Goal: Transaction & Acquisition: Obtain resource

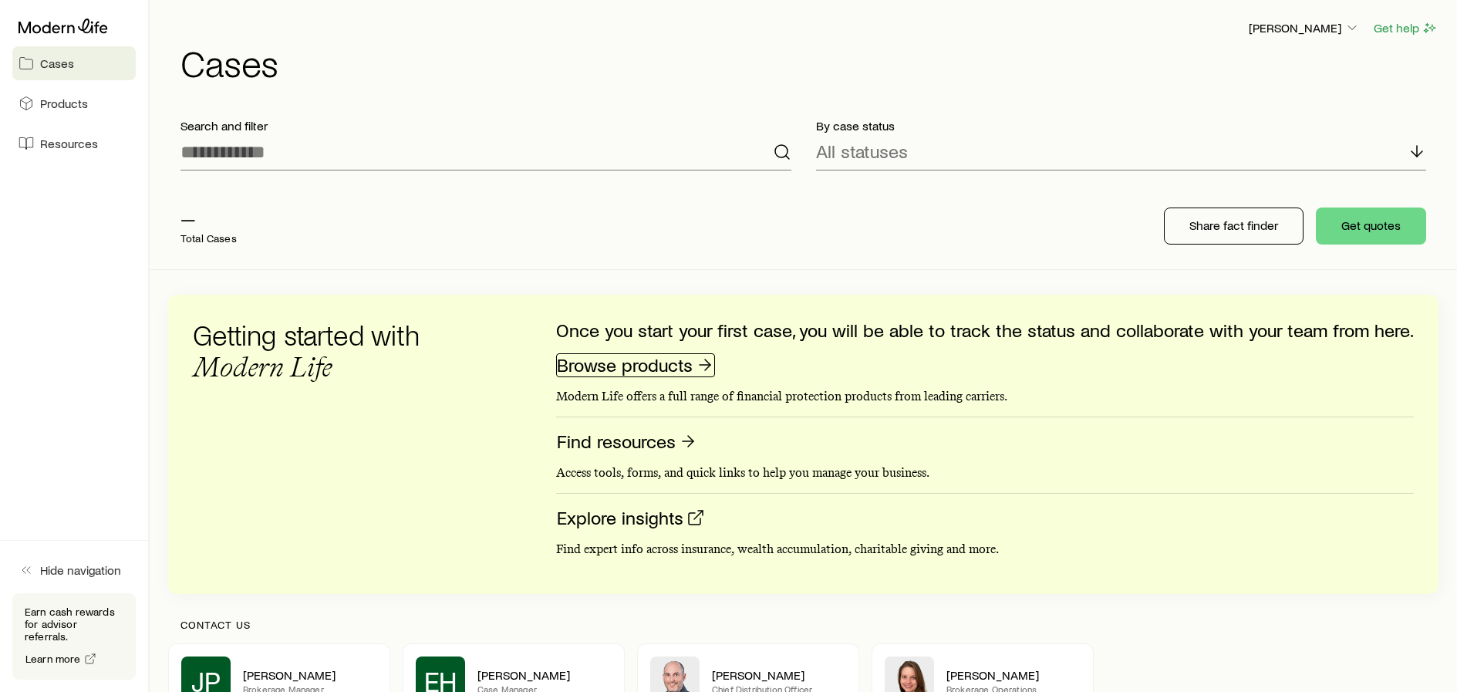
click at [665, 366] on link "Browse products" at bounding box center [635, 365] width 159 height 24
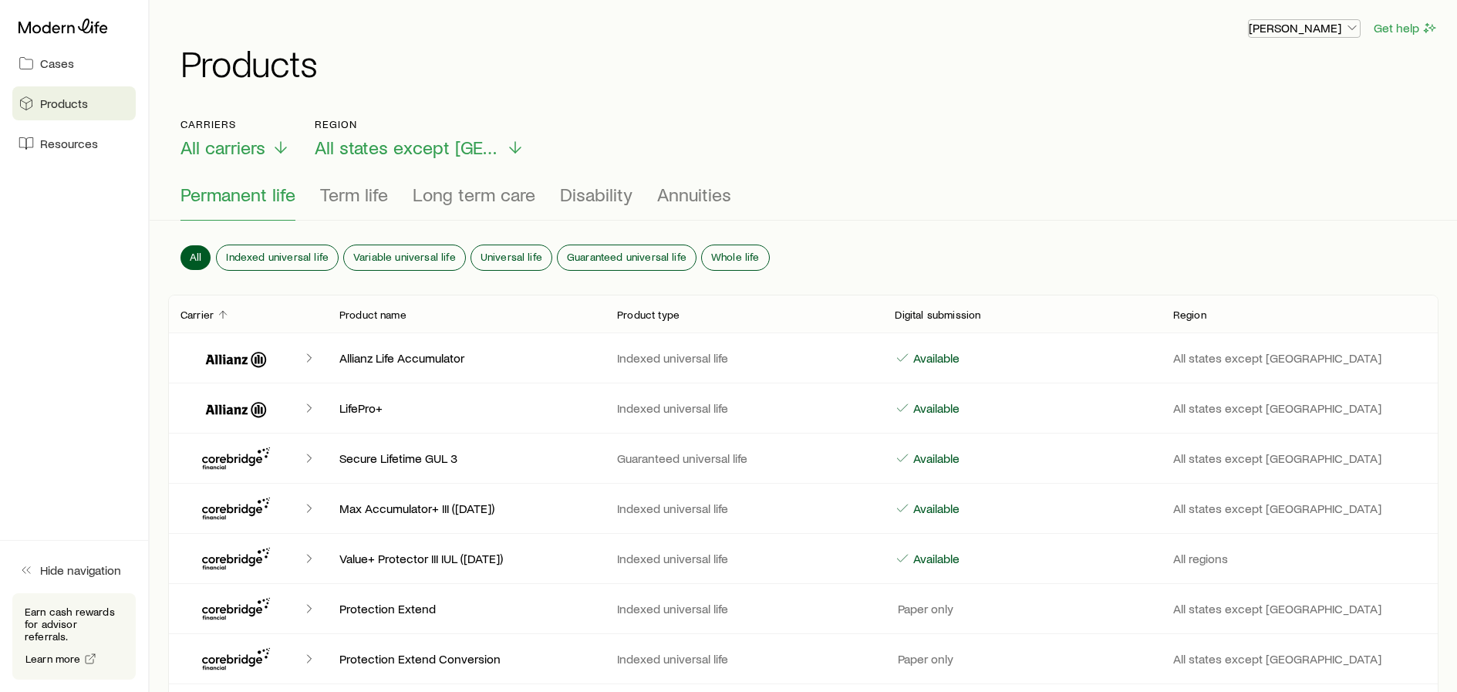
click at [1314, 26] on p "[PERSON_NAME]" at bounding box center [1304, 27] width 111 height 15
click at [1227, 155] on span "Sign out" at bounding box center [1231, 151] width 42 height 15
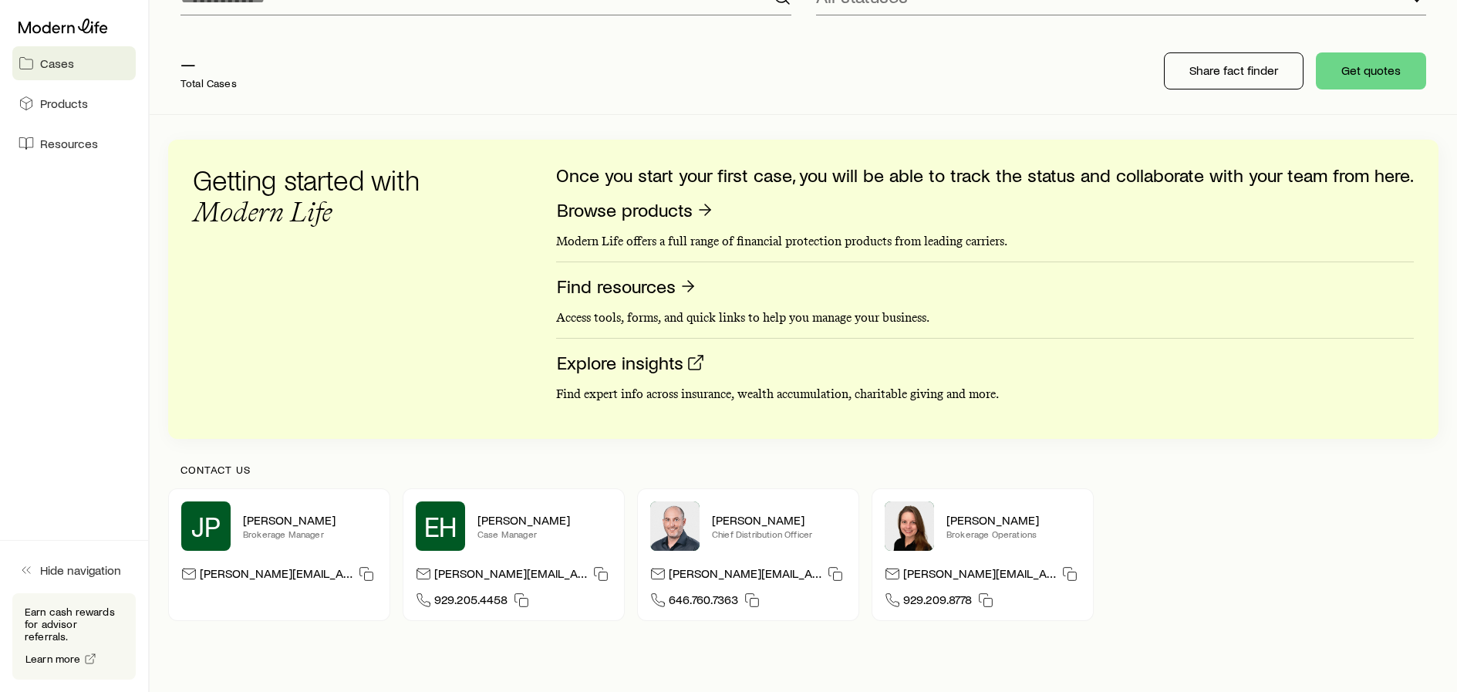
scroll to position [7, 0]
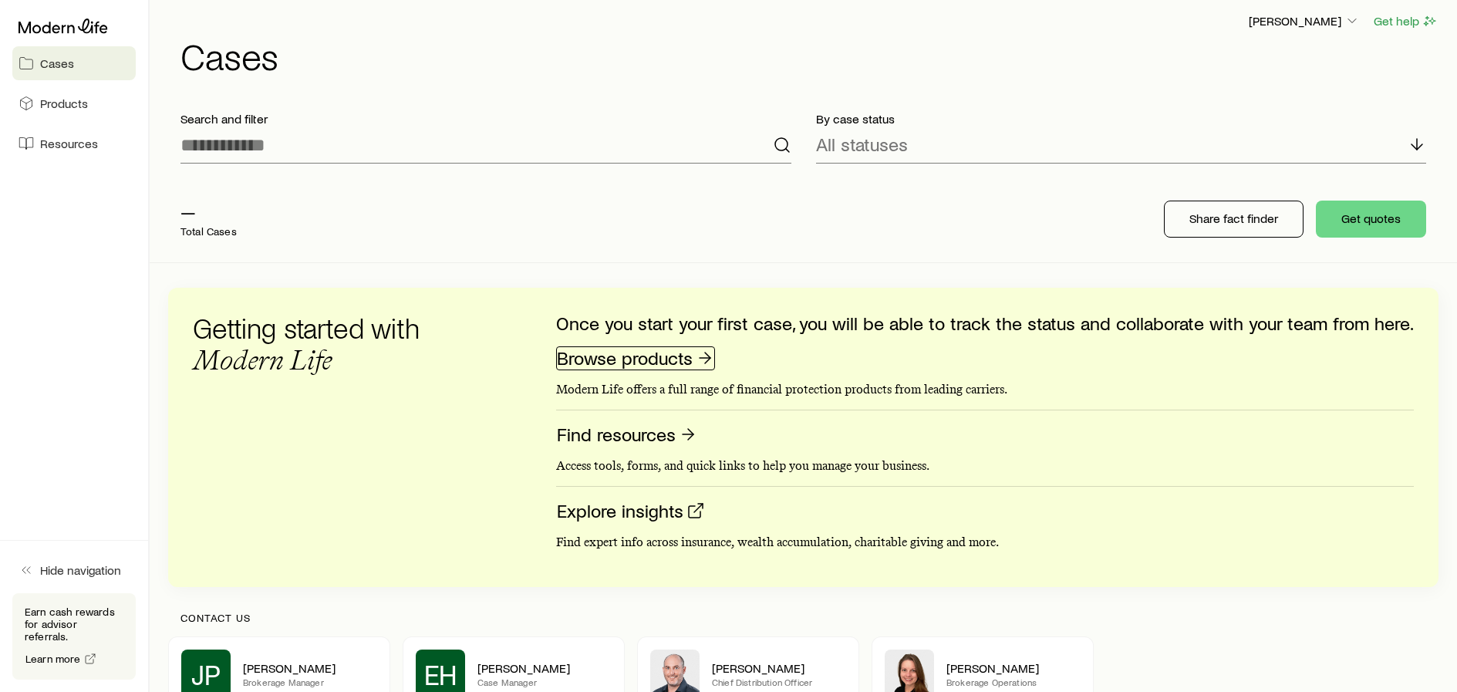
click at [691, 355] on link "Browse products" at bounding box center [635, 358] width 159 height 24
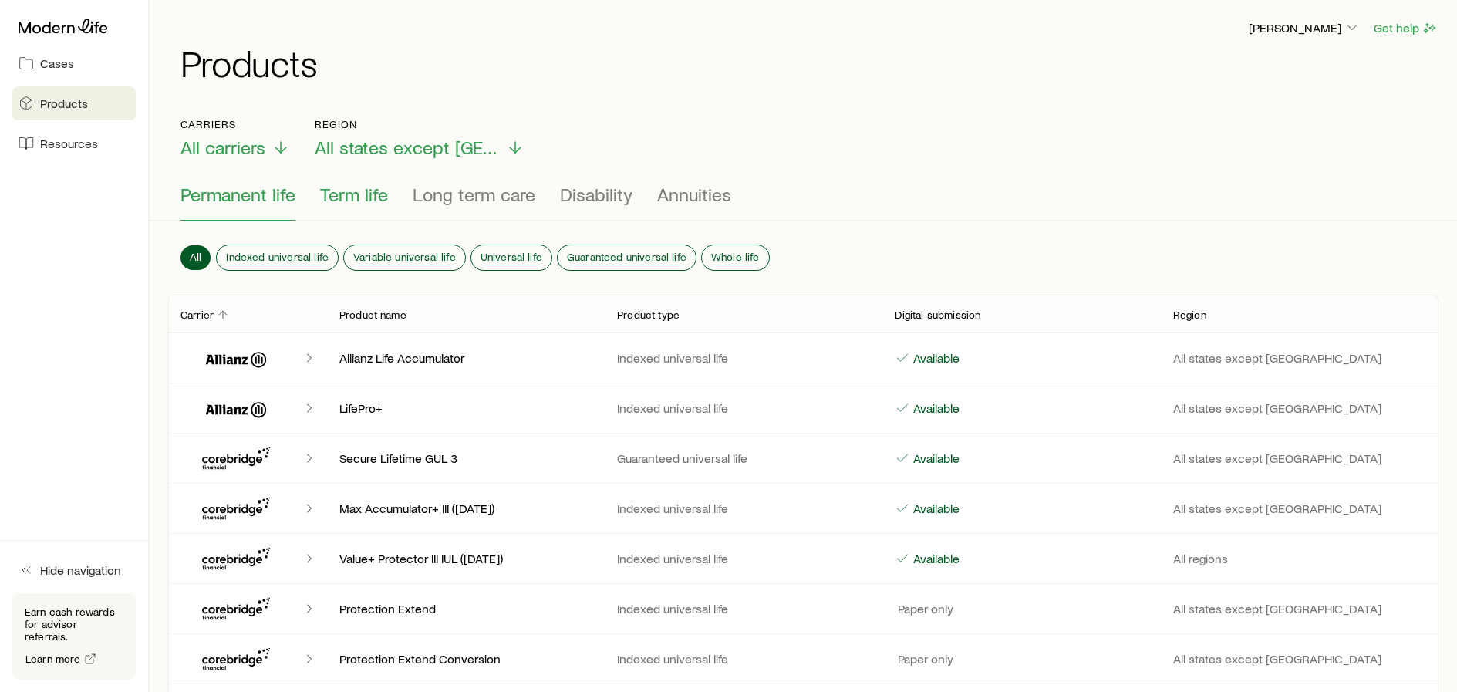
click at [356, 198] on span "Term life" at bounding box center [354, 195] width 68 height 22
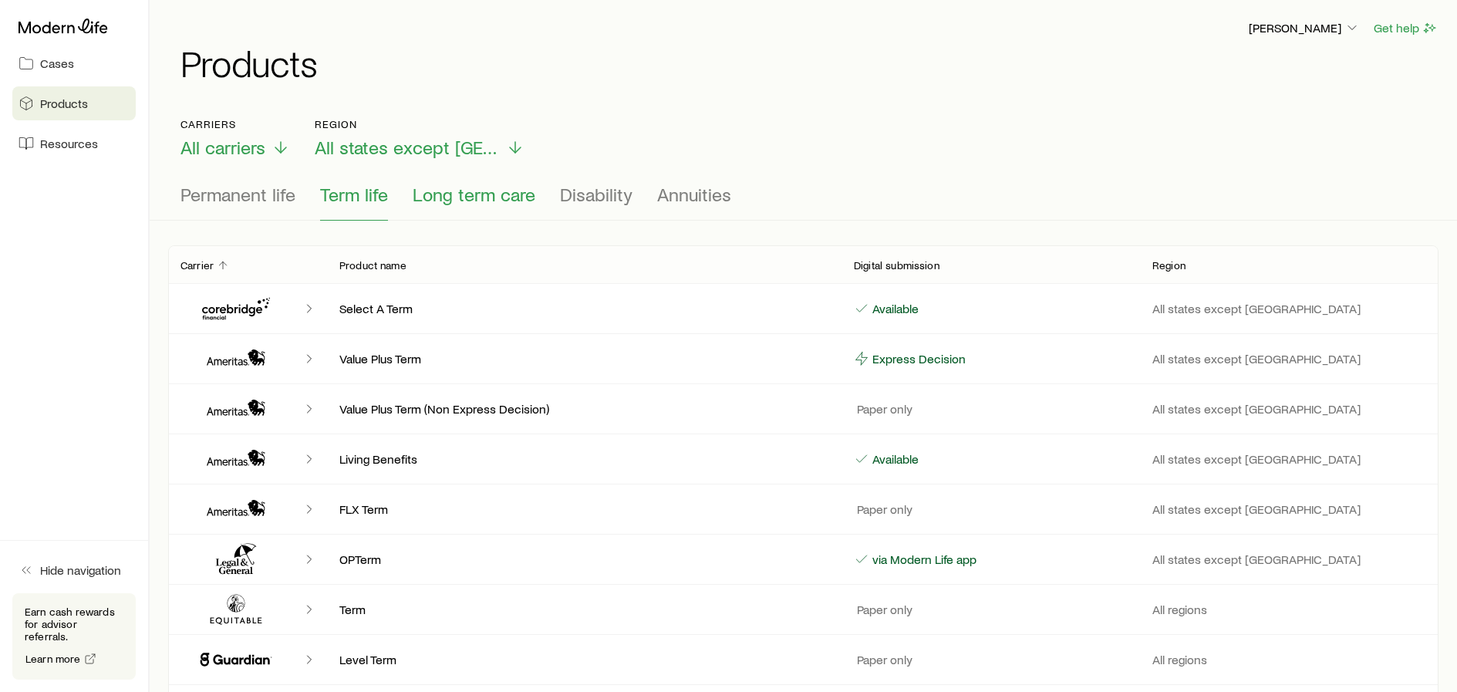
click at [479, 197] on span "Long term care" at bounding box center [474, 195] width 123 height 22
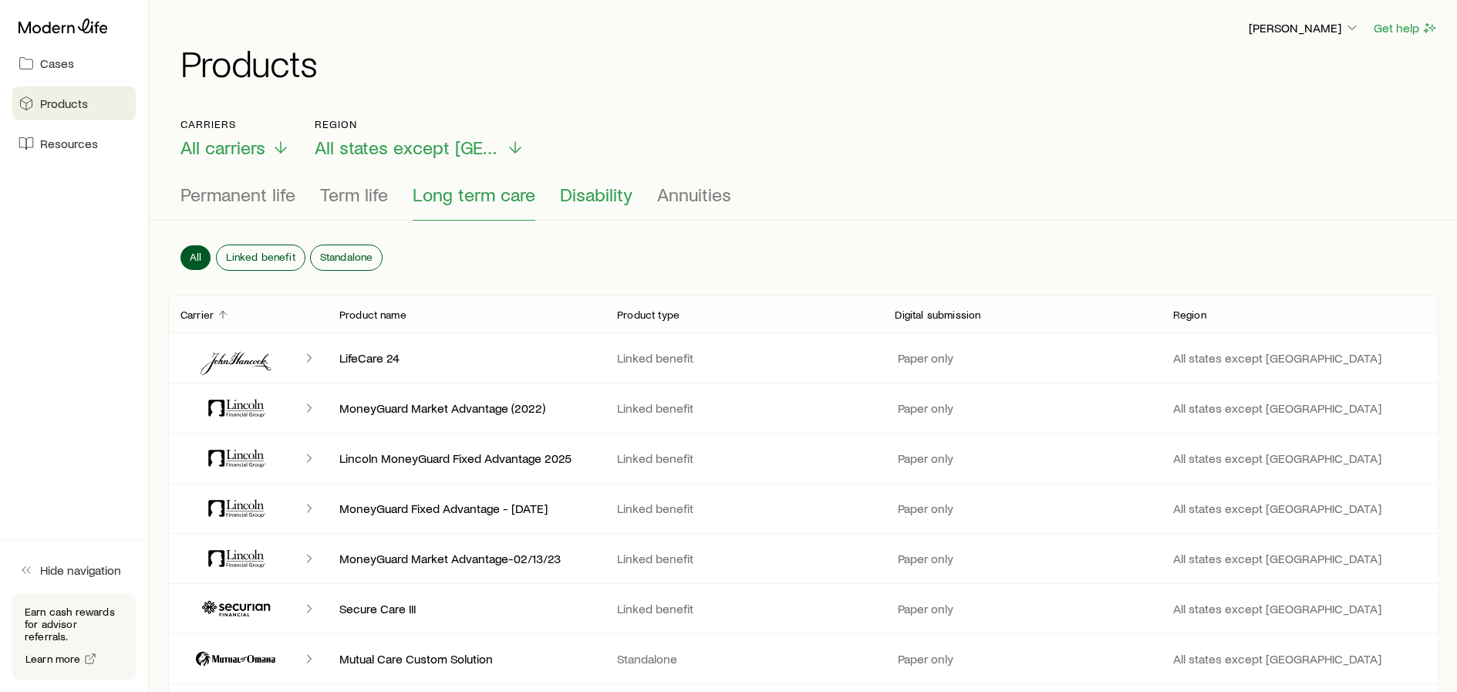
click at [613, 200] on span "Disability" at bounding box center [596, 195] width 72 height 22
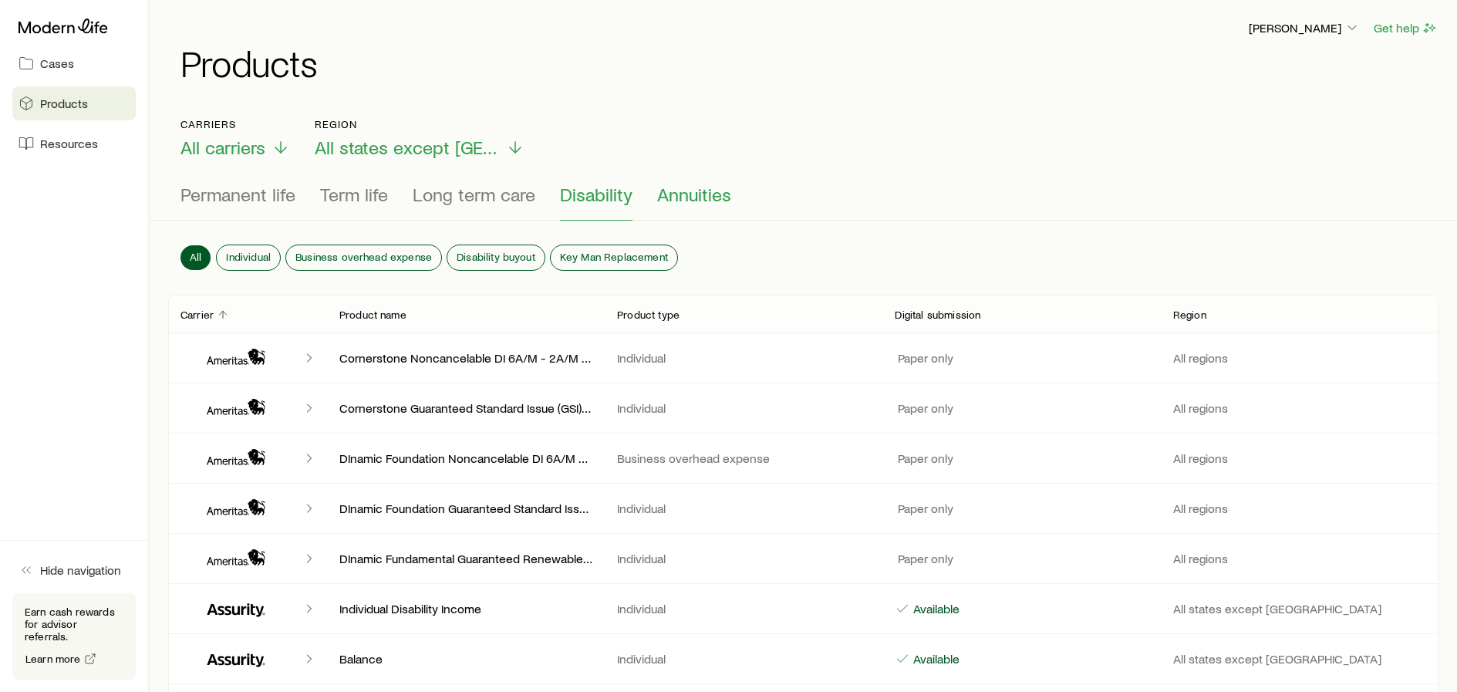
click at [696, 195] on span "Annuities" at bounding box center [694, 195] width 74 height 22
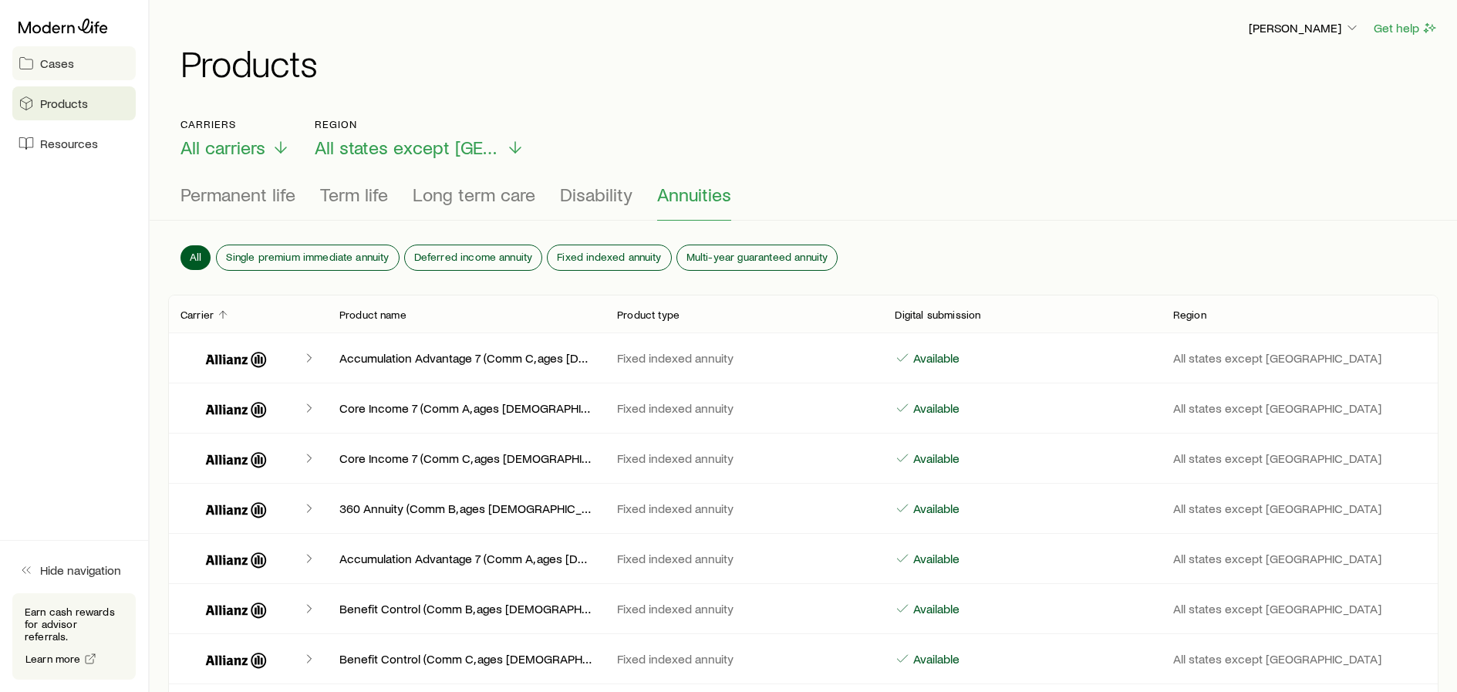
click at [77, 61] on link "Cases" at bounding box center [73, 63] width 123 height 34
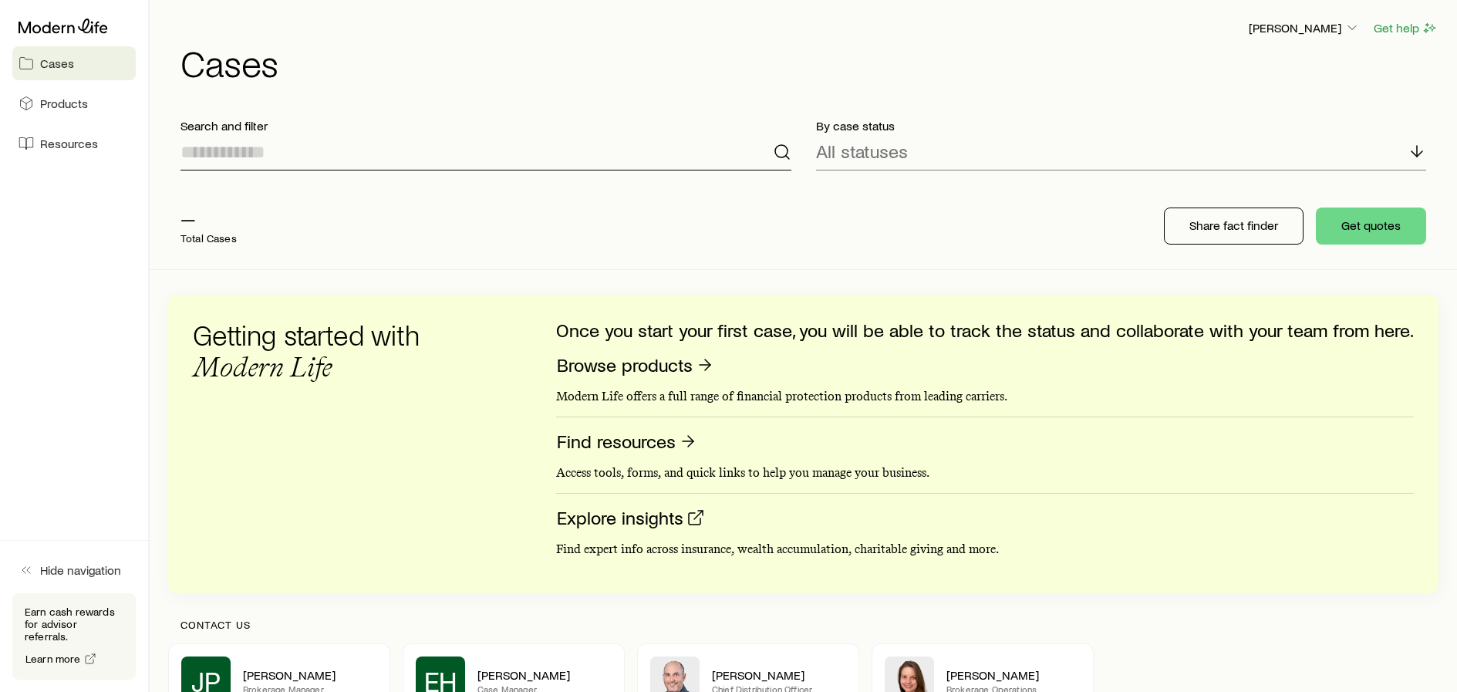
click at [231, 150] on input at bounding box center [485, 151] width 611 height 37
click at [845, 158] on p "All statuses" at bounding box center [862, 151] width 92 height 22
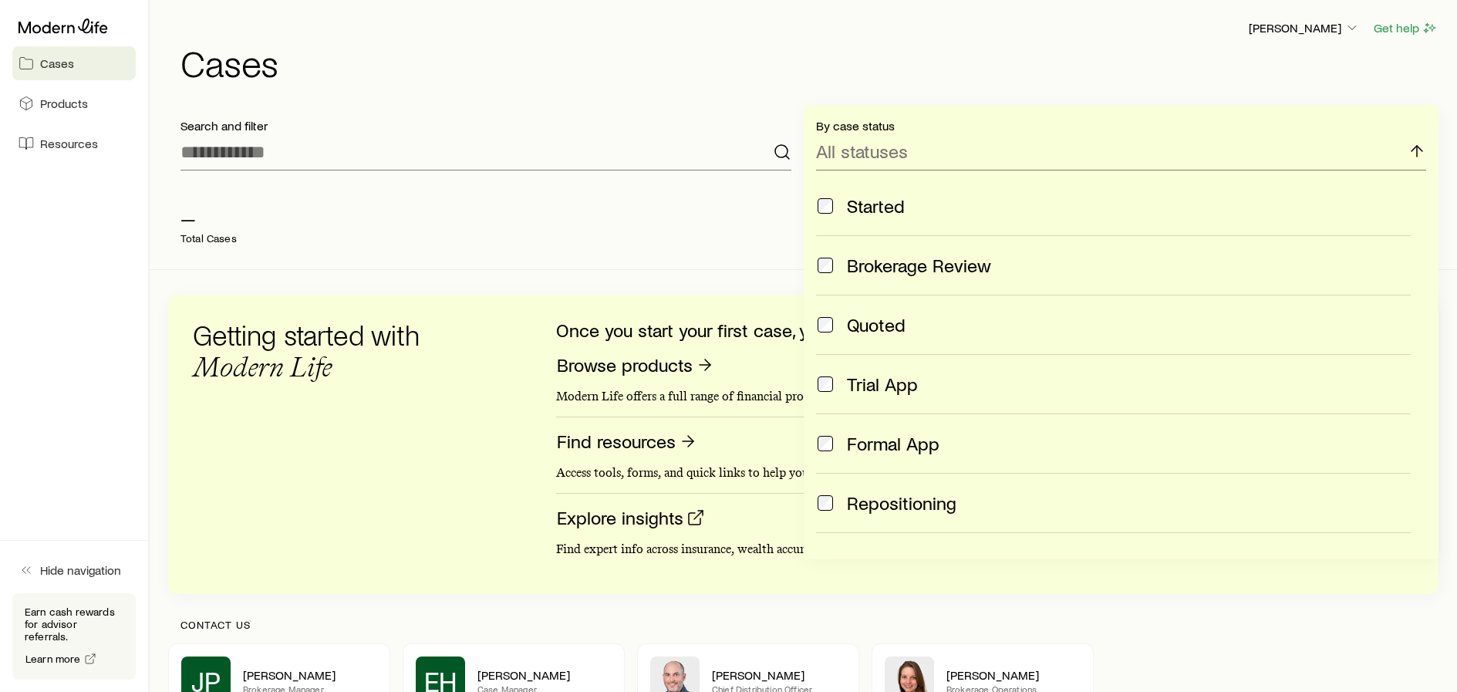
click at [903, 440] on span "Formal App" at bounding box center [893, 444] width 93 height 22
click at [869, 445] on span "Formal App" at bounding box center [893, 444] width 93 height 22
click at [545, 186] on div "— Total Cases Share fact finder Get quotes" at bounding box center [803, 226] width 1270 height 86
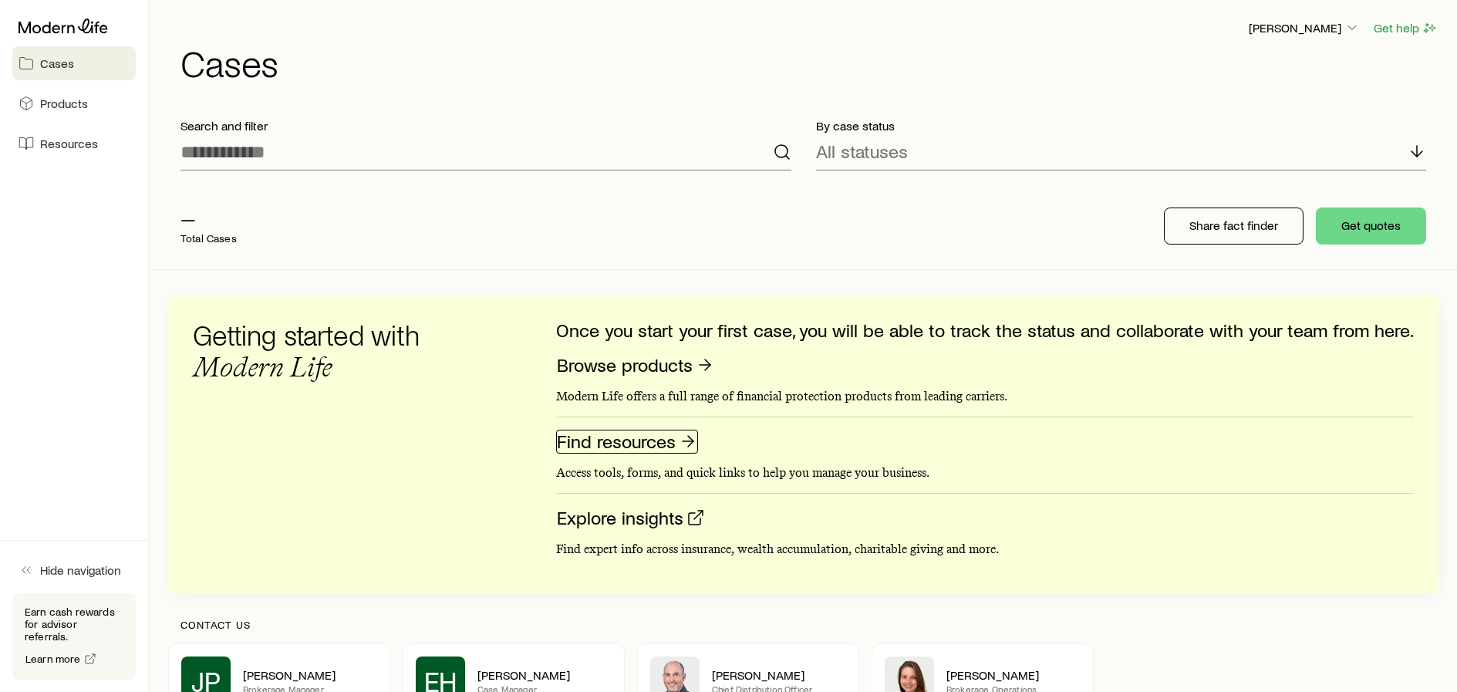
click at [689, 438] on icon at bounding box center [688, 441] width 19 height 19
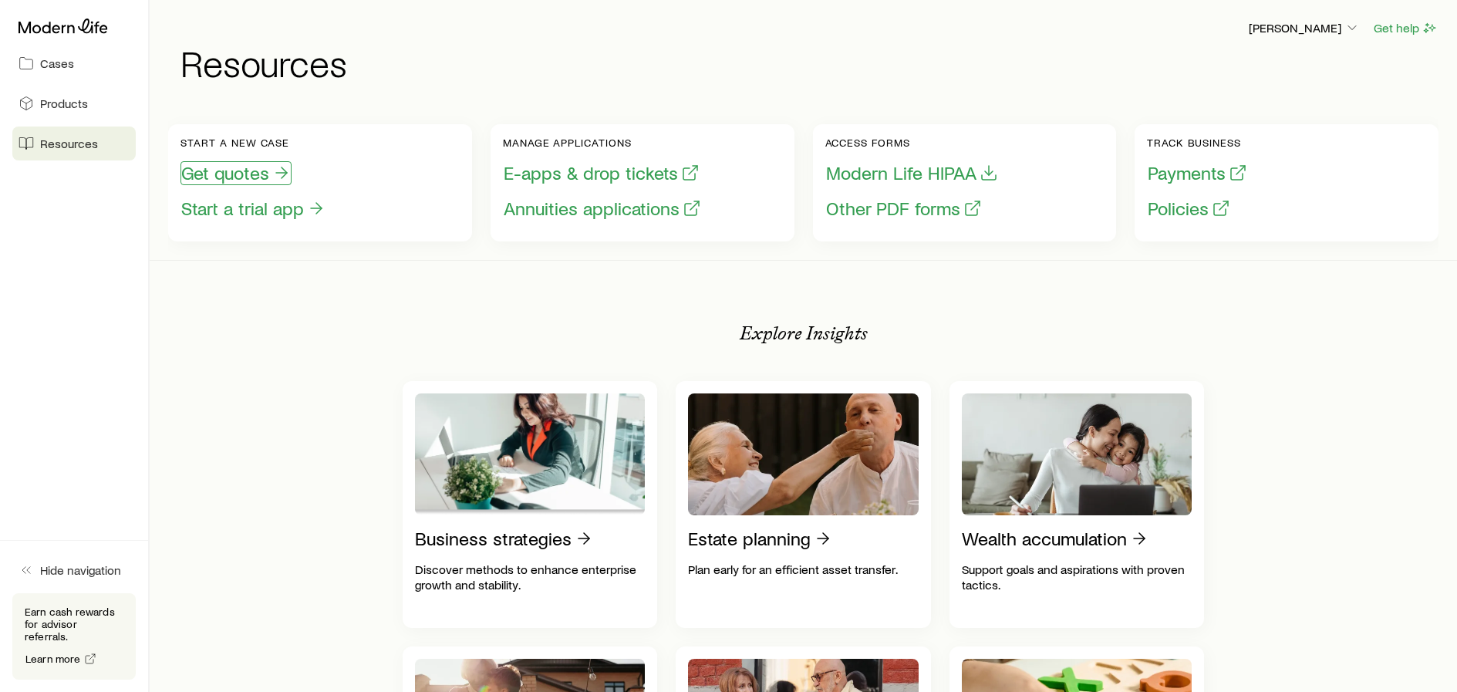
click at [218, 178] on button "Get quotes" at bounding box center [235, 173] width 111 height 24
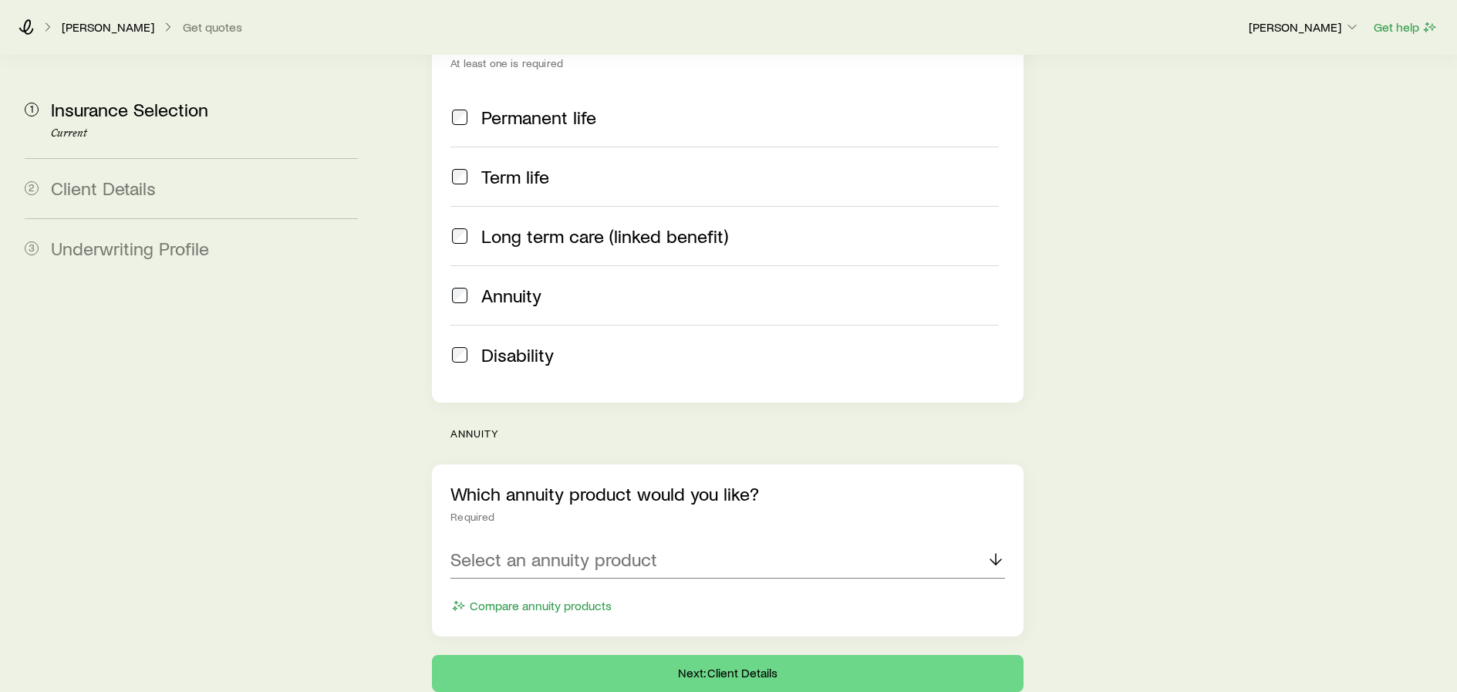
scroll to position [335, 0]
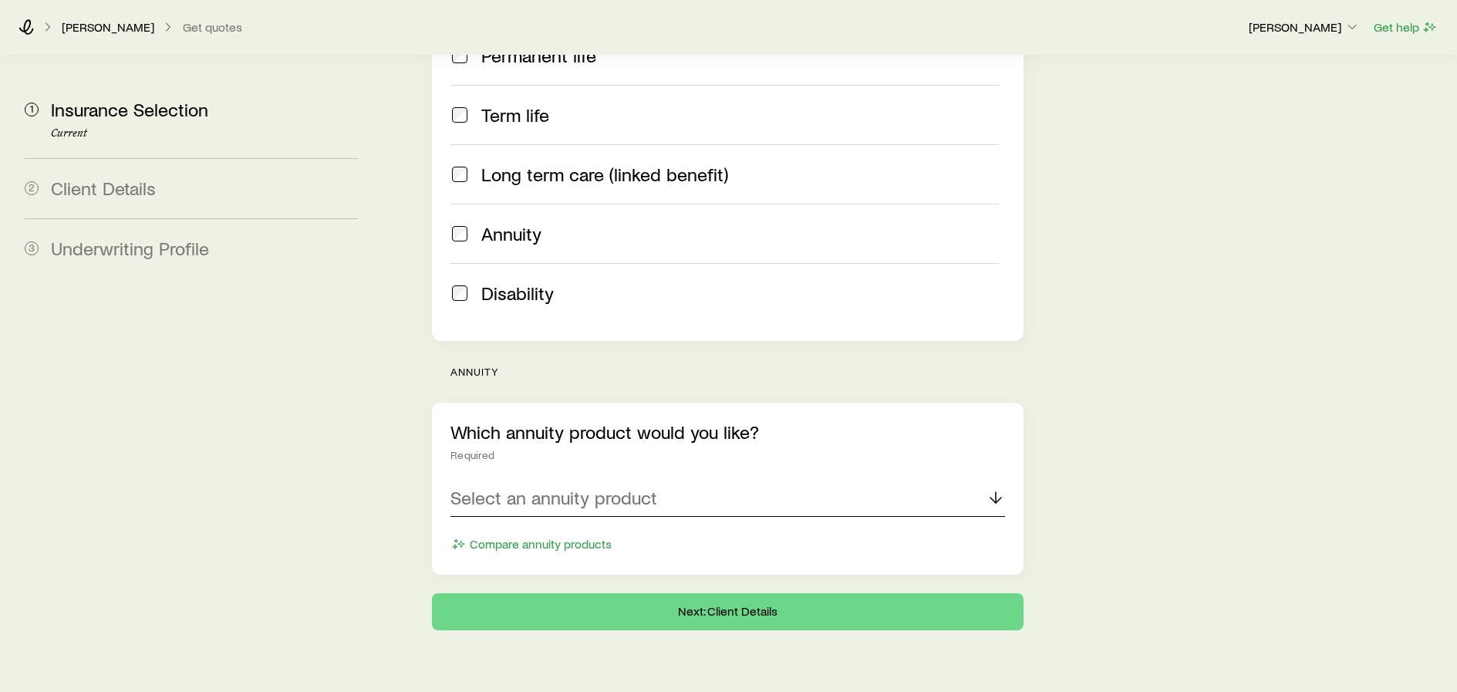
click at [613, 487] on p "Select an annuity product" at bounding box center [553, 498] width 207 height 22
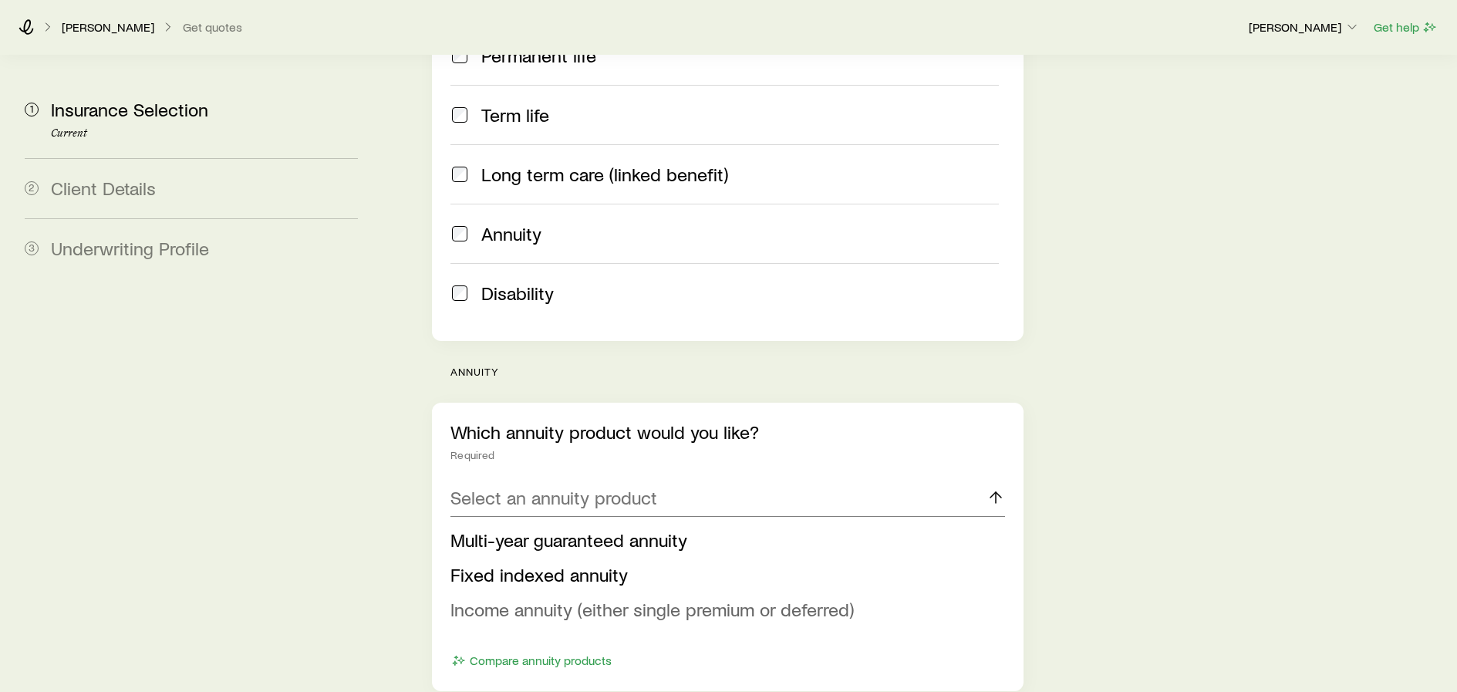
click at [632, 598] on span "Income annuity (either single premium or deferred)" at bounding box center [651, 609] width 403 height 22
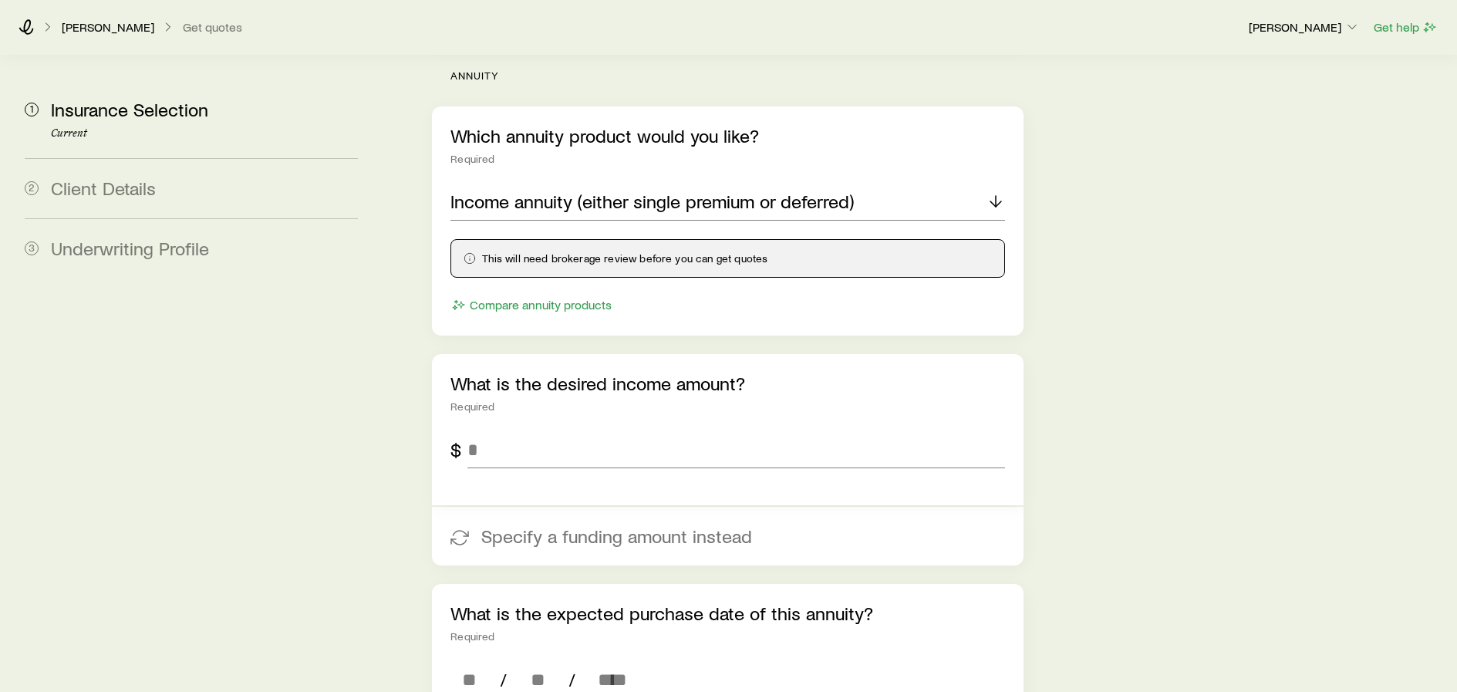
scroll to position [643, 0]
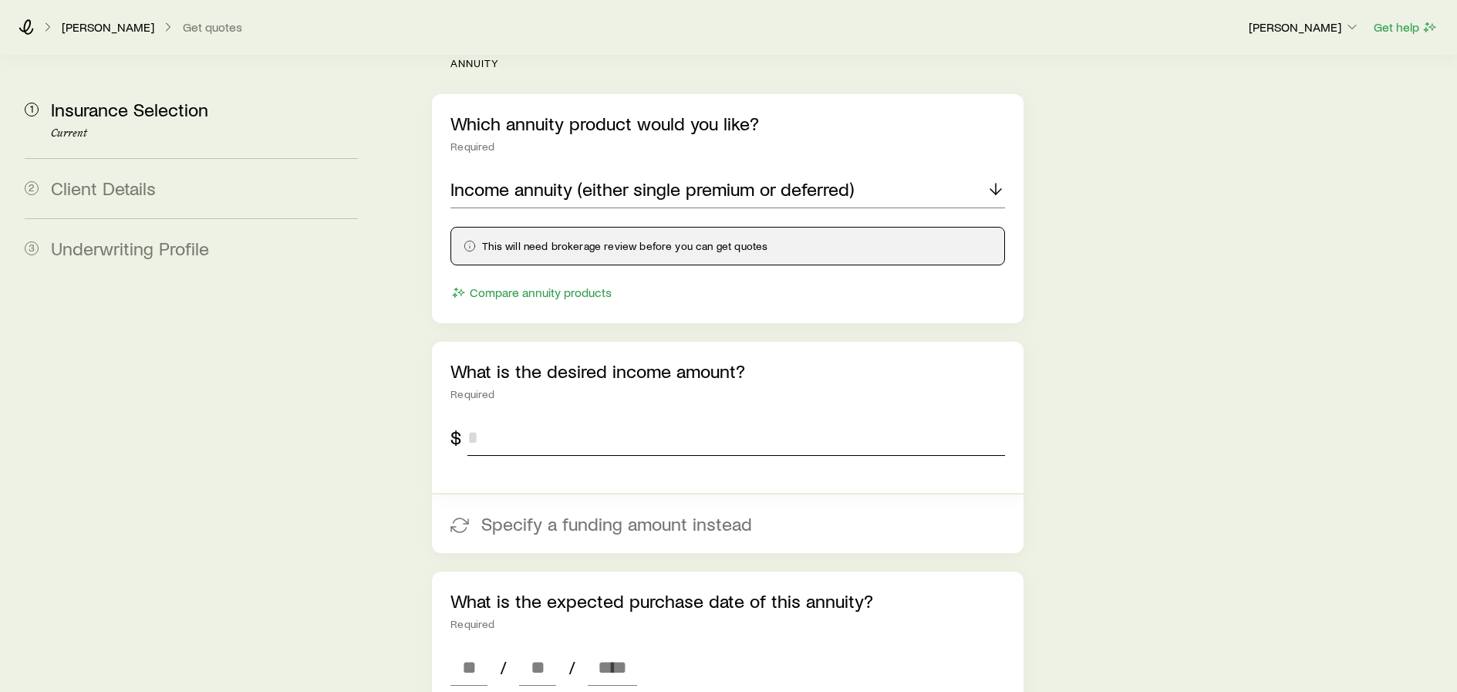
click at [519, 419] on input "tel" at bounding box center [735, 437] width 537 height 37
type input "*******"
click at [465, 649] on input at bounding box center [468, 667] width 37 height 37
type input "**"
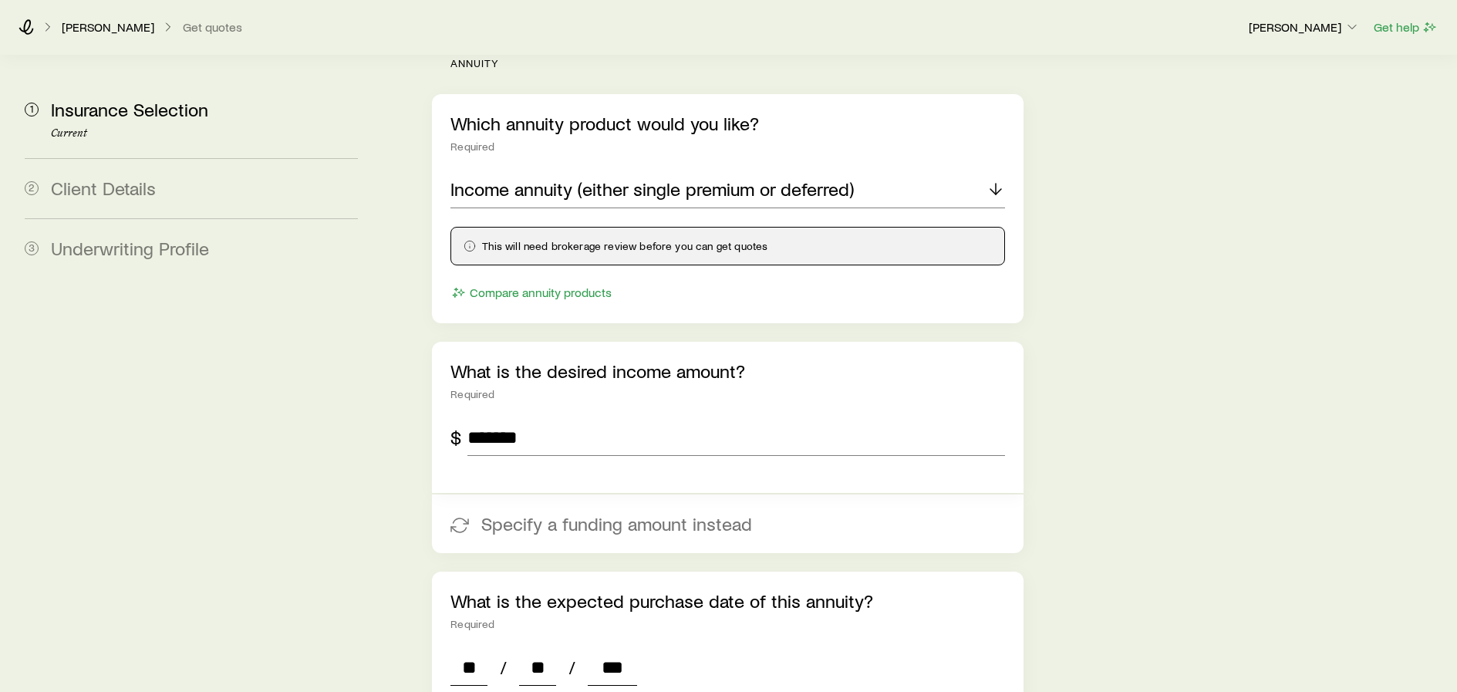
type input "****"
type input "*"
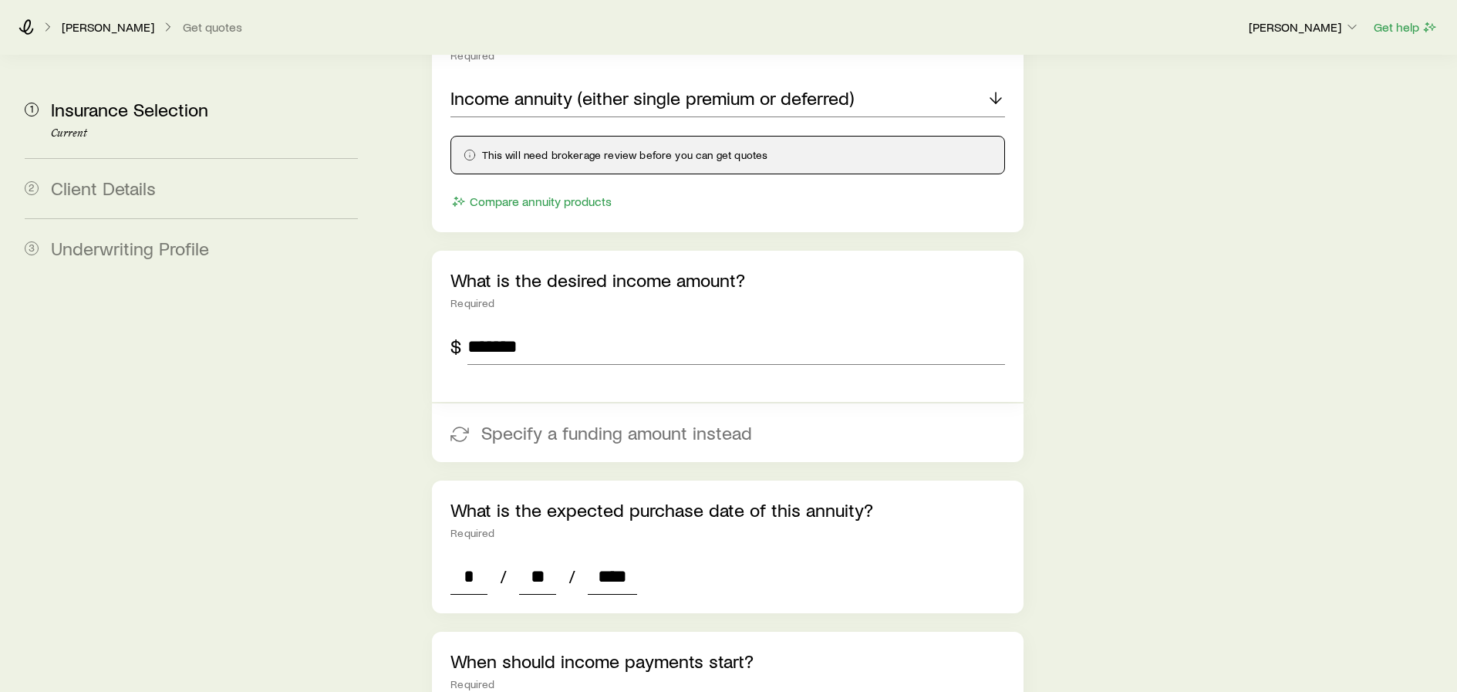
scroll to position [952, 0]
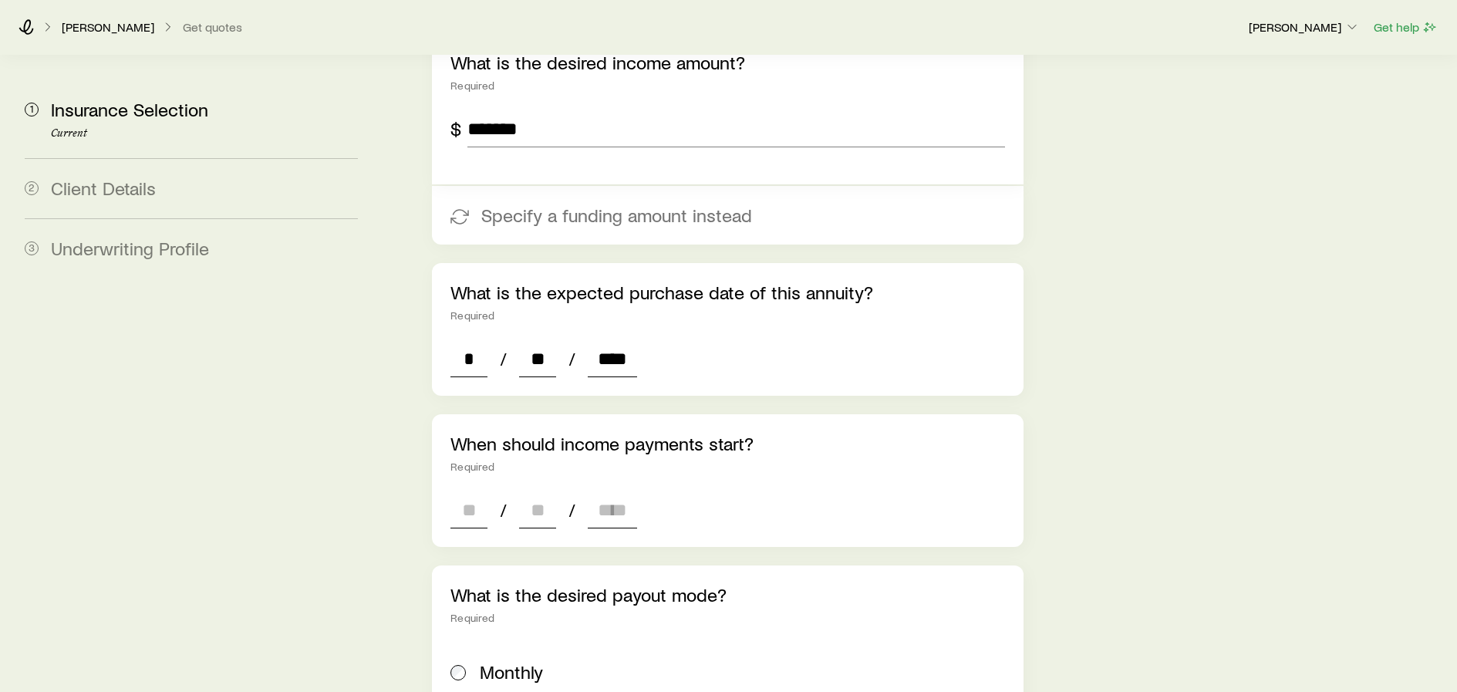
type input "****"
click at [467, 491] on input at bounding box center [468, 509] width 37 height 37
type input "**"
type input "****"
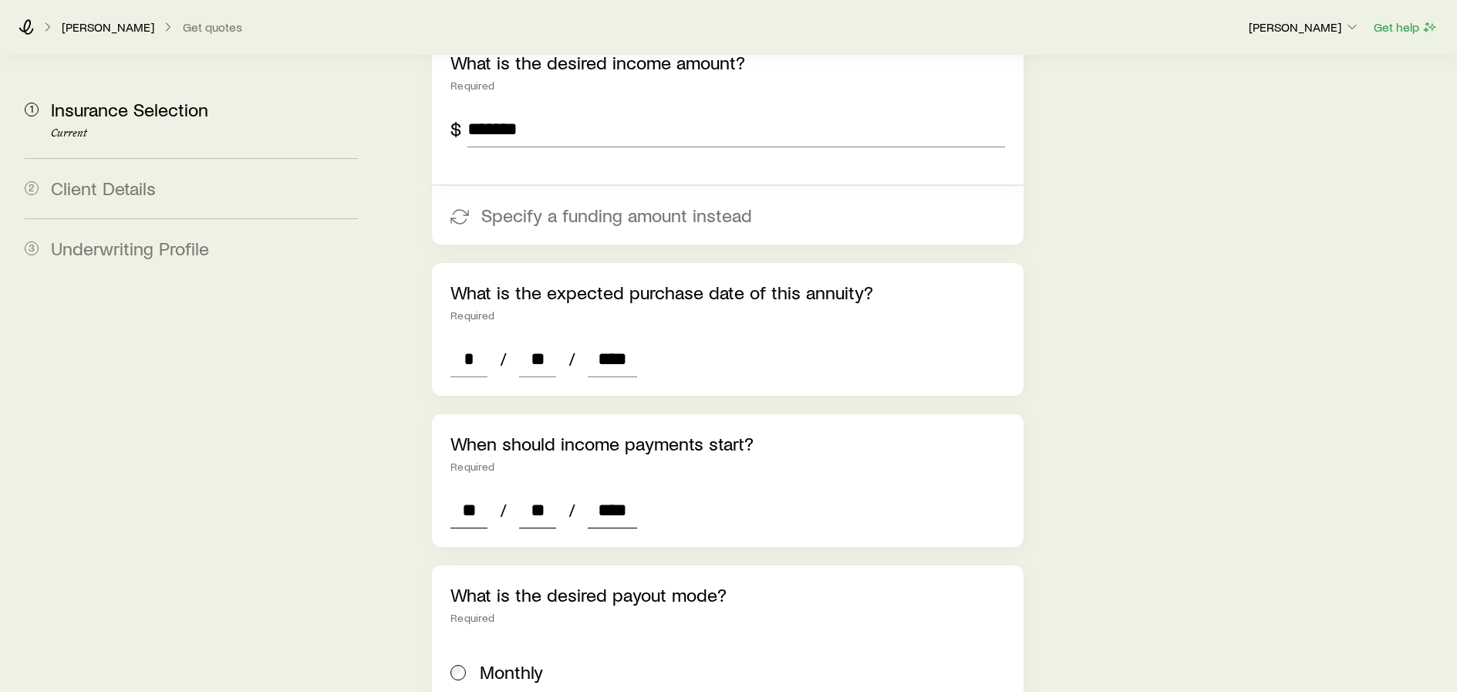
type input "*"
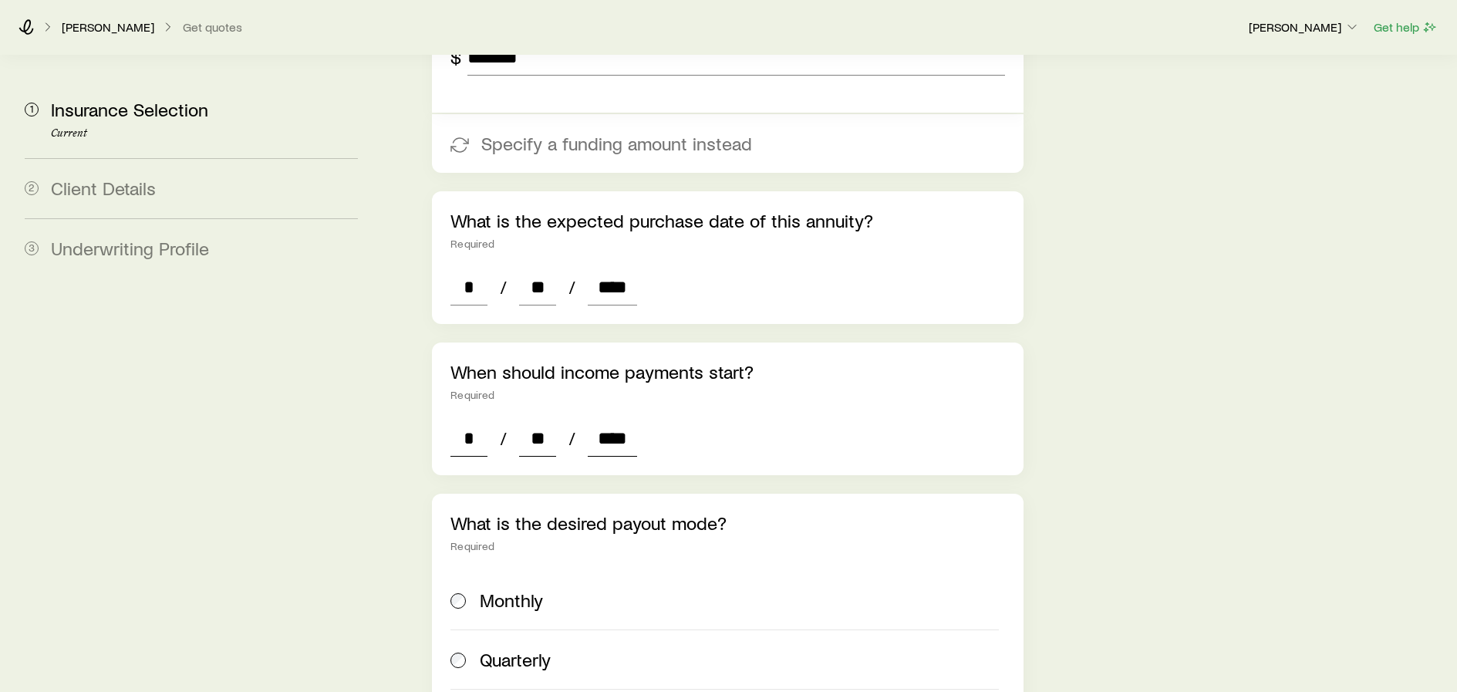
scroll to position [1106, 0]
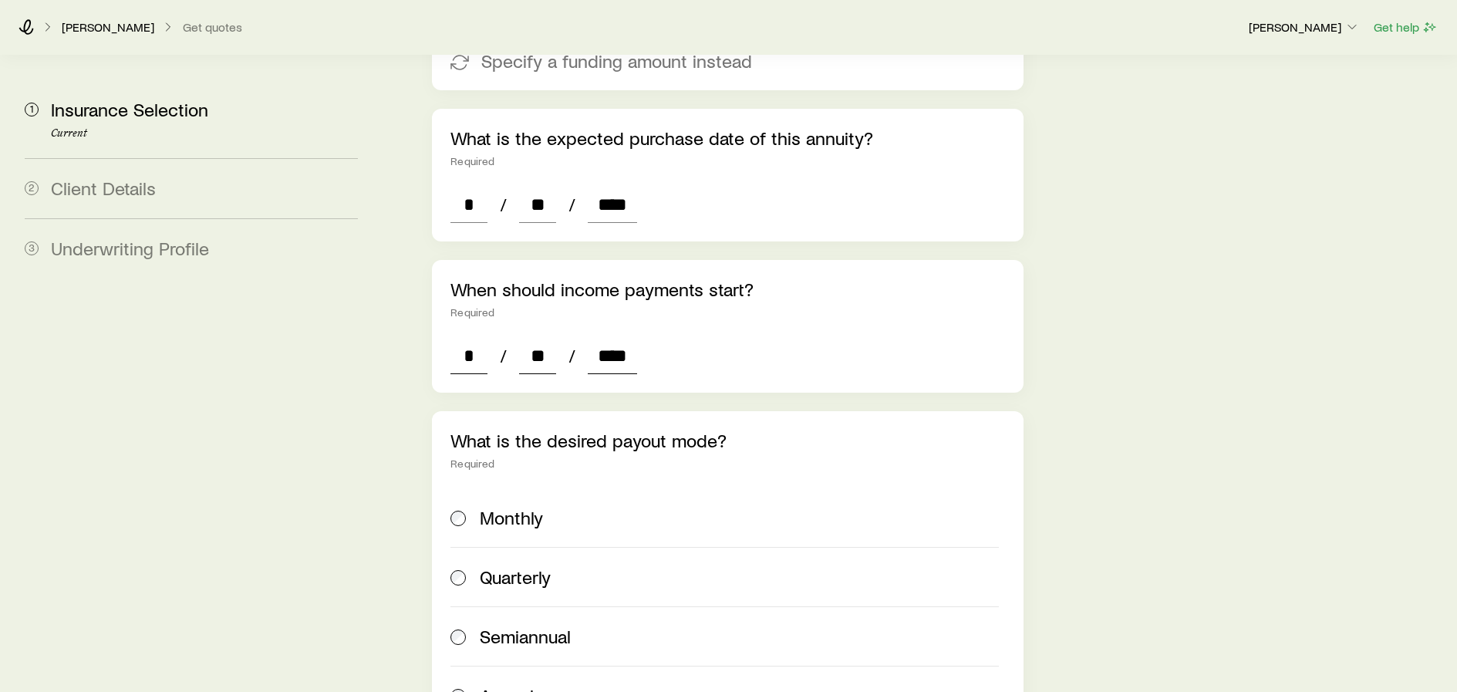
type input "****"
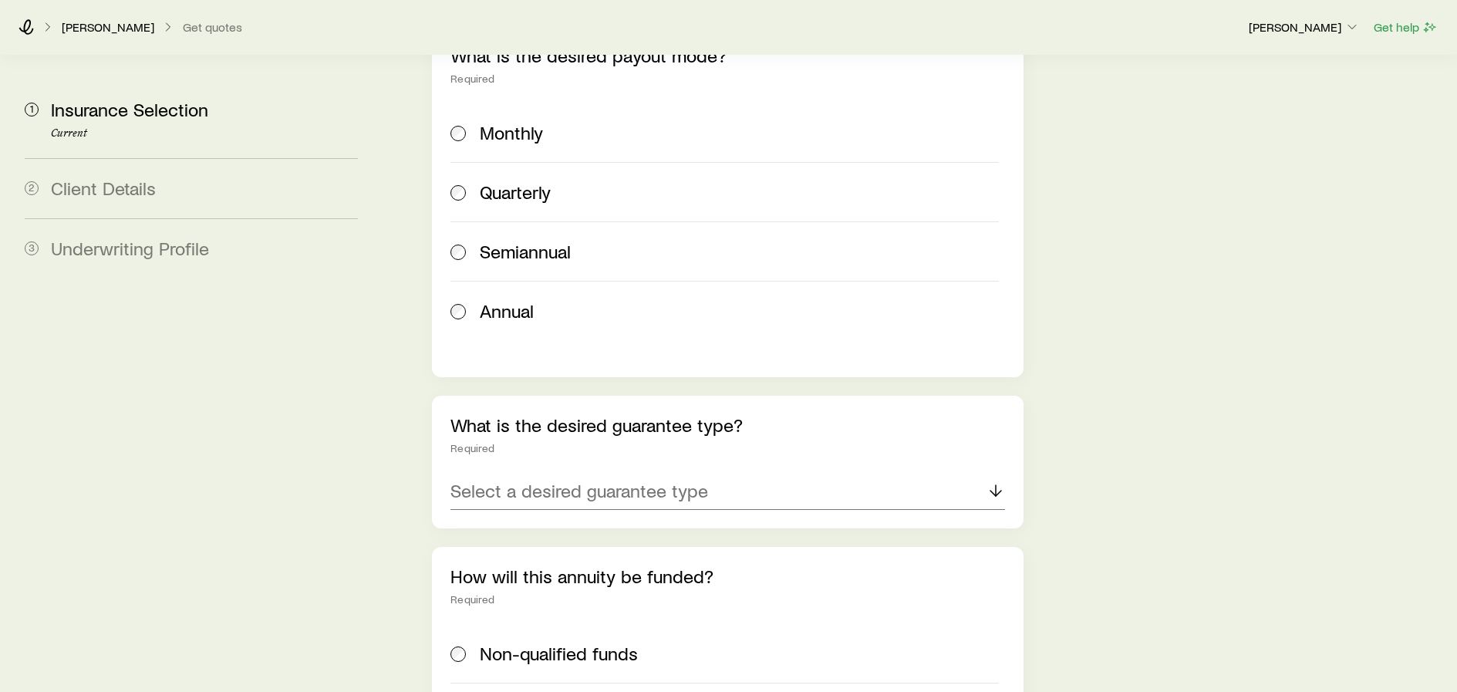
scroll to position [1492, 0]
click at [608, 479] on p "Select a desired guarantee type" at bounding box center [579, 490] width 258 height 22
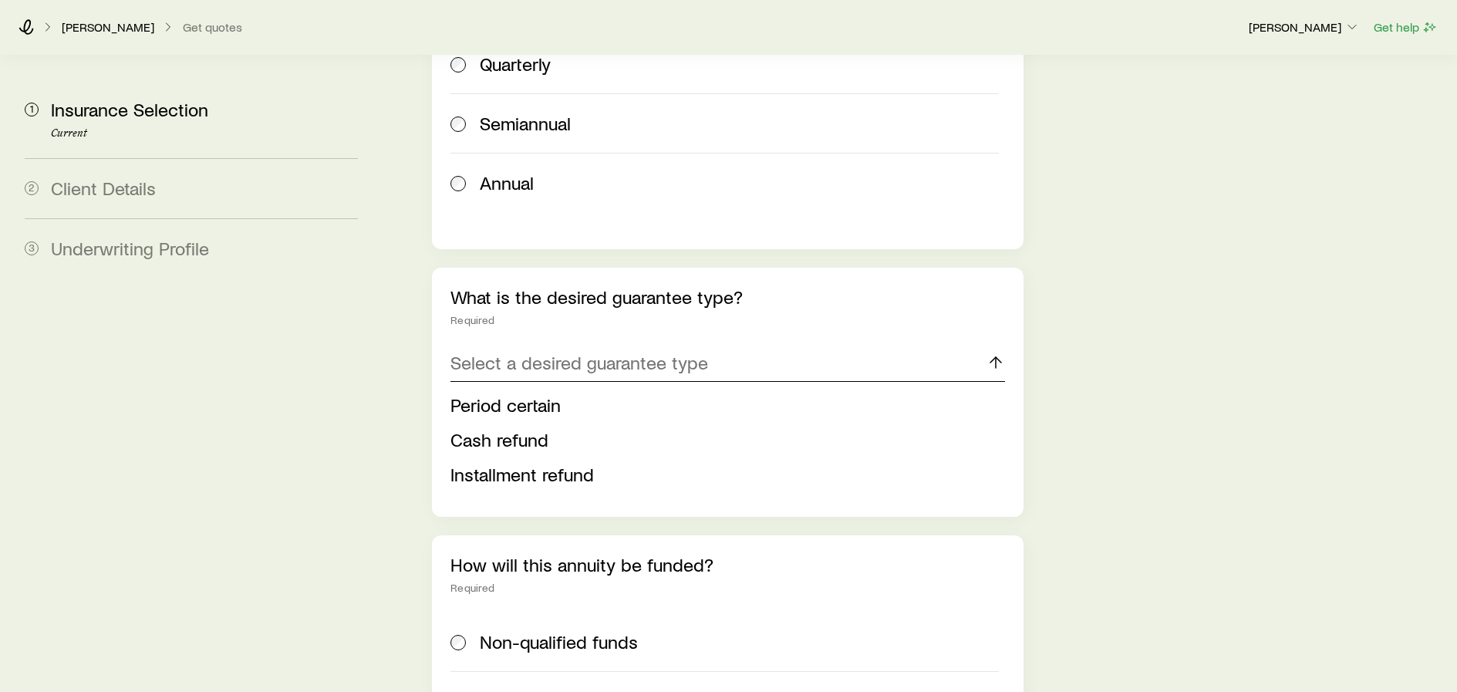
scroll to position [1800, 0]
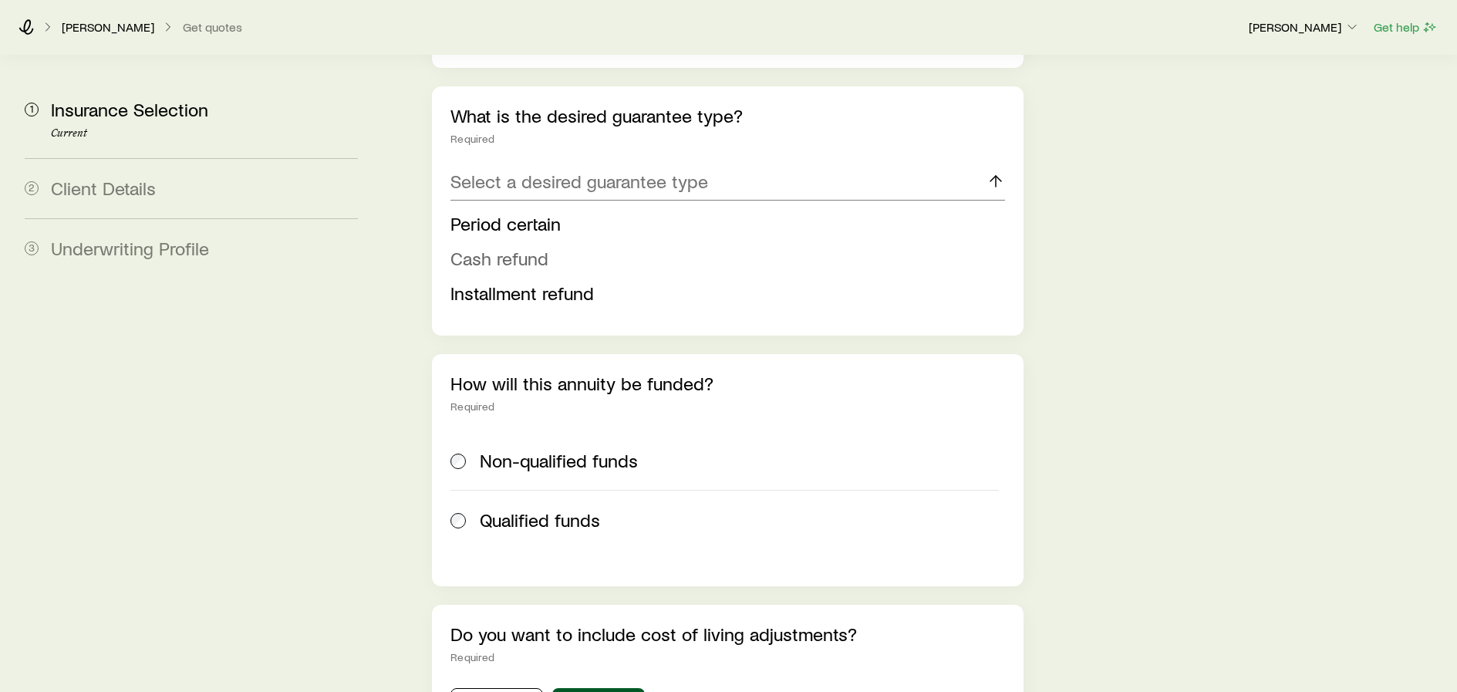
click at [526, 247] on span "Cash refund" at bounding box center [499, 258] width 98 height 22
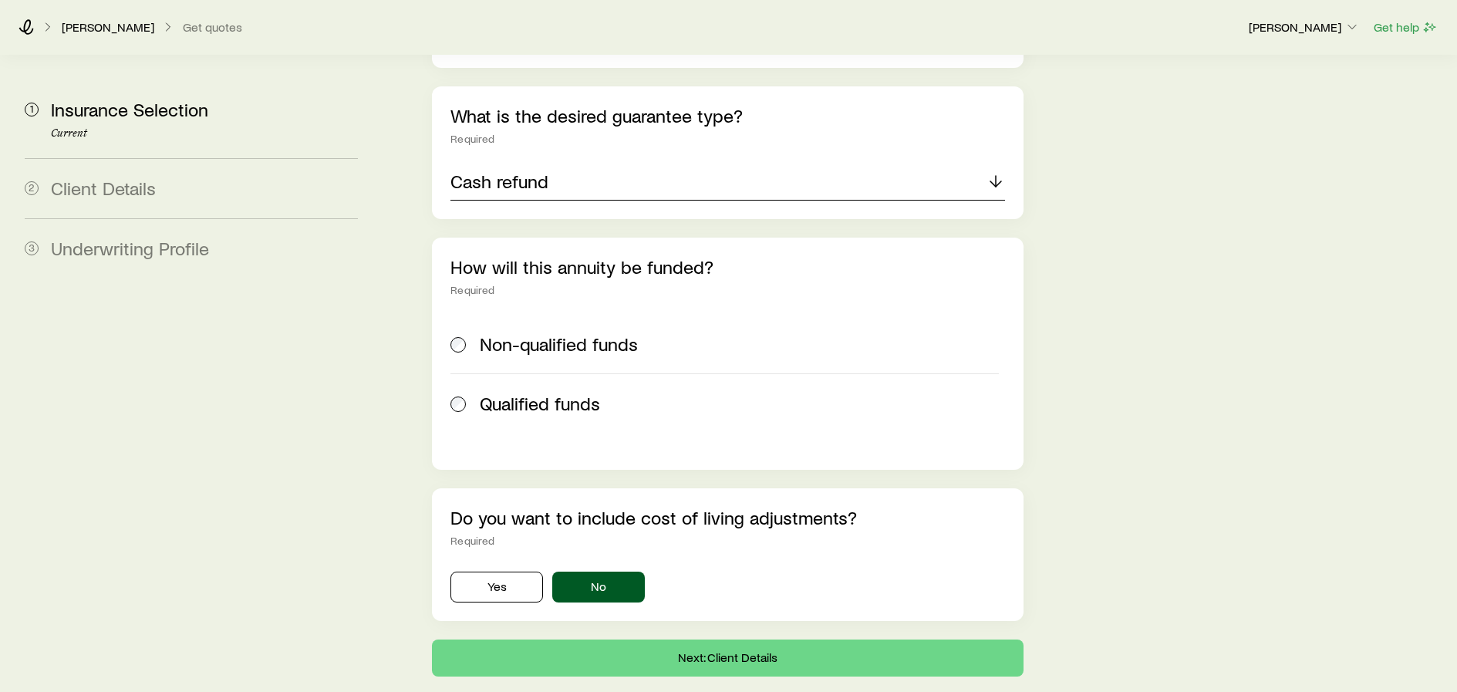
click at [541, 170] on p "Cash refund" at bounding box center [499, 181] width 98 height 22
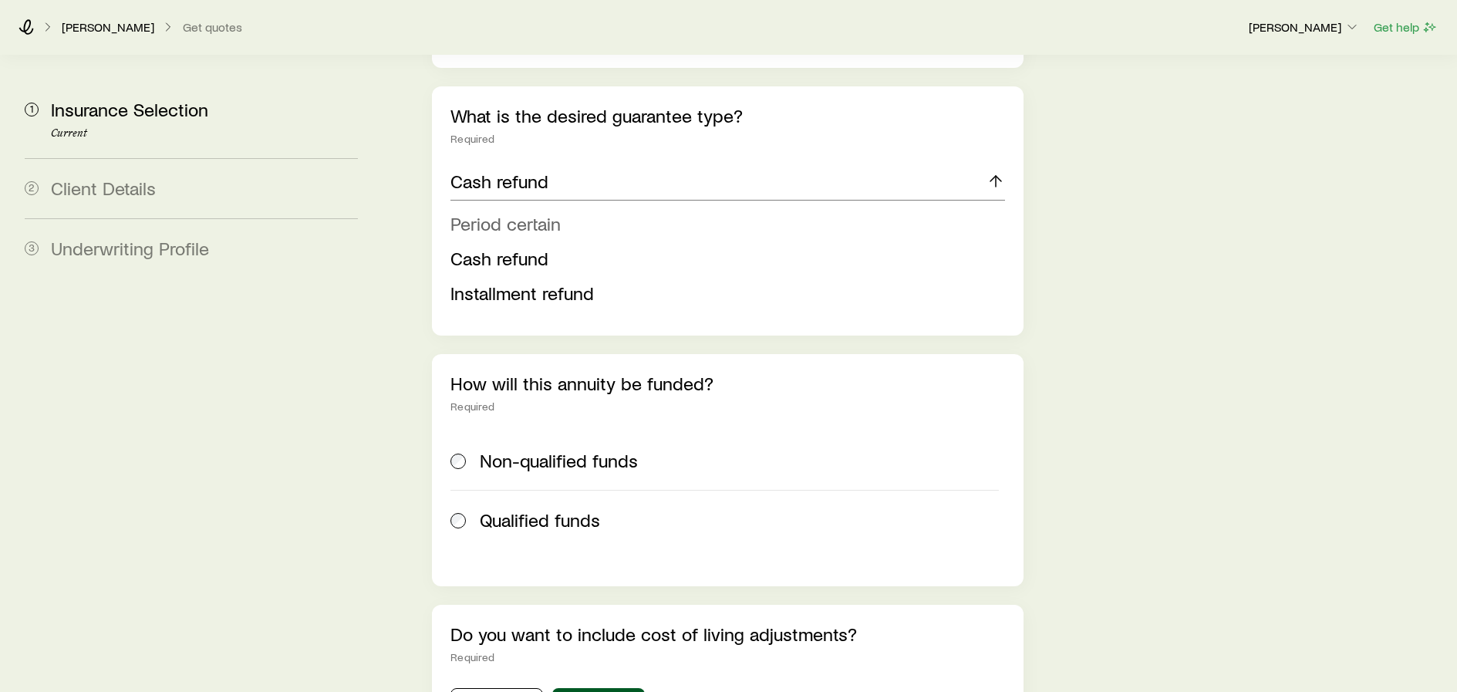
click at [506, 212] on span "Period certain" at bounding box center [505, 223] width 110 height 22
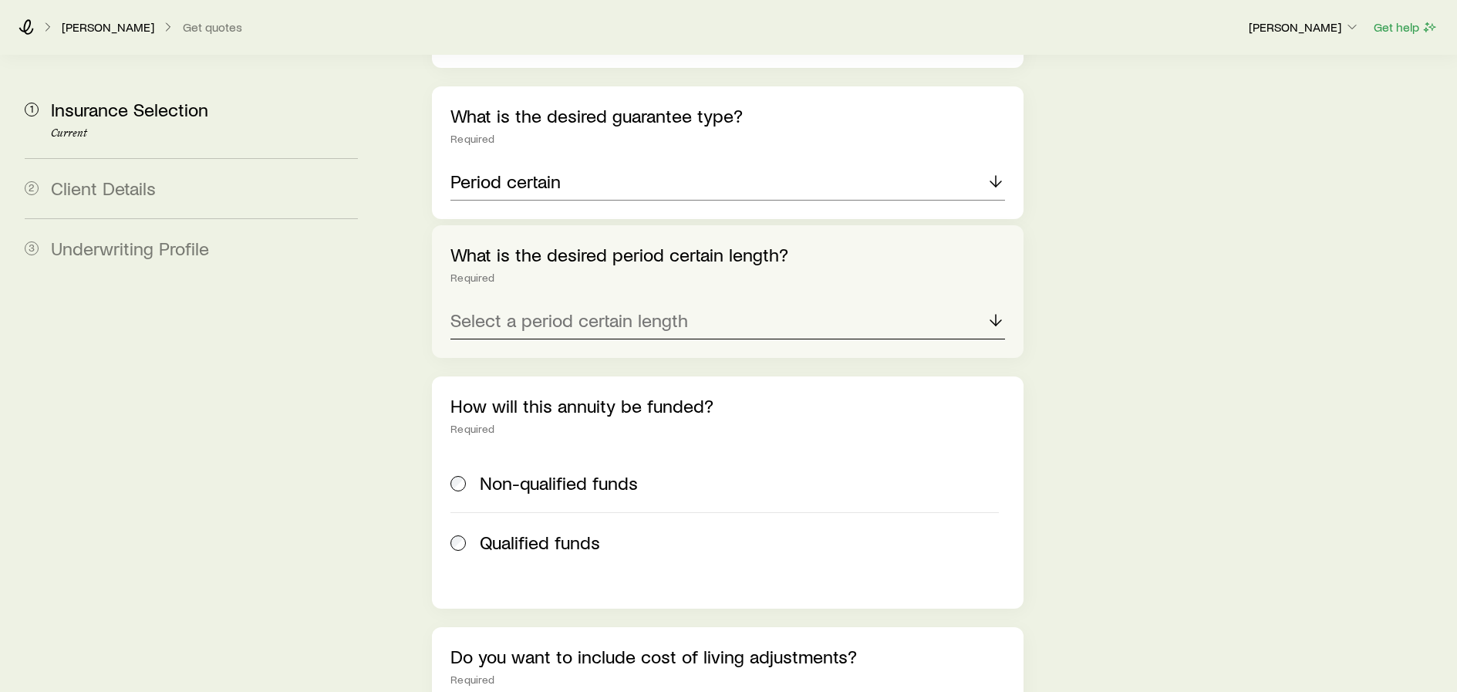
click at [538, 309] on p "Select a period certain length" at bounding box center [569, 320] width 238 height 22
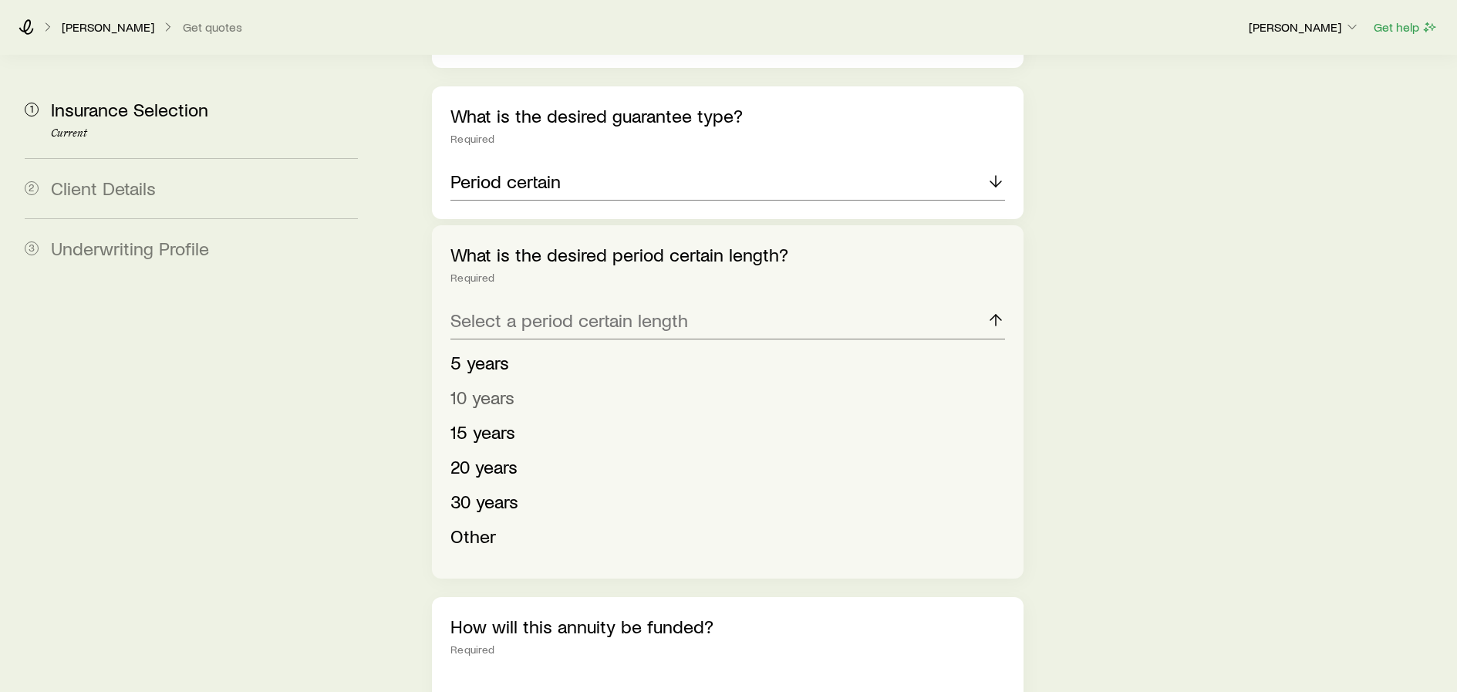
click at [495, 386] on span "10 years" at bounding box center [482, 397] width 64 height 22
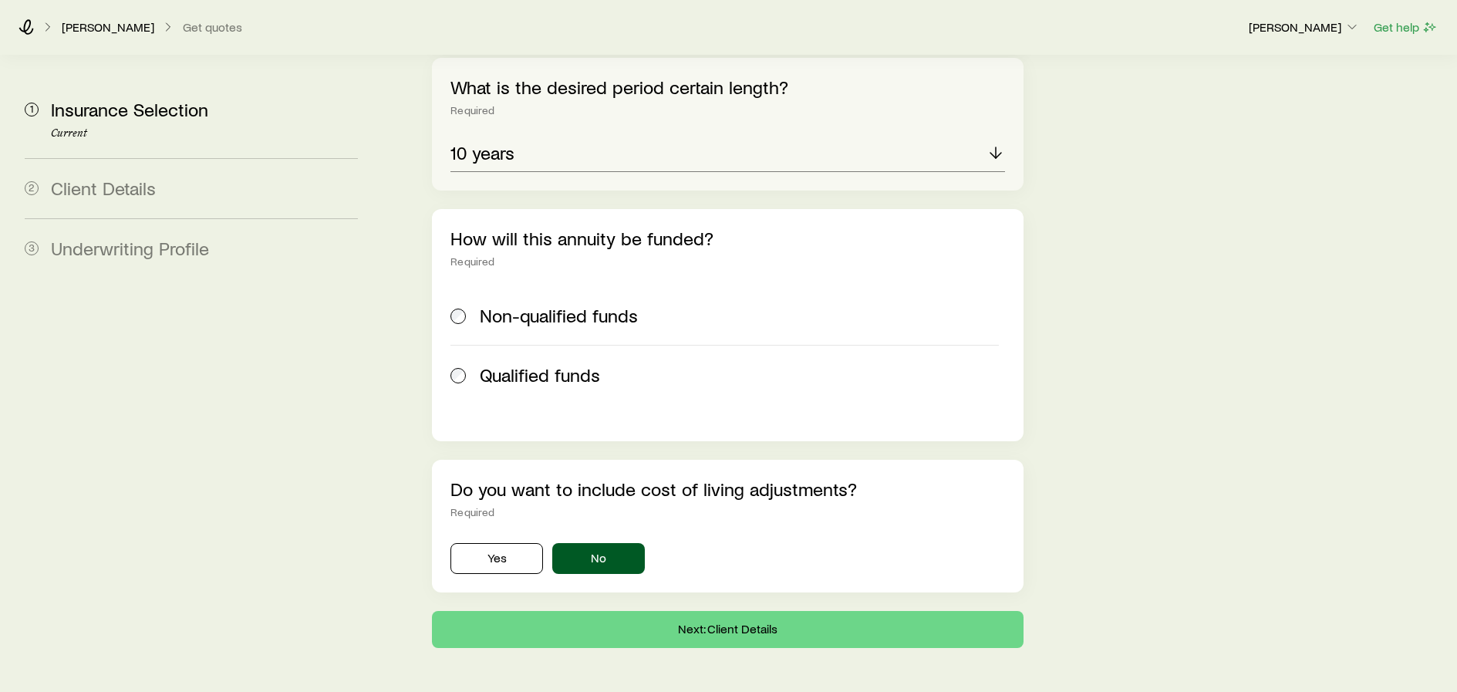
scroll to position [1985, 0]
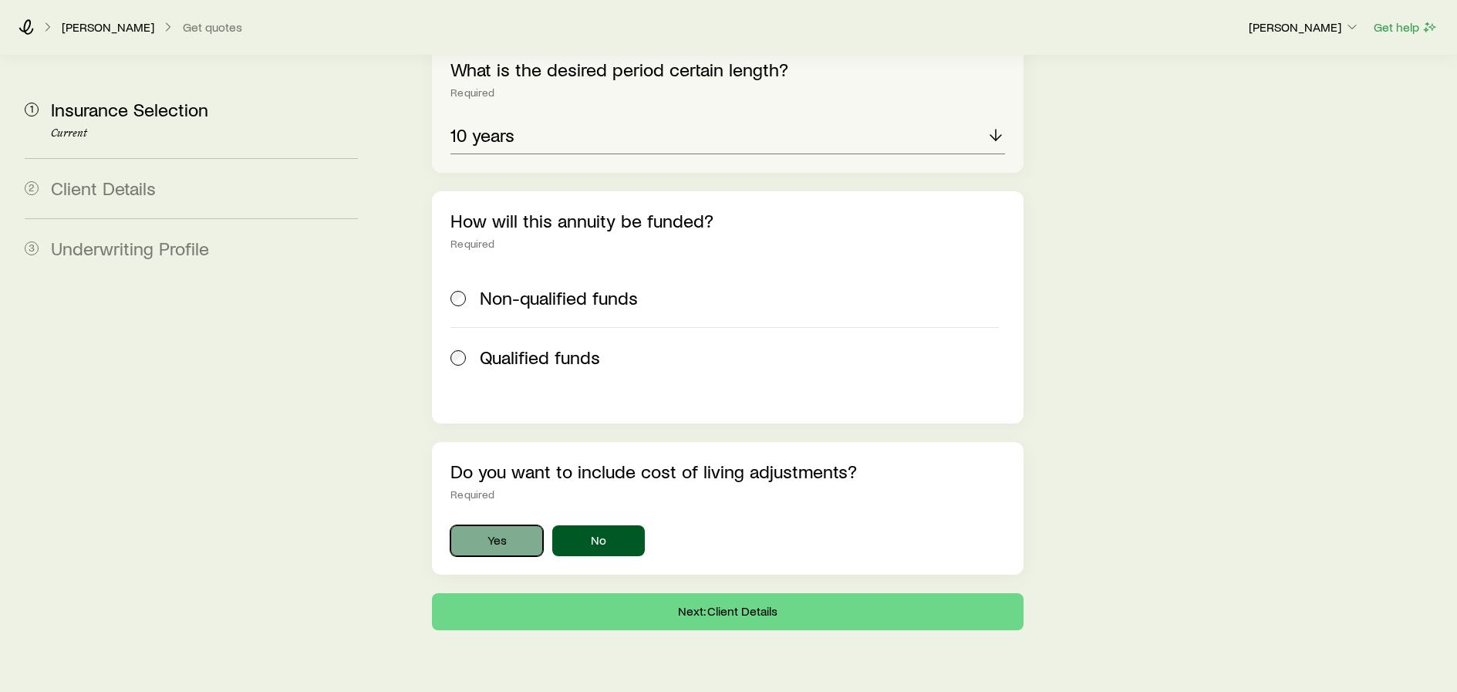
click at [500, 525] on button "Yes" at bounding box center [496, 540] width 93 height 31
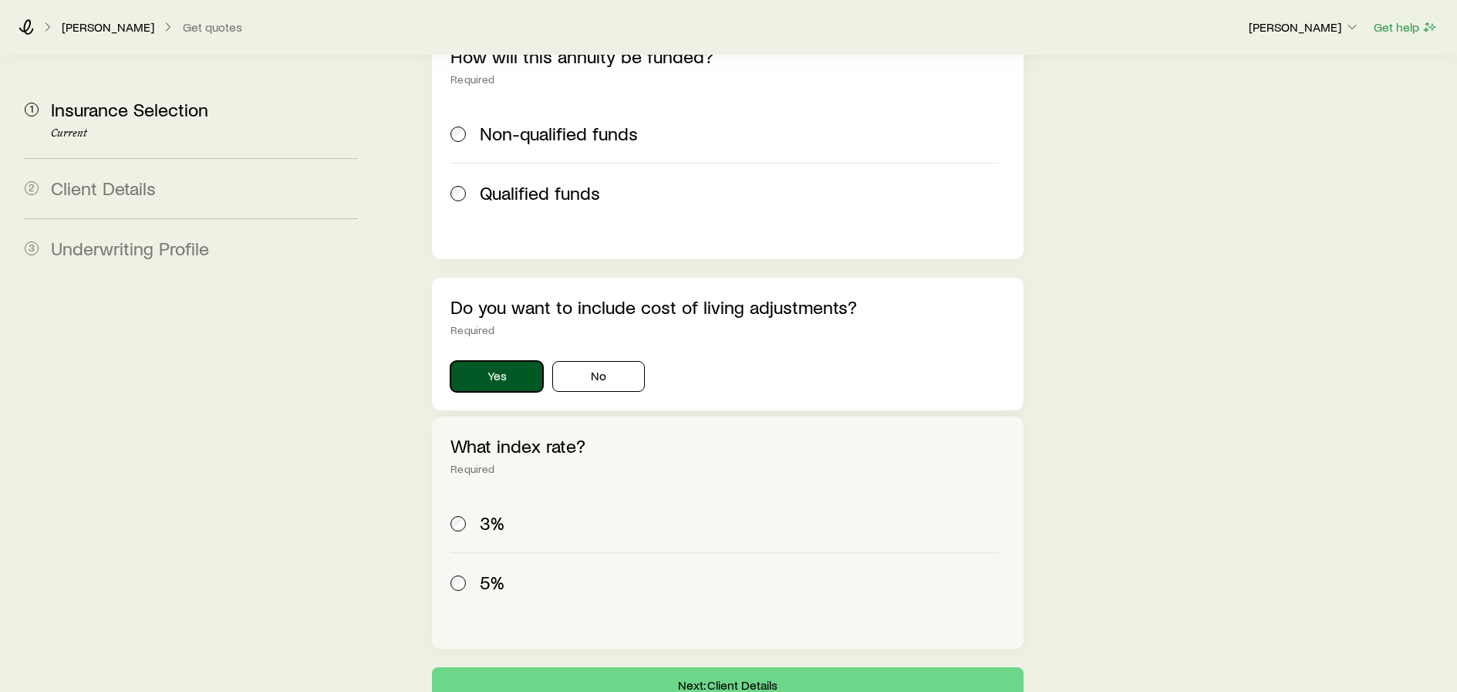
scroll to position [2217, 0]
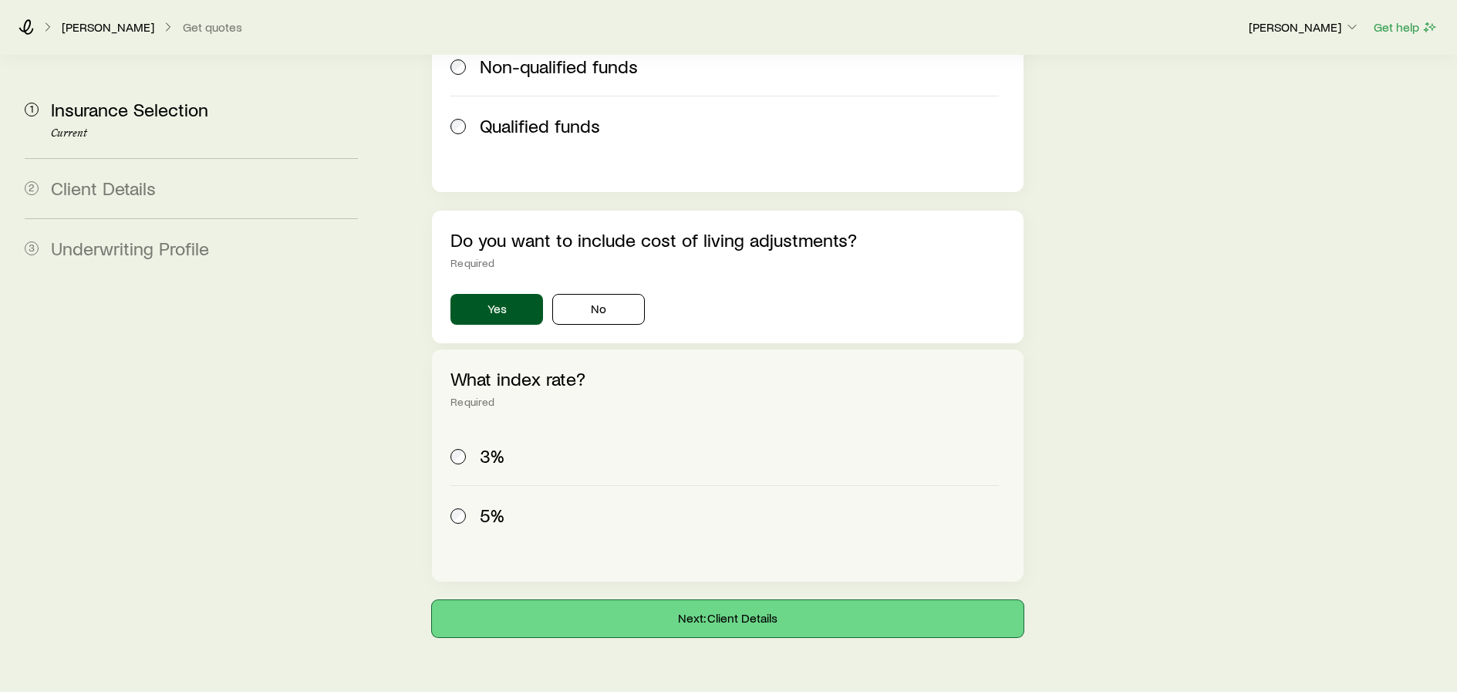
click at [733, 600] on button "Next: Client Details" at bounding box center [727, 618] width 591 height 37
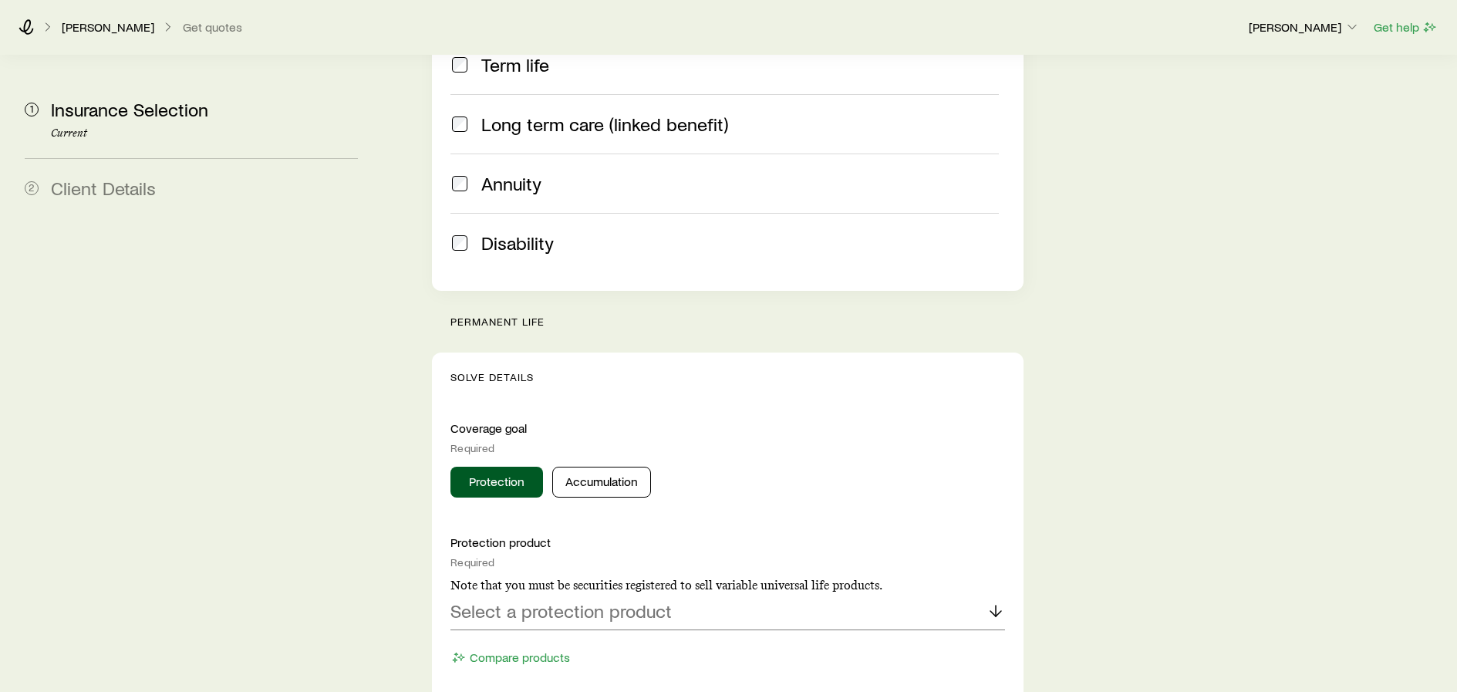
scroll to position [386, 0]
click at [600, 466] on button "Accumulation" at bounding box center [601, 481] width 99 height 31
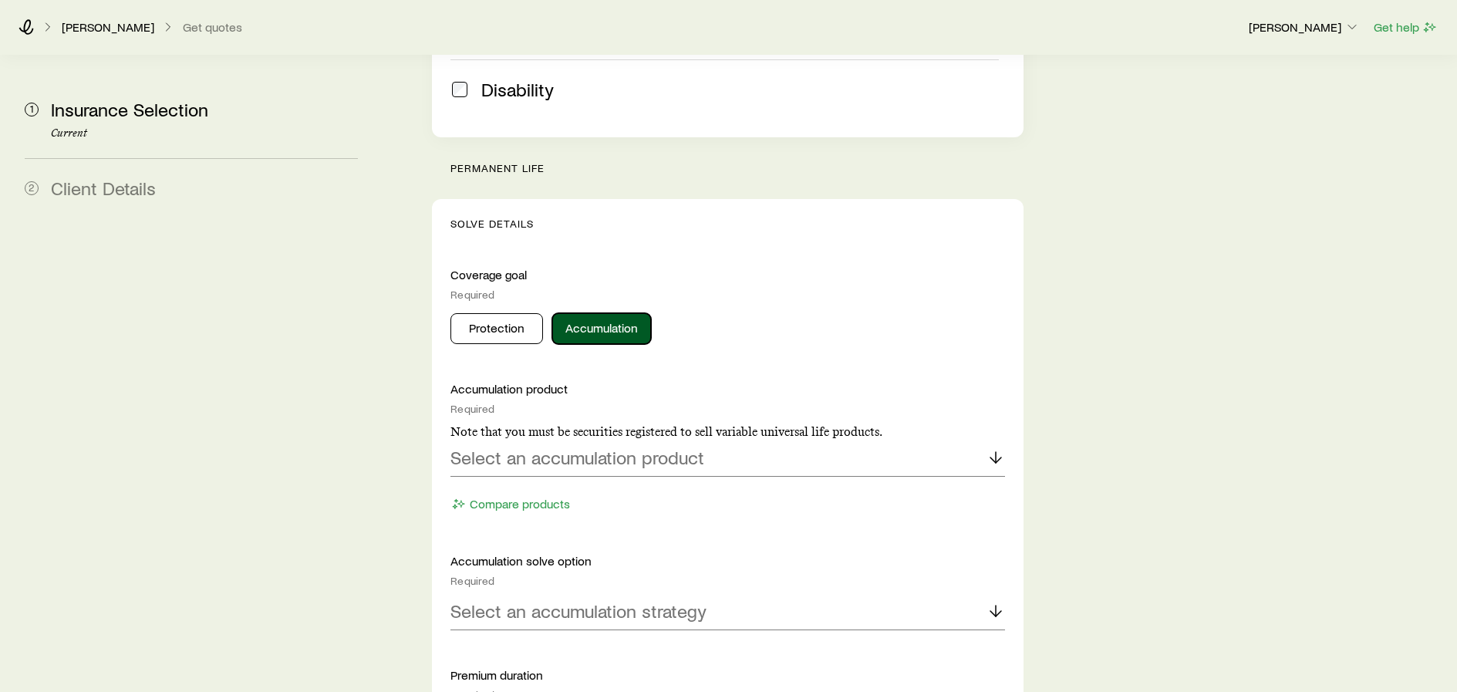
scroll to position [540, 0]
click at [652, 445] on p "Select an accumulation product" at bounding box center [577, 456] width 254 height 22
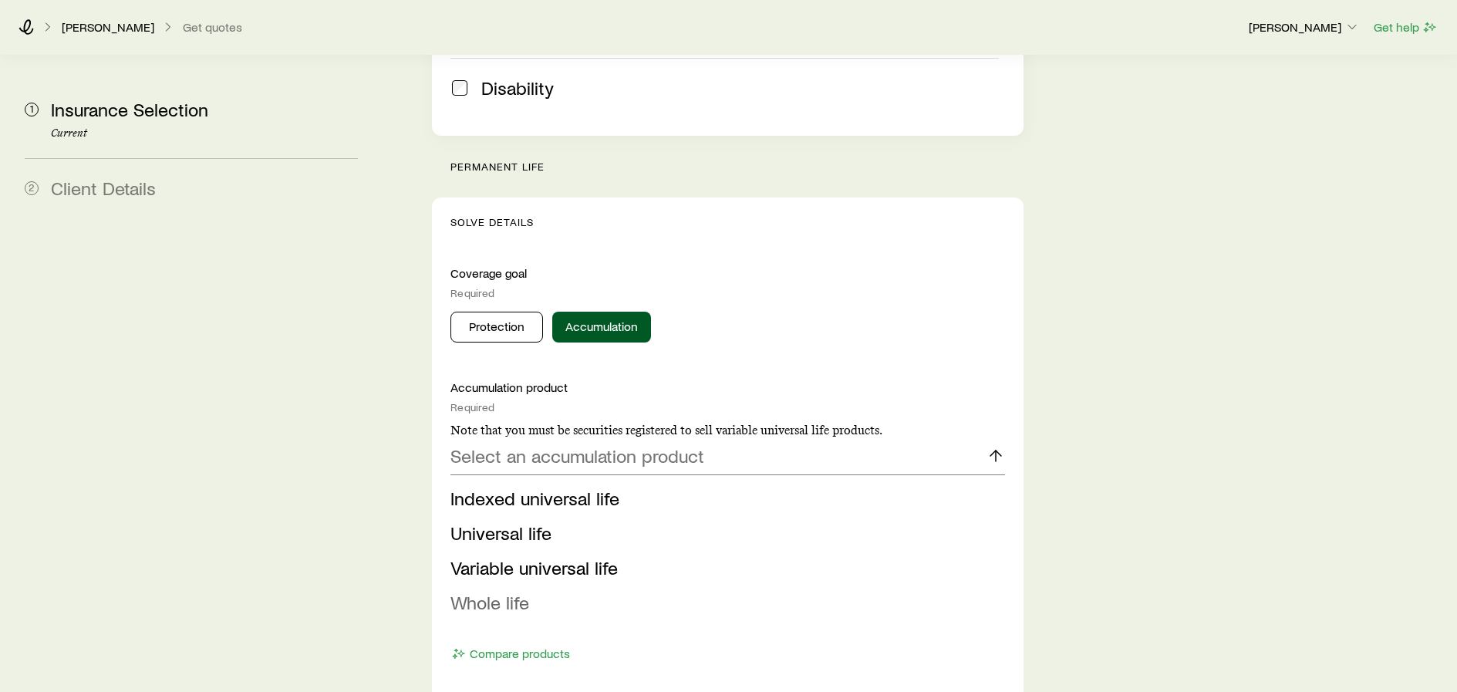
click at [492, 591] on span "Whole life" at bounding box center [489, 602] width 79 height 22
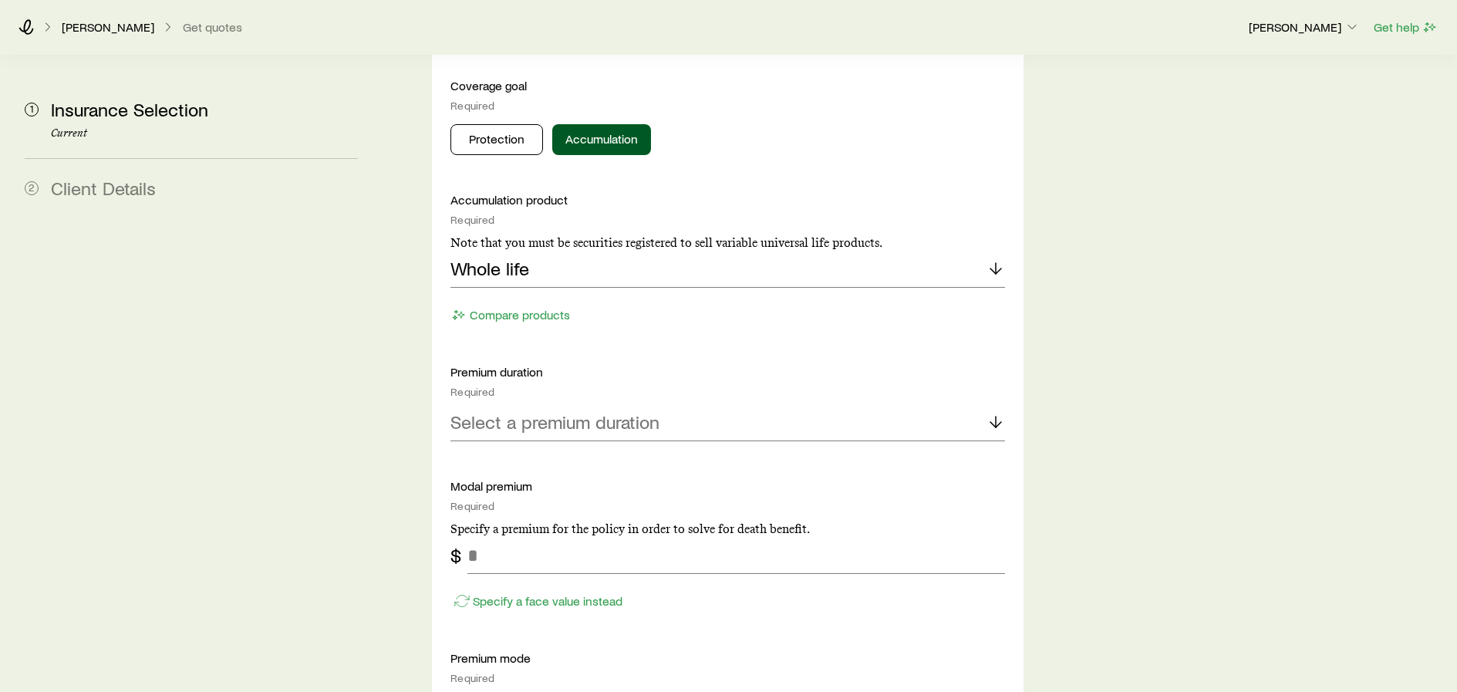
scroll to position [771, 0]
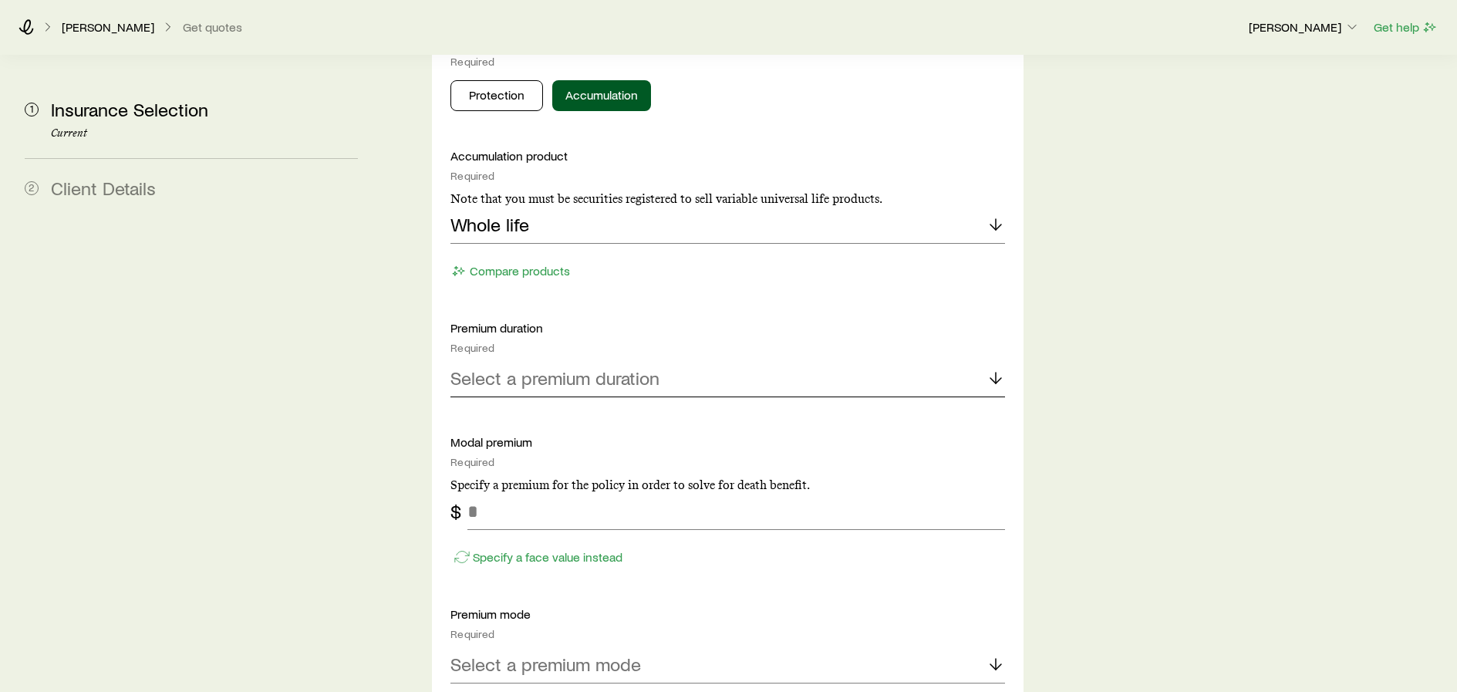
click at [578, 367] on p "Select a premium duration" at bounding box center [554, 378] width 209 height 22
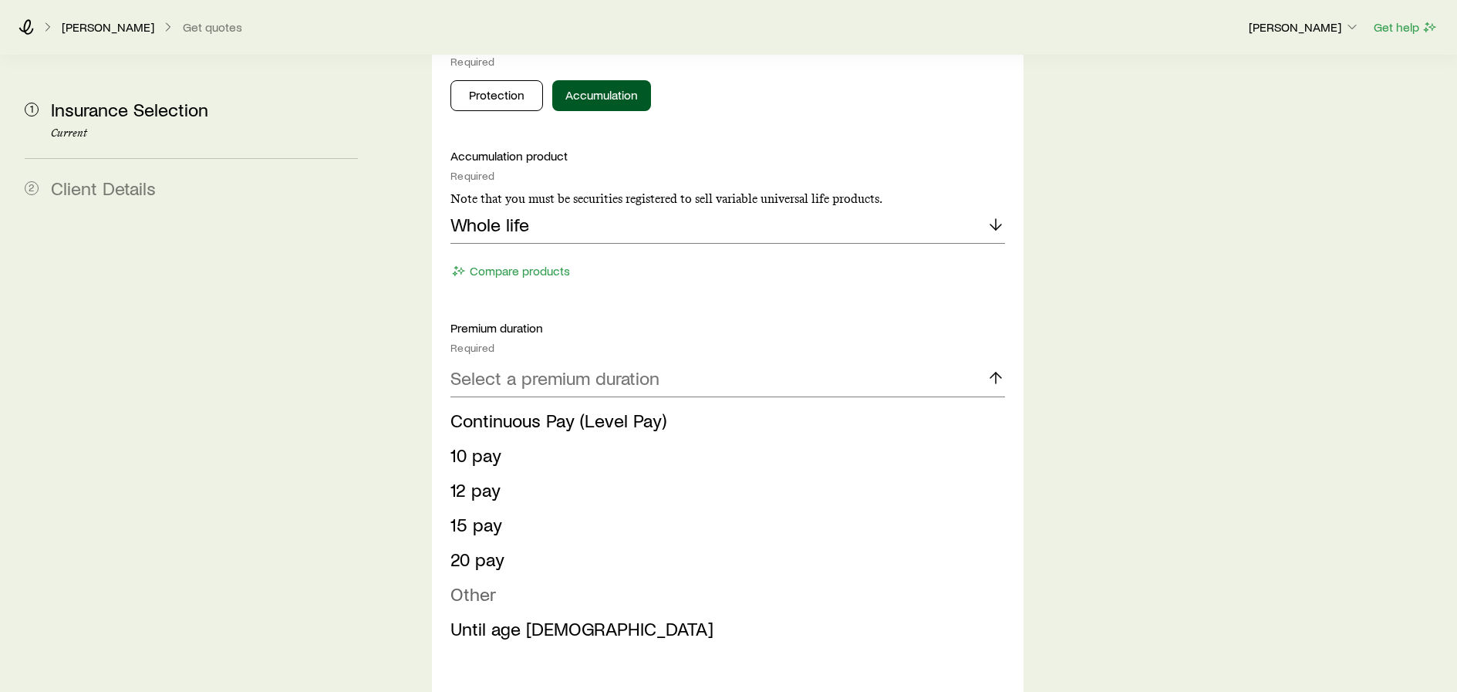
click at [479, 582] on span "Other" at bounding box center [473, 593] width 46 height 22
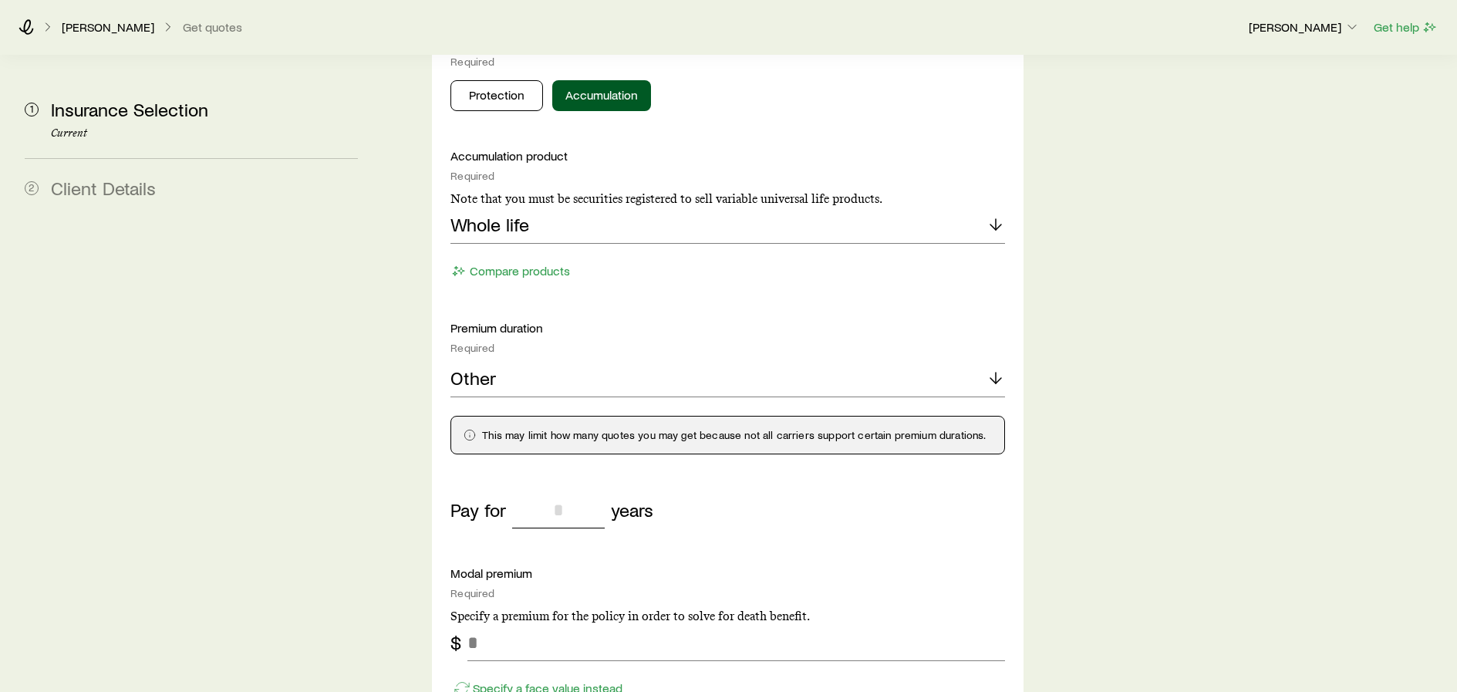
click at [558, 491] on input "tel" at bounding box center [558, 509] width 93 height 37
type input "**"
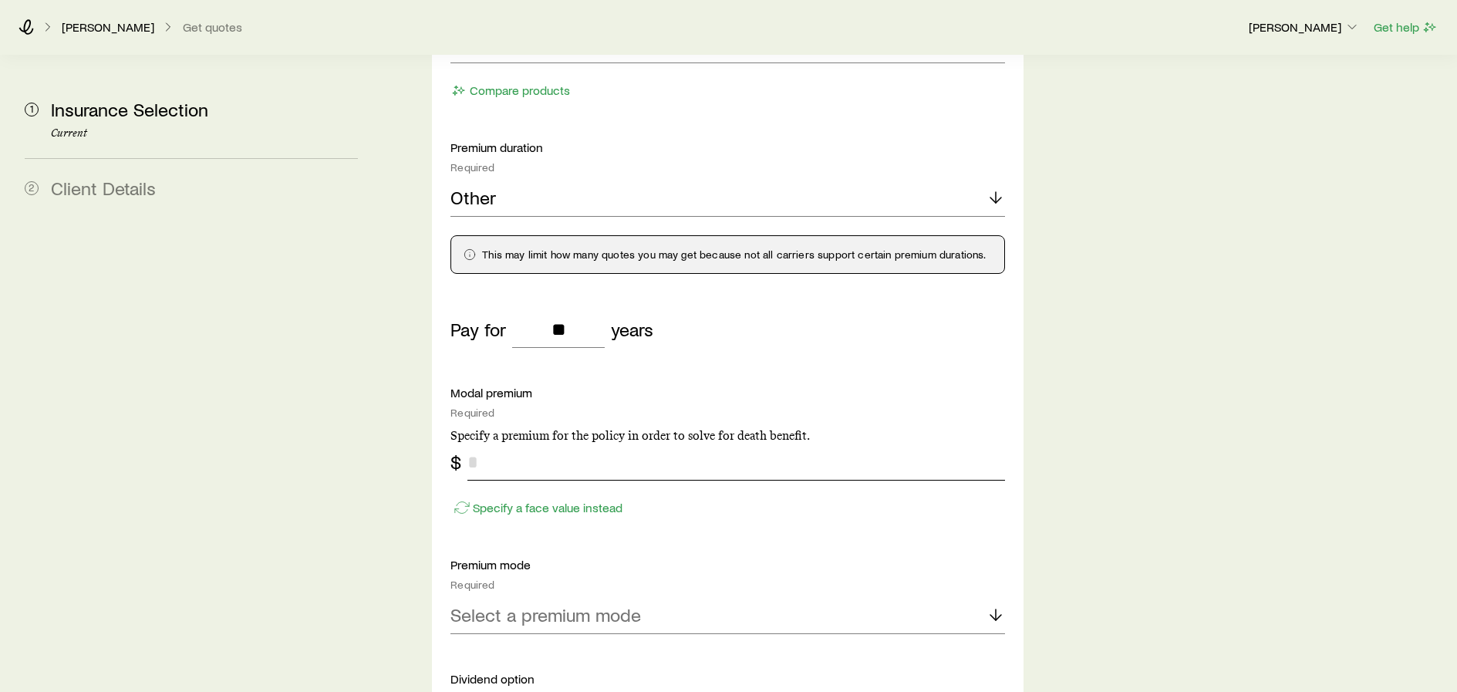
scroll to position [1003, 0]
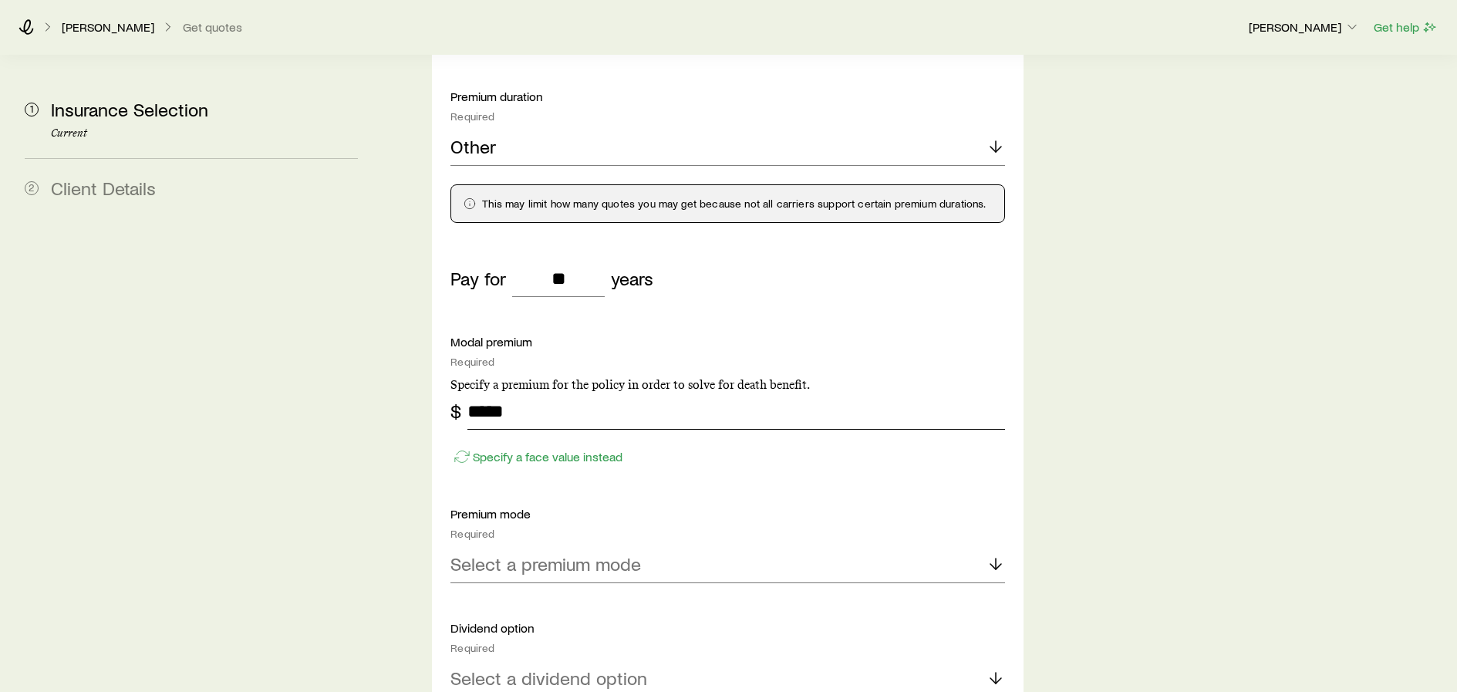
type input "*****"
click at [507, 553] on p "Select a premium mode" at bounding box center [545, 564] width 190 height 22
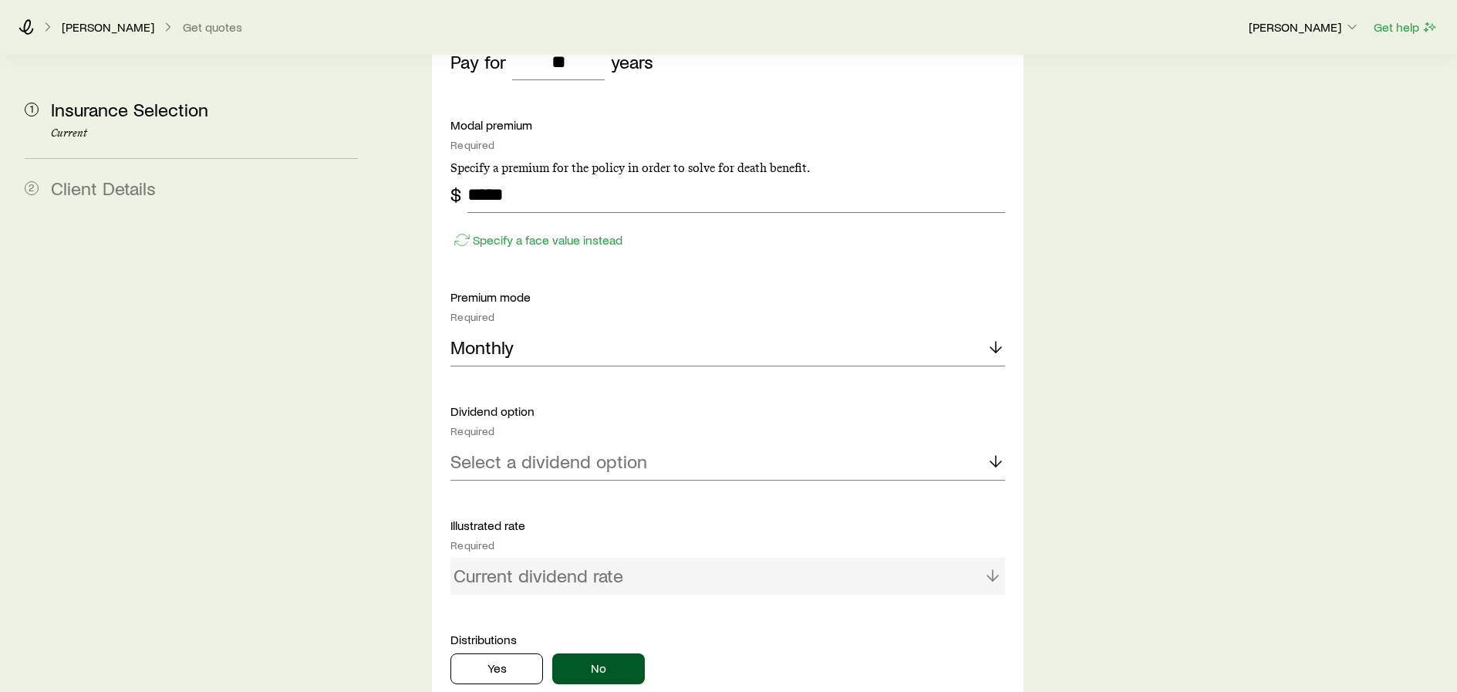
scroll to position [1234, 0]
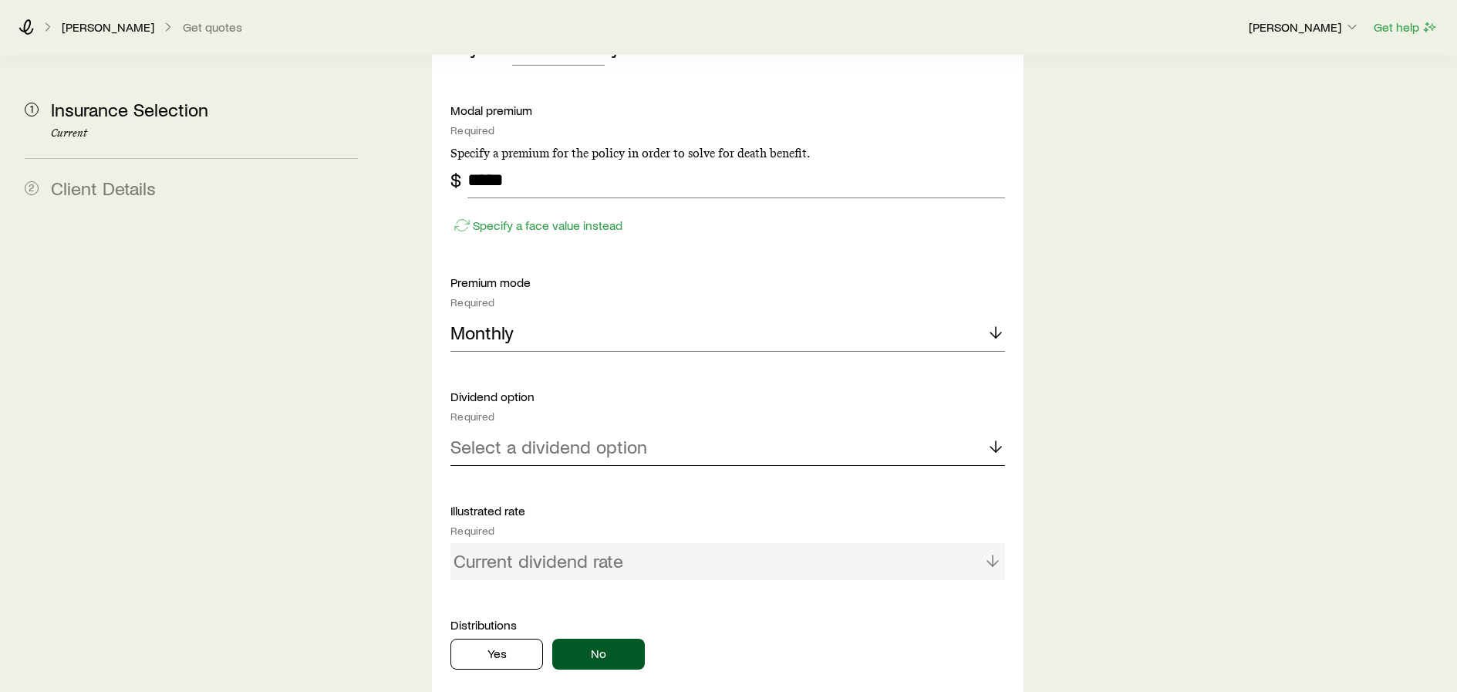
click at [539, 436] on p "Select a dividend option" at bounding box center [548, 447] width 197 height 22
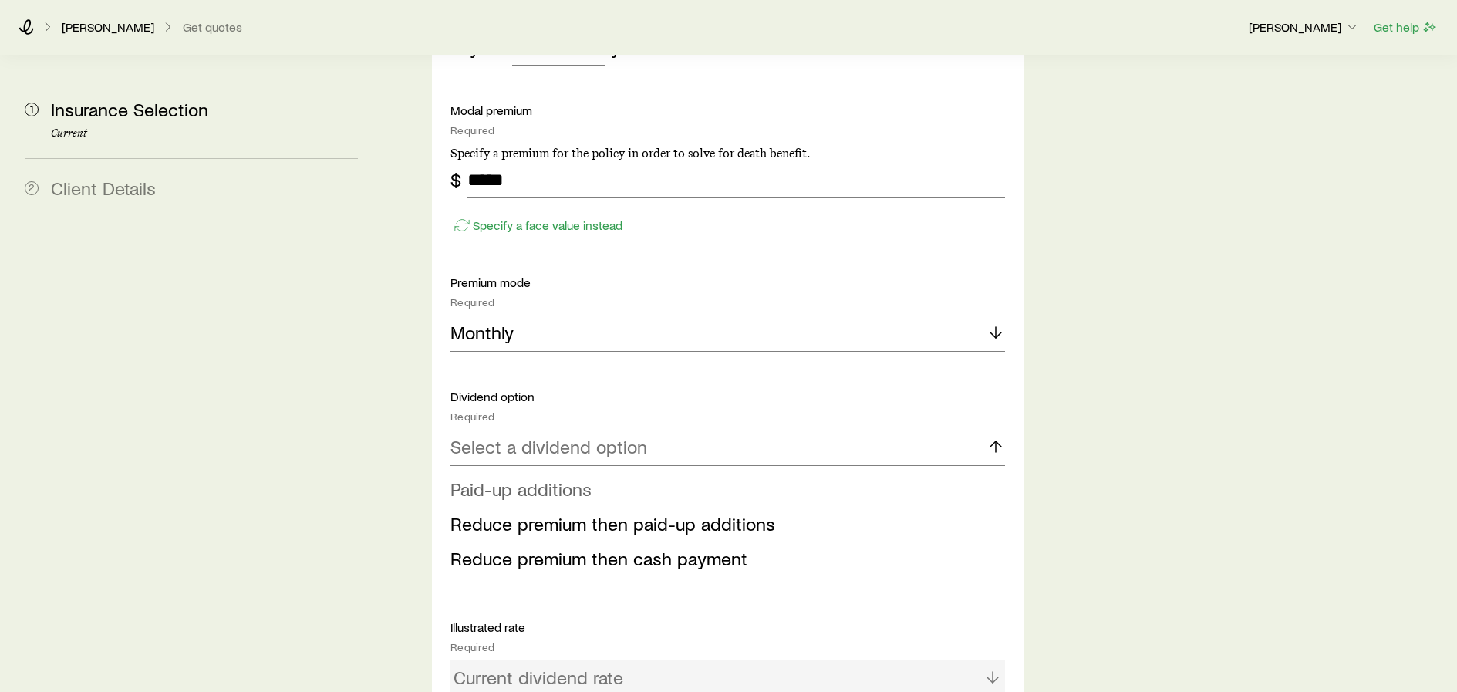
click at [540, 477] on span "Paid-up additions" at bounding box center [520, 488] width 141 height 22
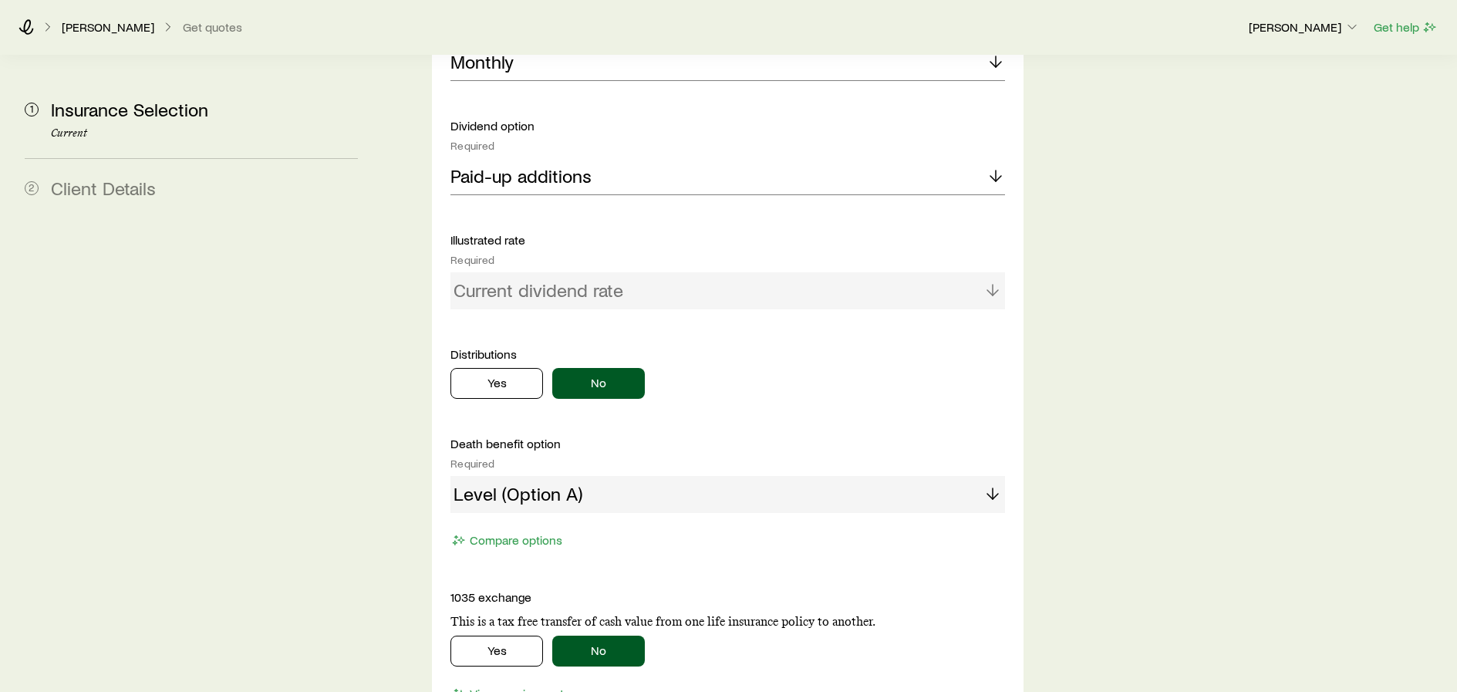
scroll to position [1542, 0]
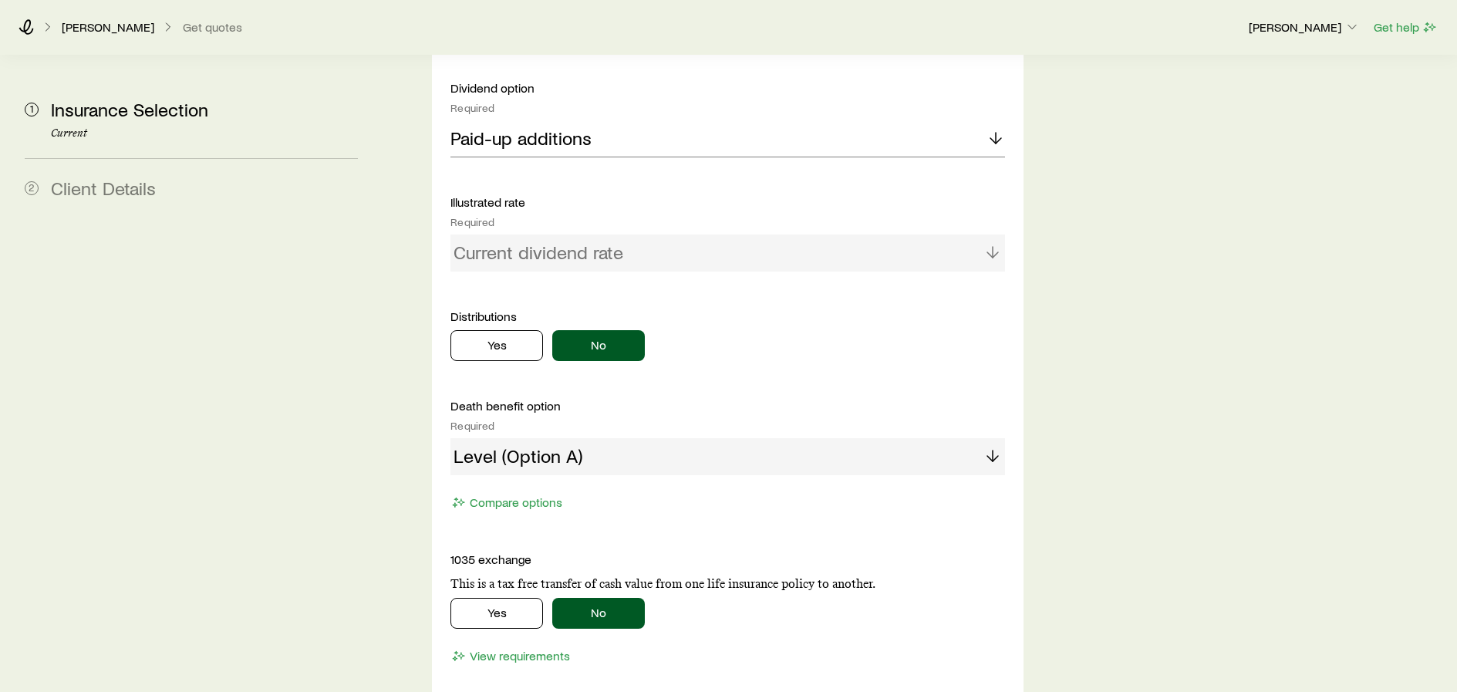
click at [710, 438] on div "Level (Option A)" at bounding box center [727, 456] width 554 height 37
click at [995, 438] on div "Level (Option A)" at bounding box center [727, 456] width 554 height 37
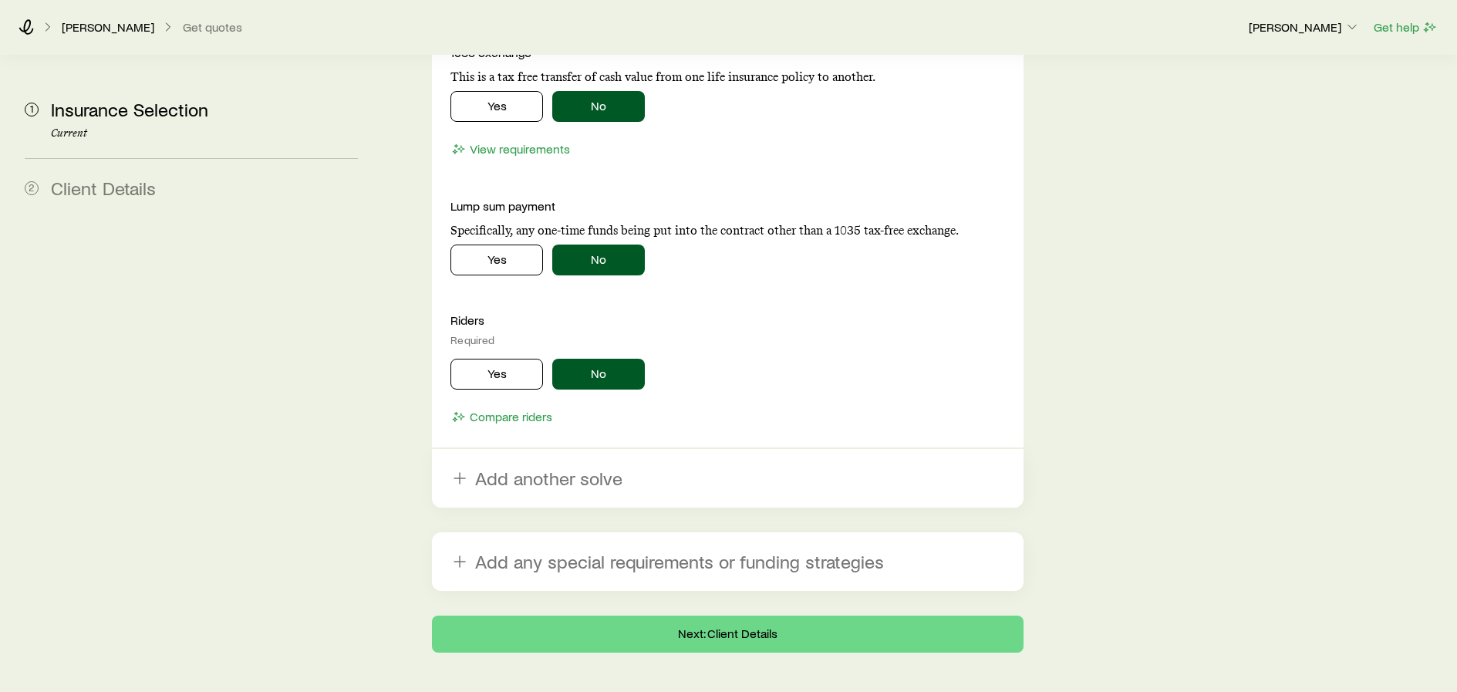
scroll to position [2072, 0]
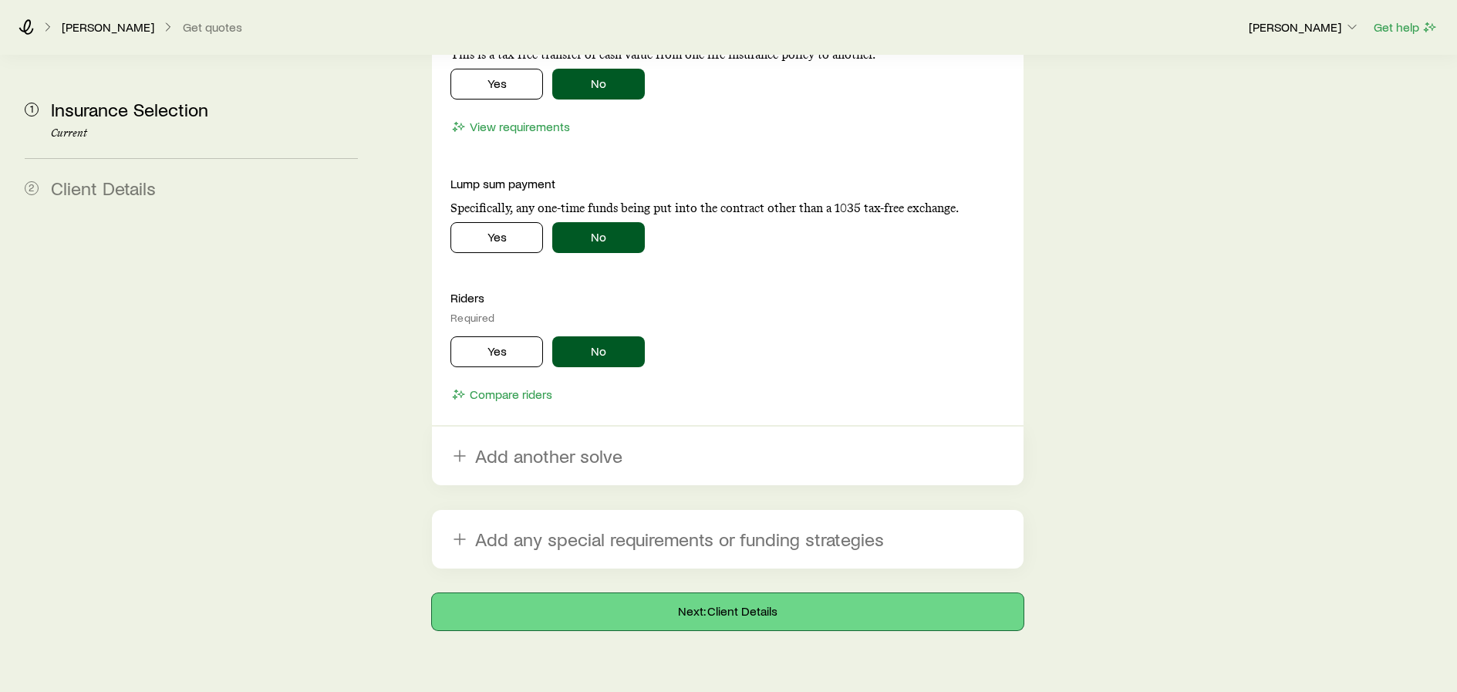
click at [757, 593] on button "Next: Client Details" at bounding box center [727, 611] width 591 height 37
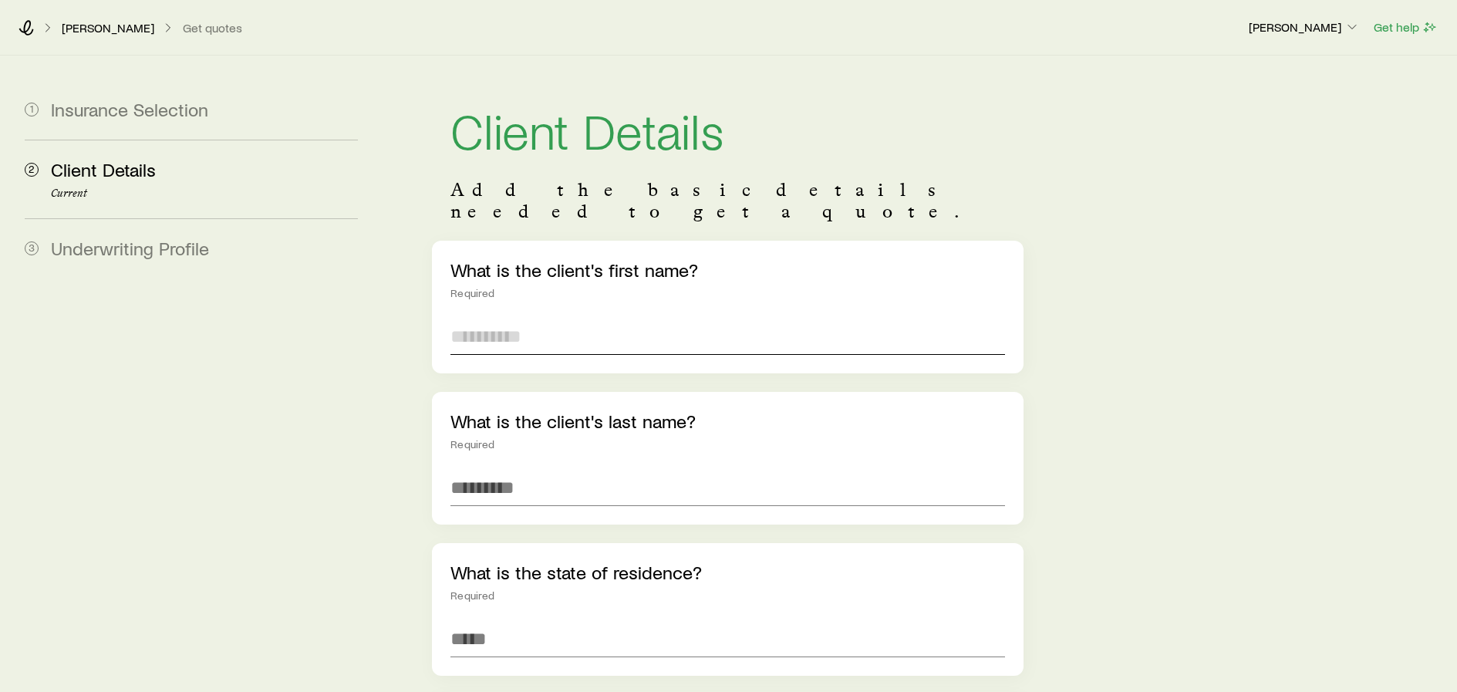
click at [494, 318] on input "text" at bounding box center [727, 336] width 554 height 37
type input "****"
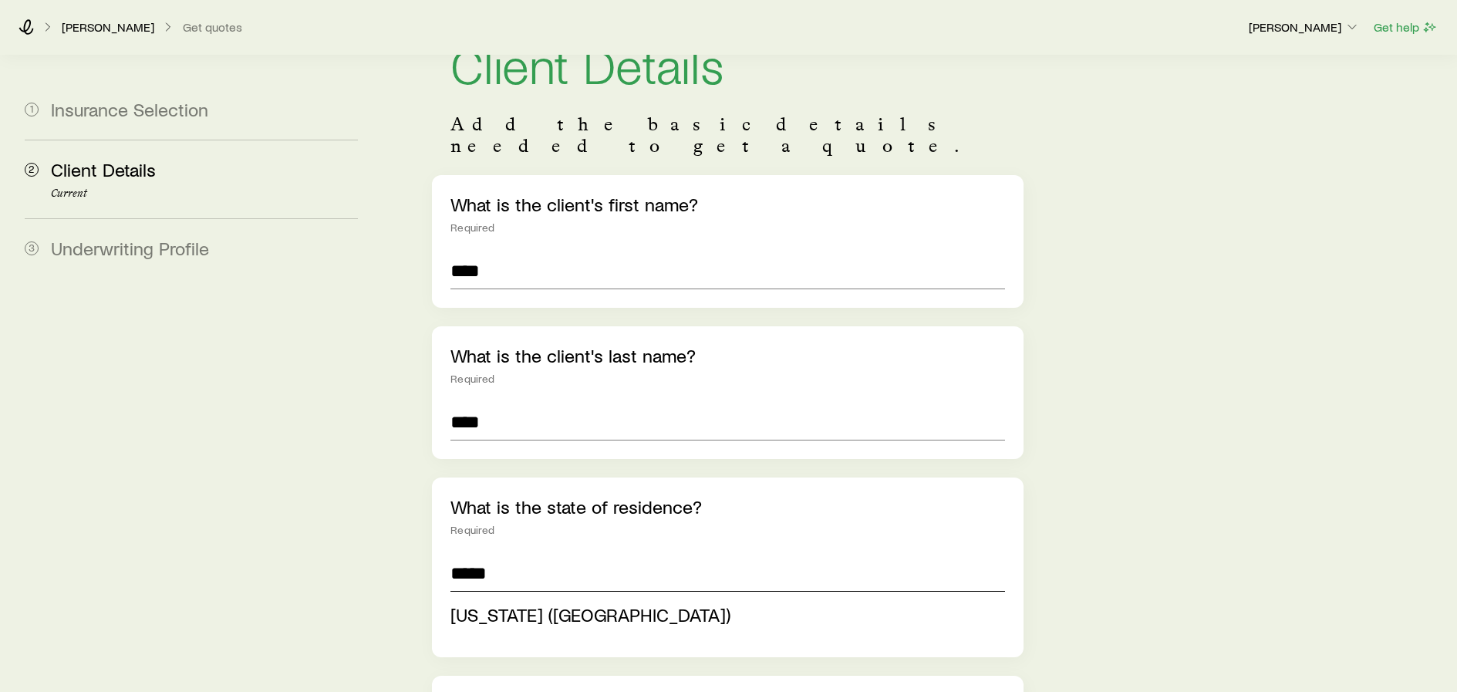
scroll to position [231, 0]
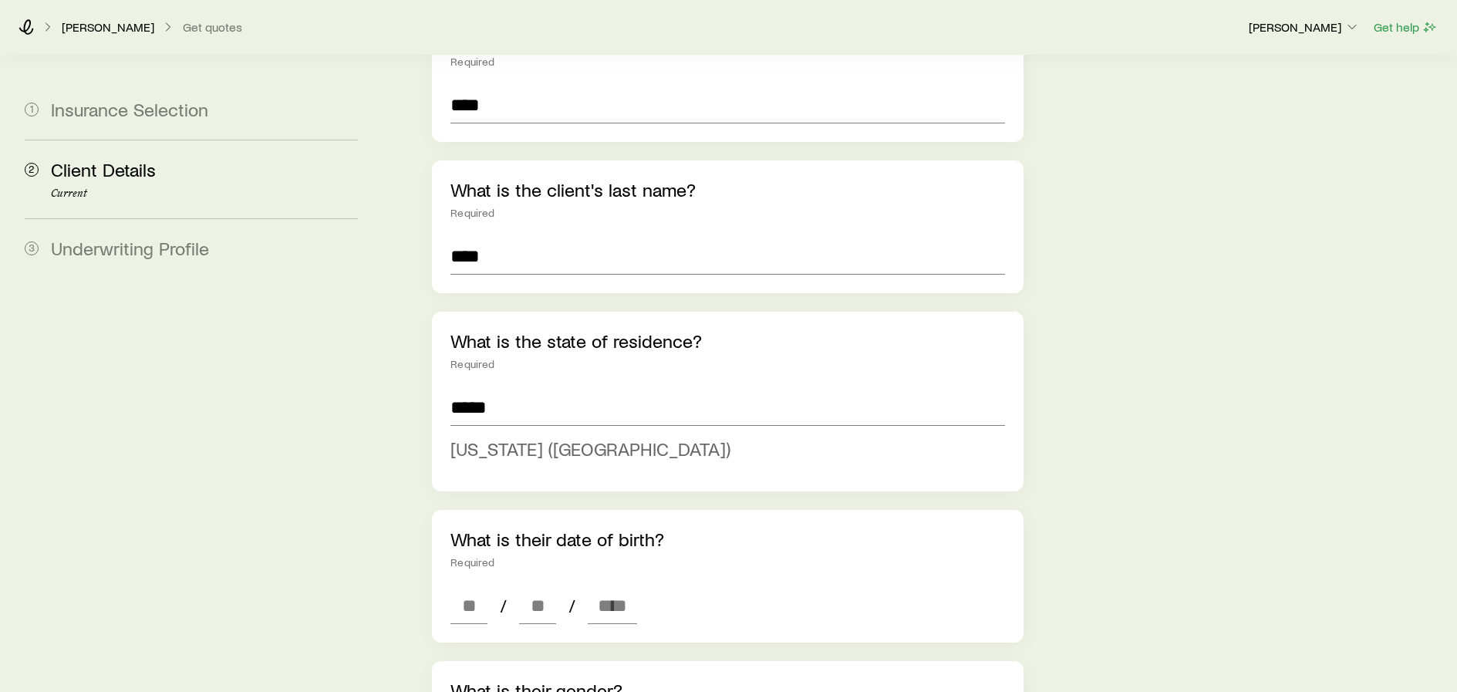
click at [524, 437] on span "Texas (TX)" at bounding box center [590, 448] width 280 height 22
type input "**********"
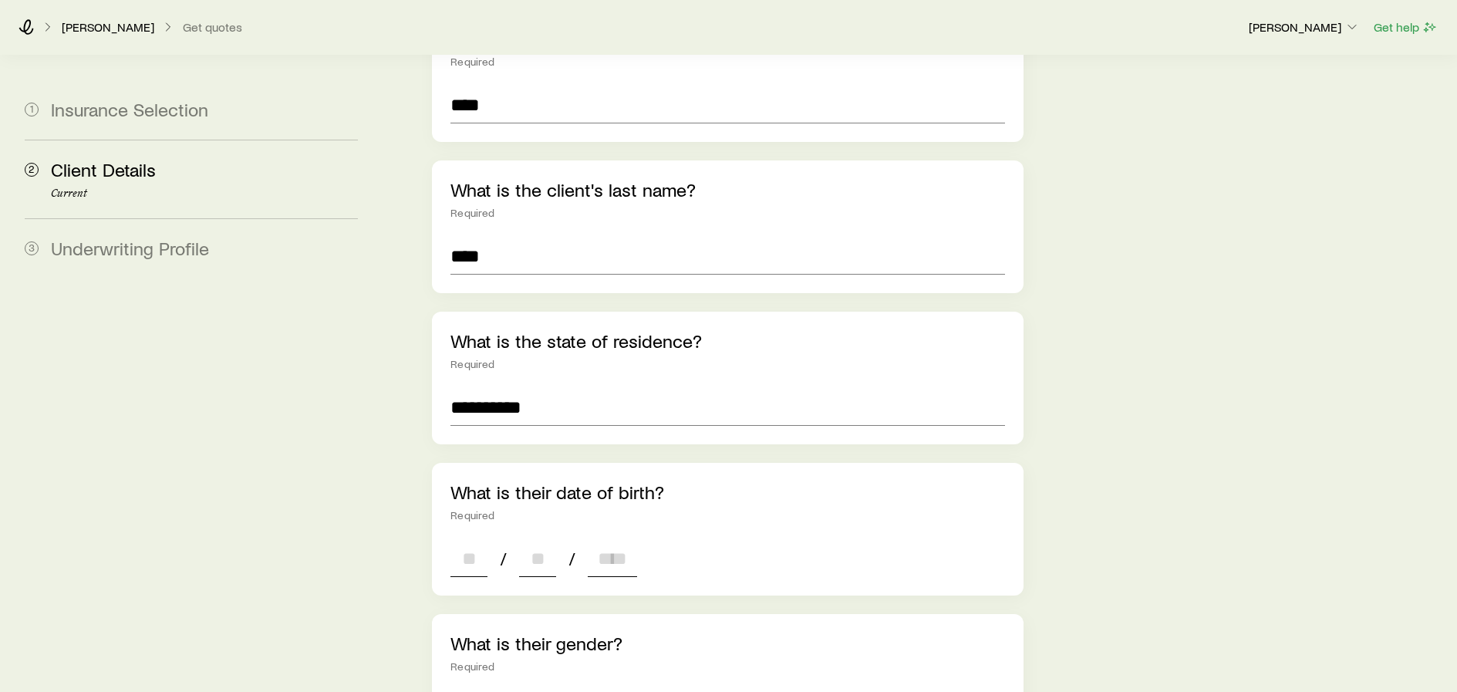
click at [475, 548] on input at bounding box center [468, 558] width 37 height 37
type input "**"
type input "****"
type input "*"
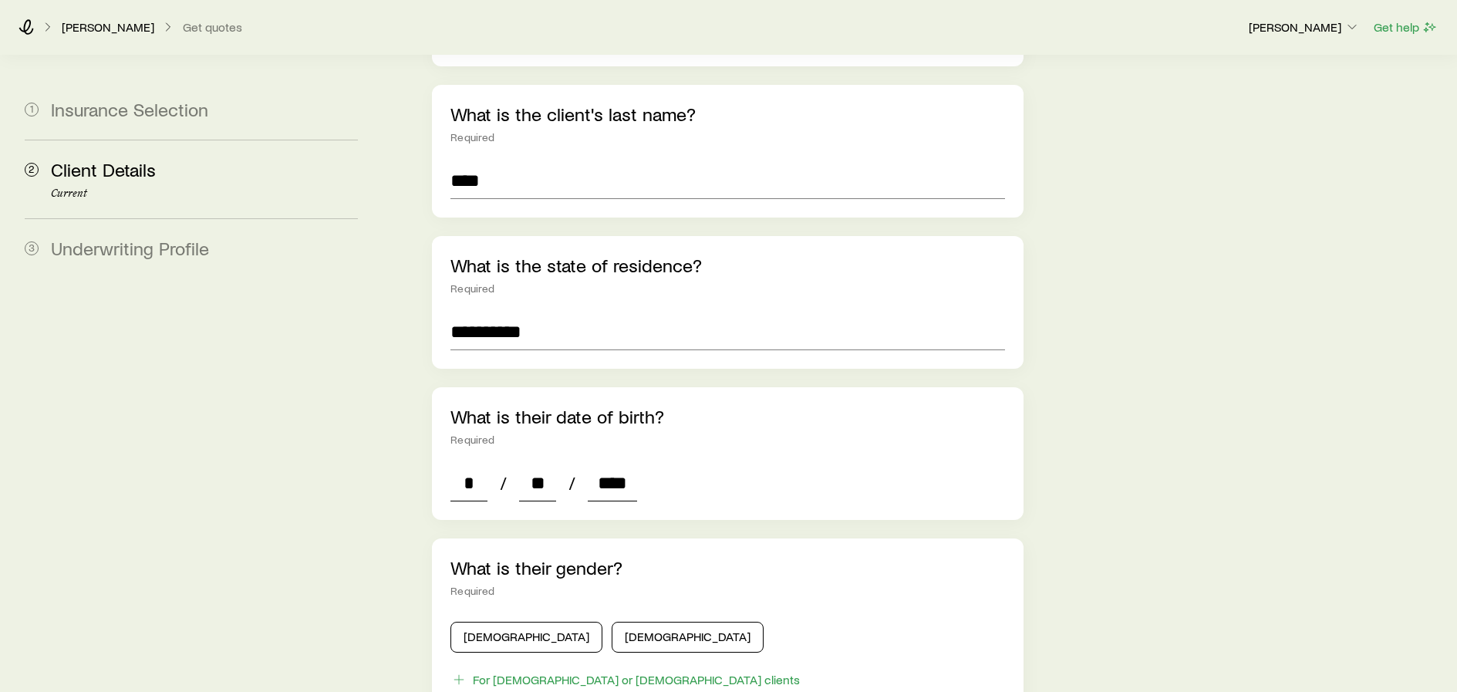
scroll to position [463, 0]
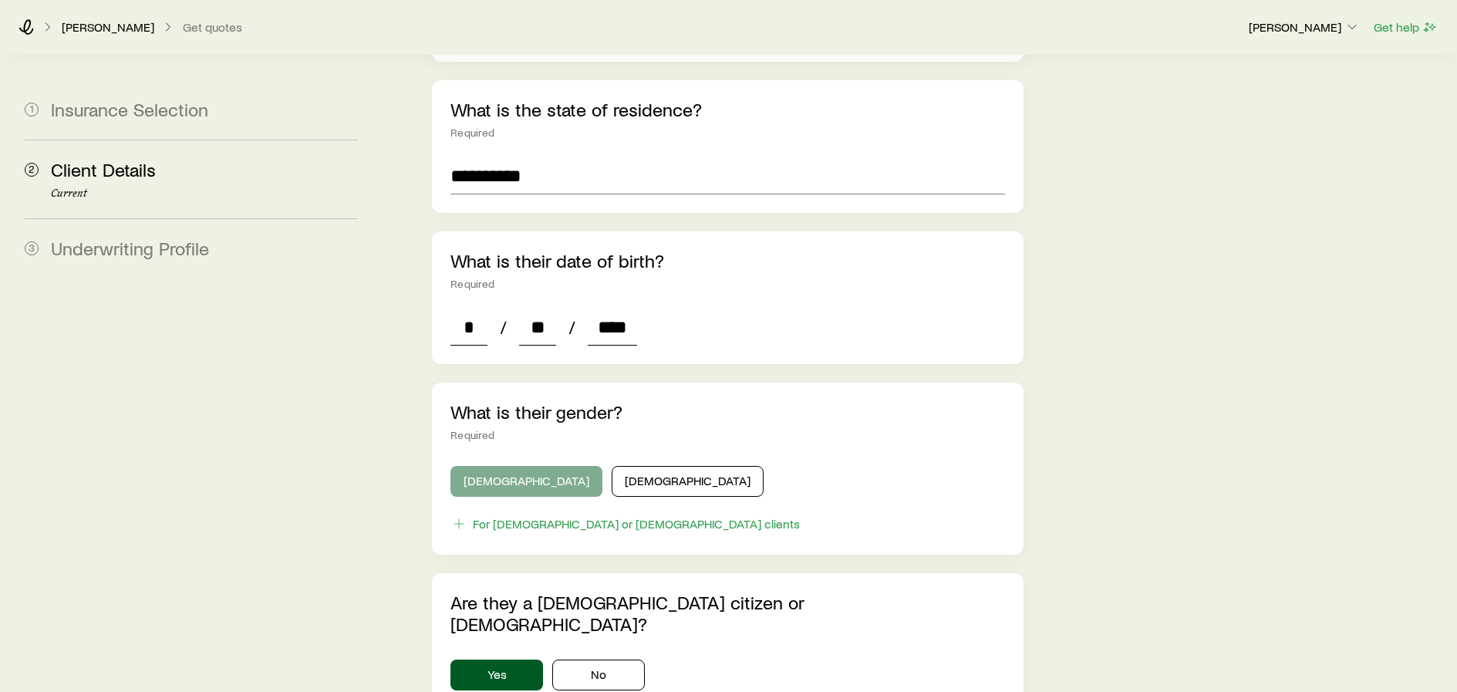
type input "****"
click at [478, 466] on button "Male" at bounding box center [526, 481] width 152 height 31
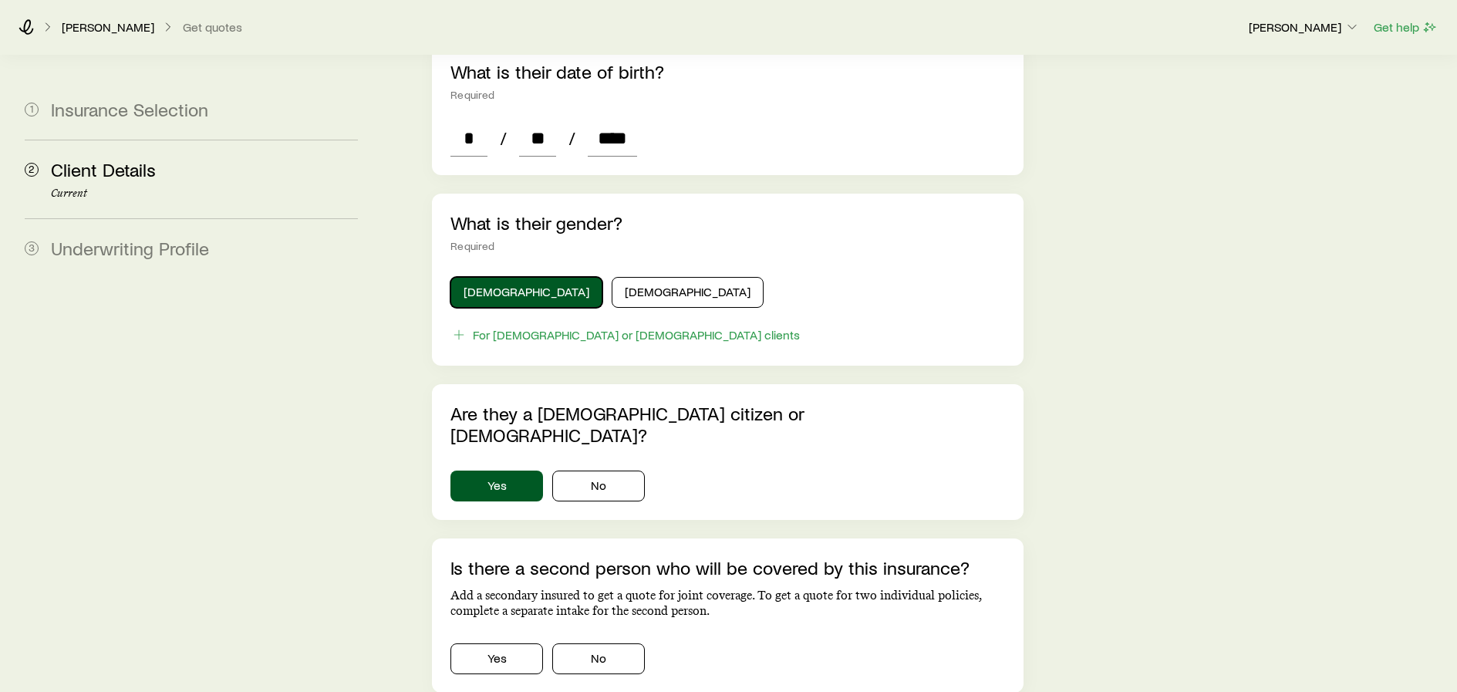
scroll to position [694, 0]
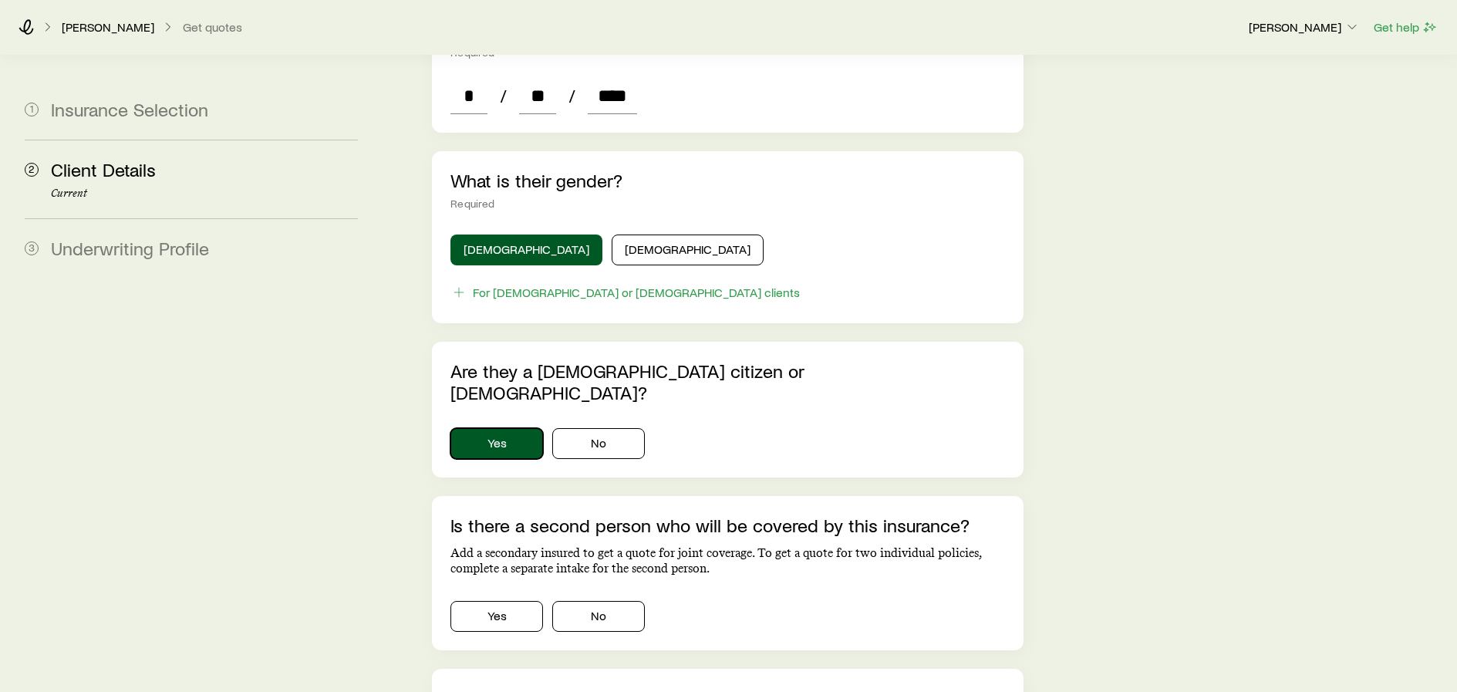
click at [480, 428] on button "Yes" at bounding box center [496, 443] width 93 height 31
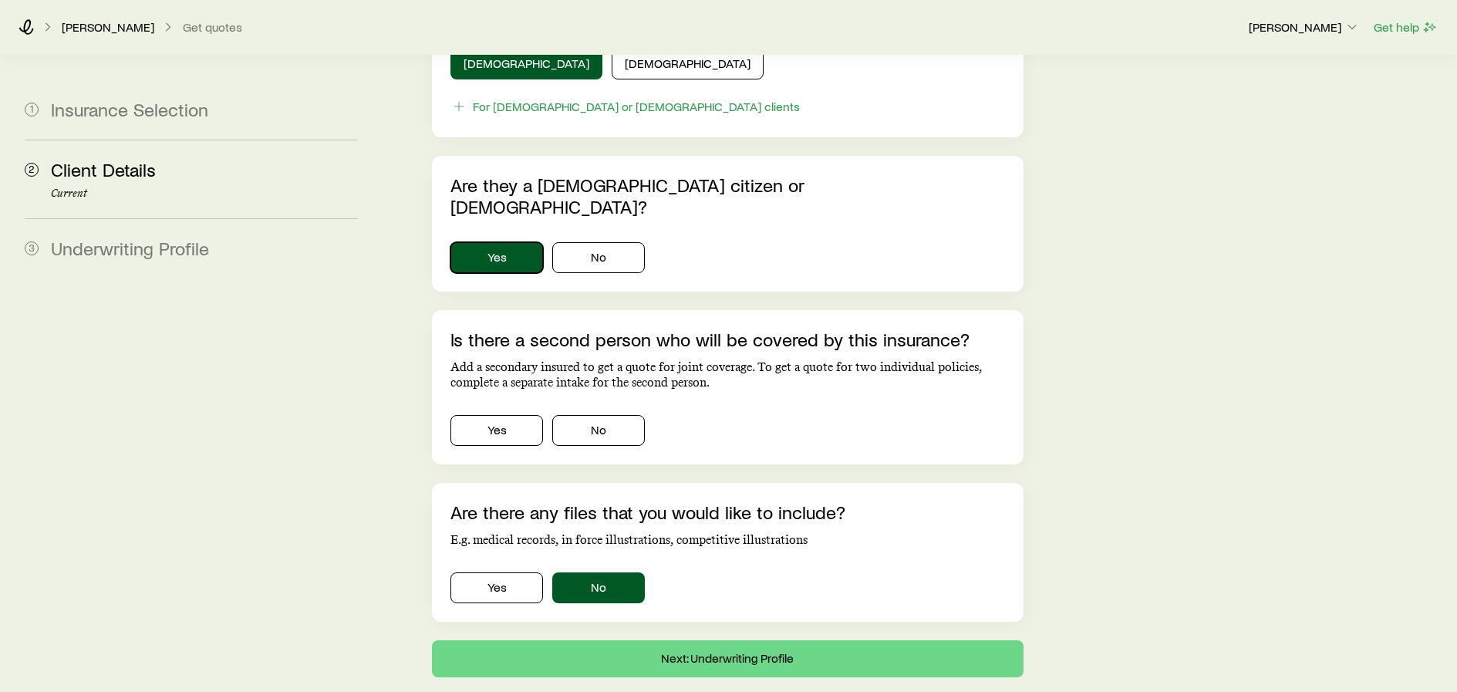
scroll to position [925, 0]
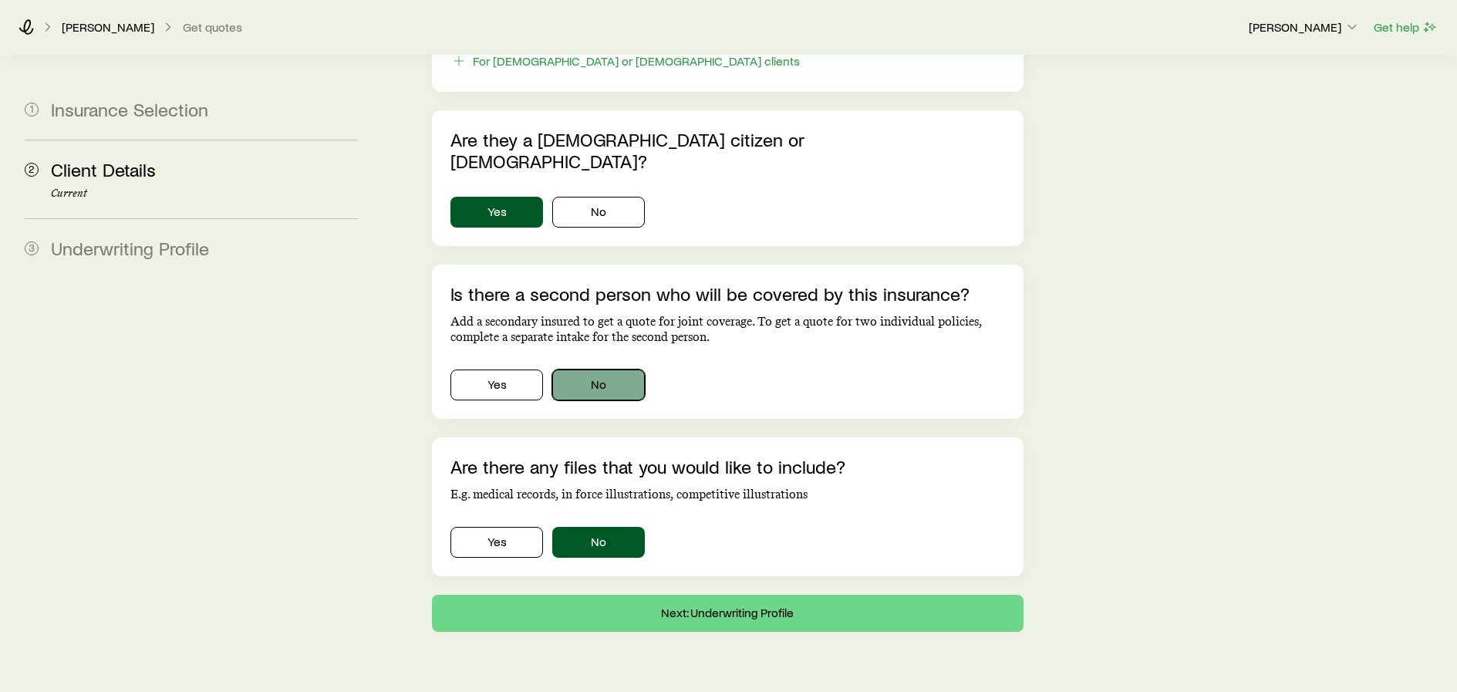
click at [637, 369] on button "No" at bounding box center [598, 384] width 93 height 31
click at [732, 595] on button "Next: Underwriting Profile" at bounding box center [727, 613] width 591 height 37
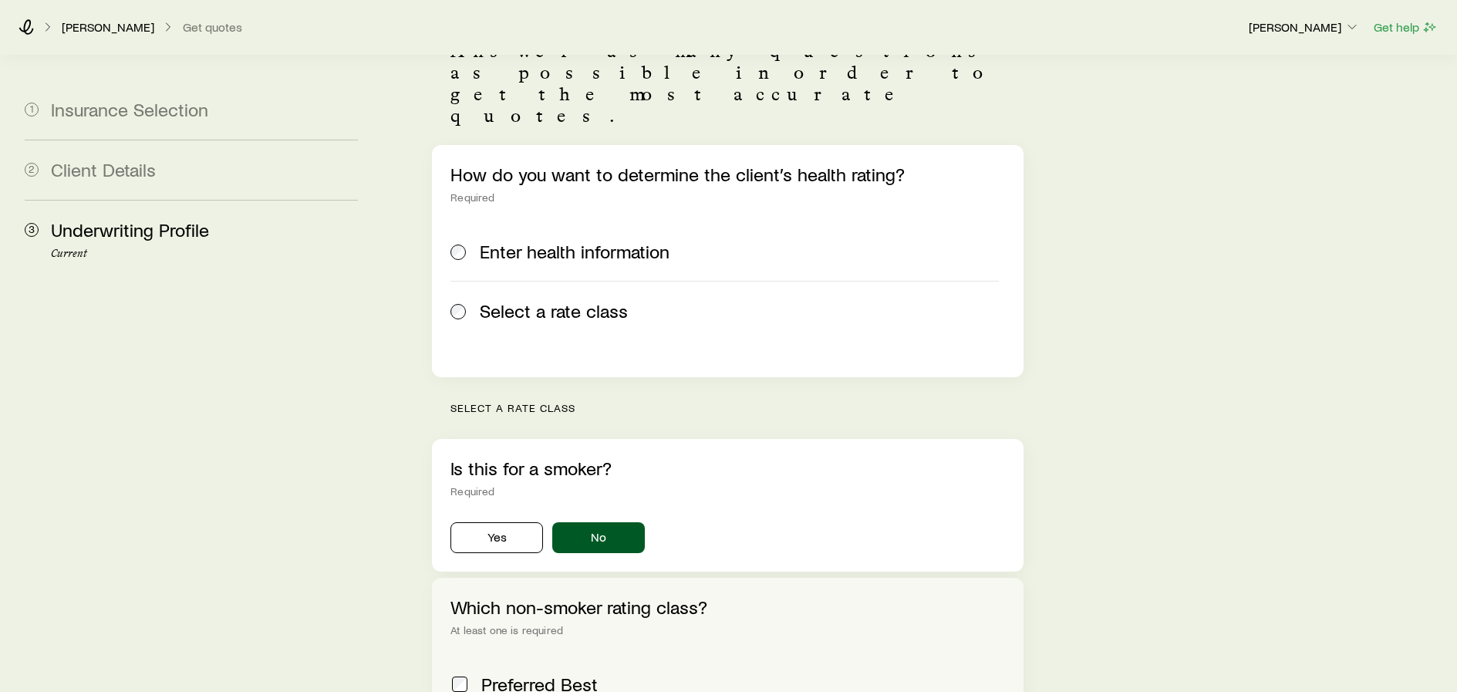
scroll to position [231, 0]
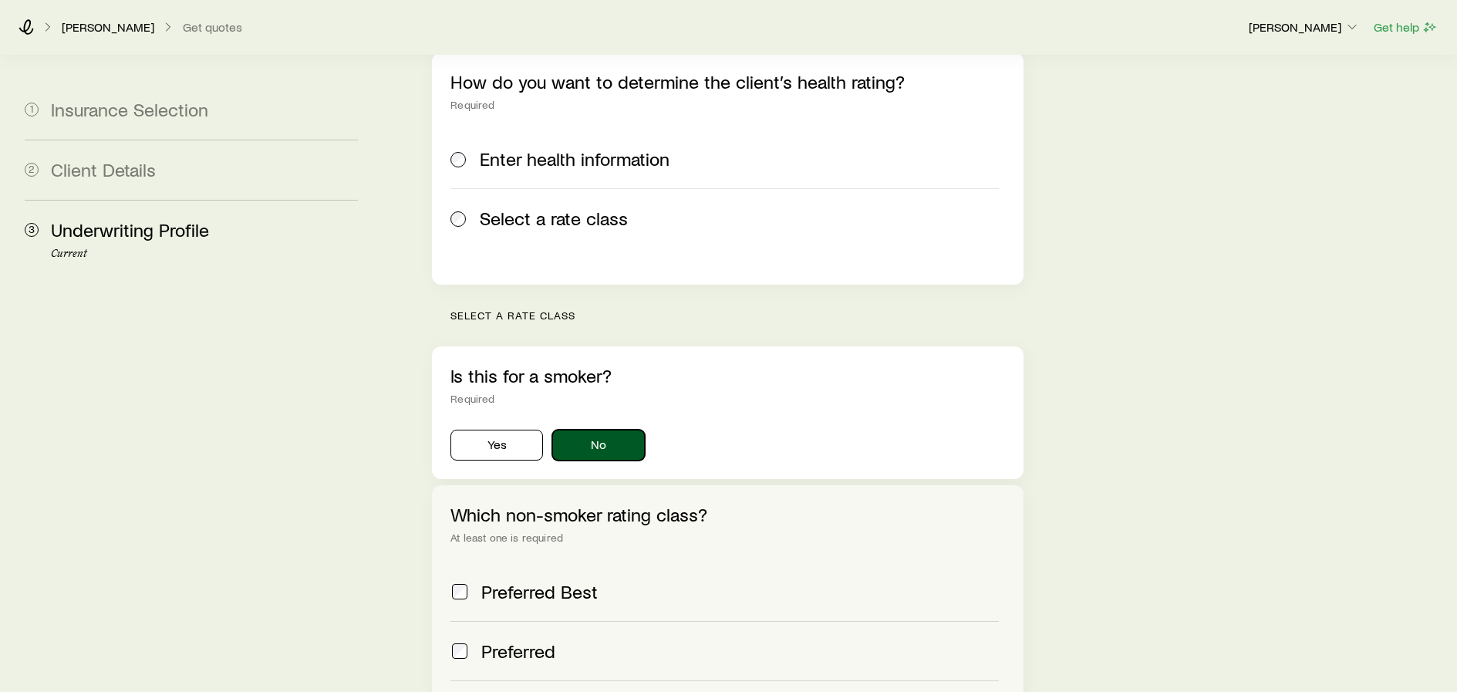
click at [612, 430] on button "No" at bounding box center [598, 445] width 93 height 31
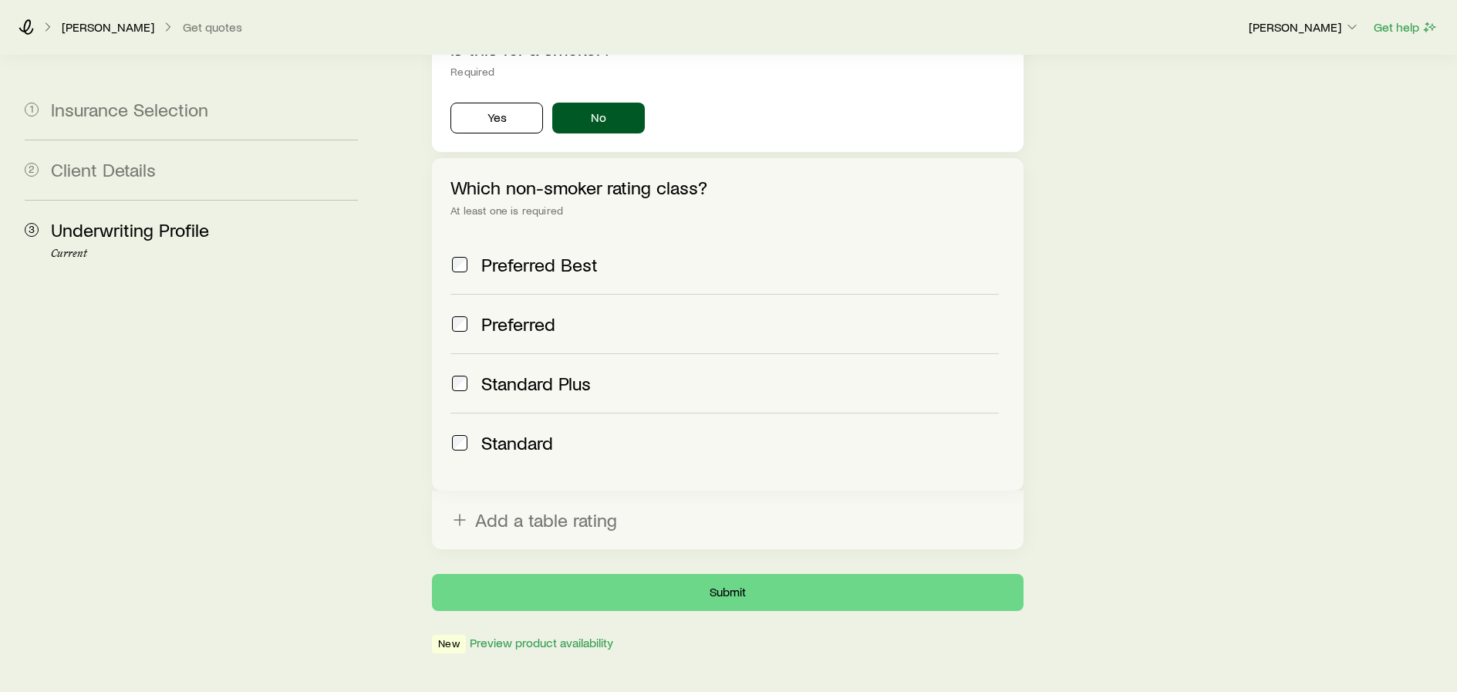
scroll to position [582, 0]
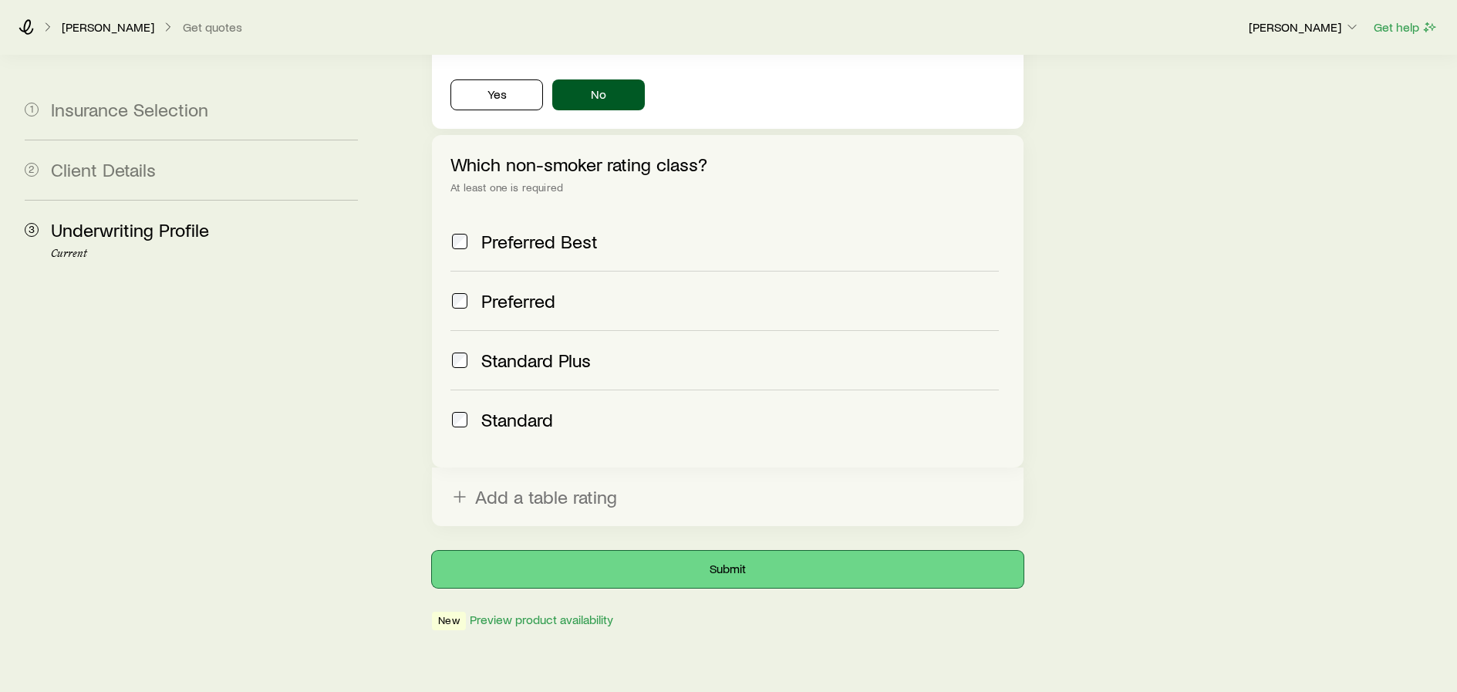
click at [750, 551] on button "Submit" at bounding box center [727, 569] width 591 height 37
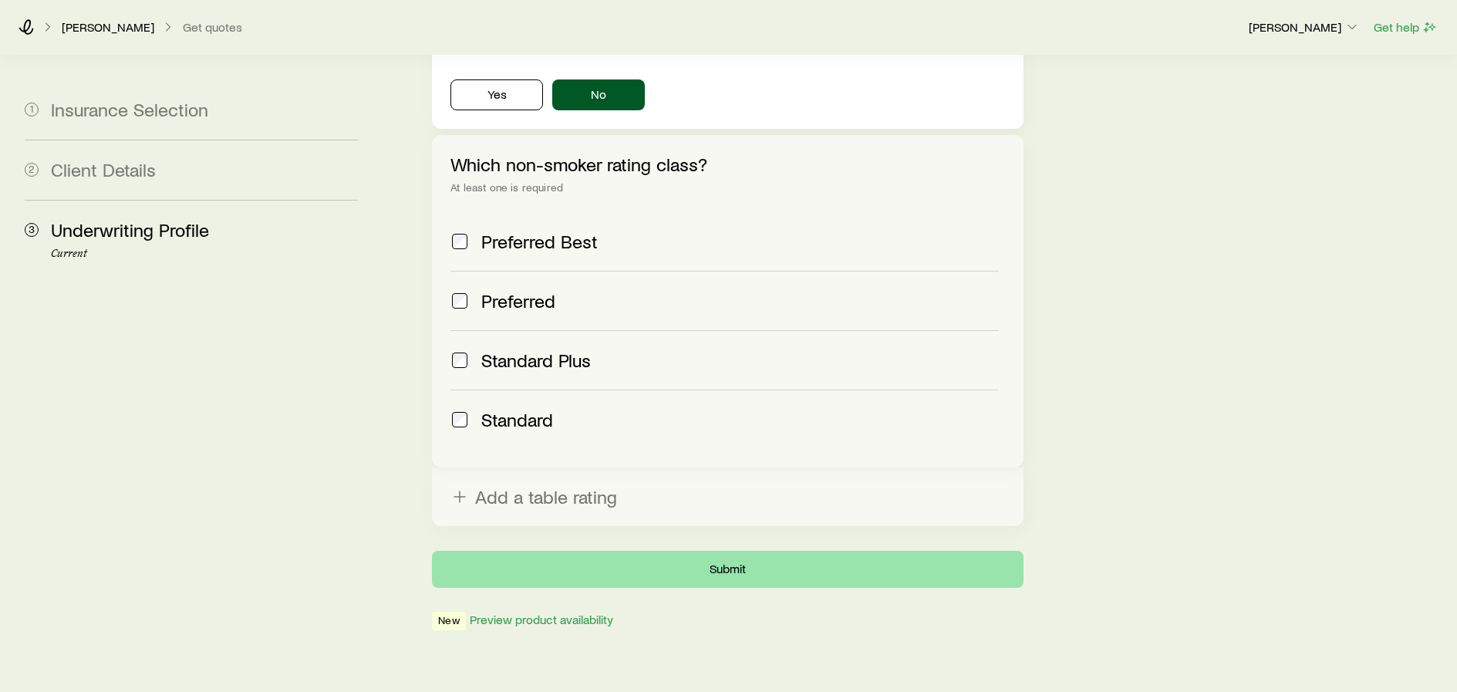
scroll to position [0, 0]
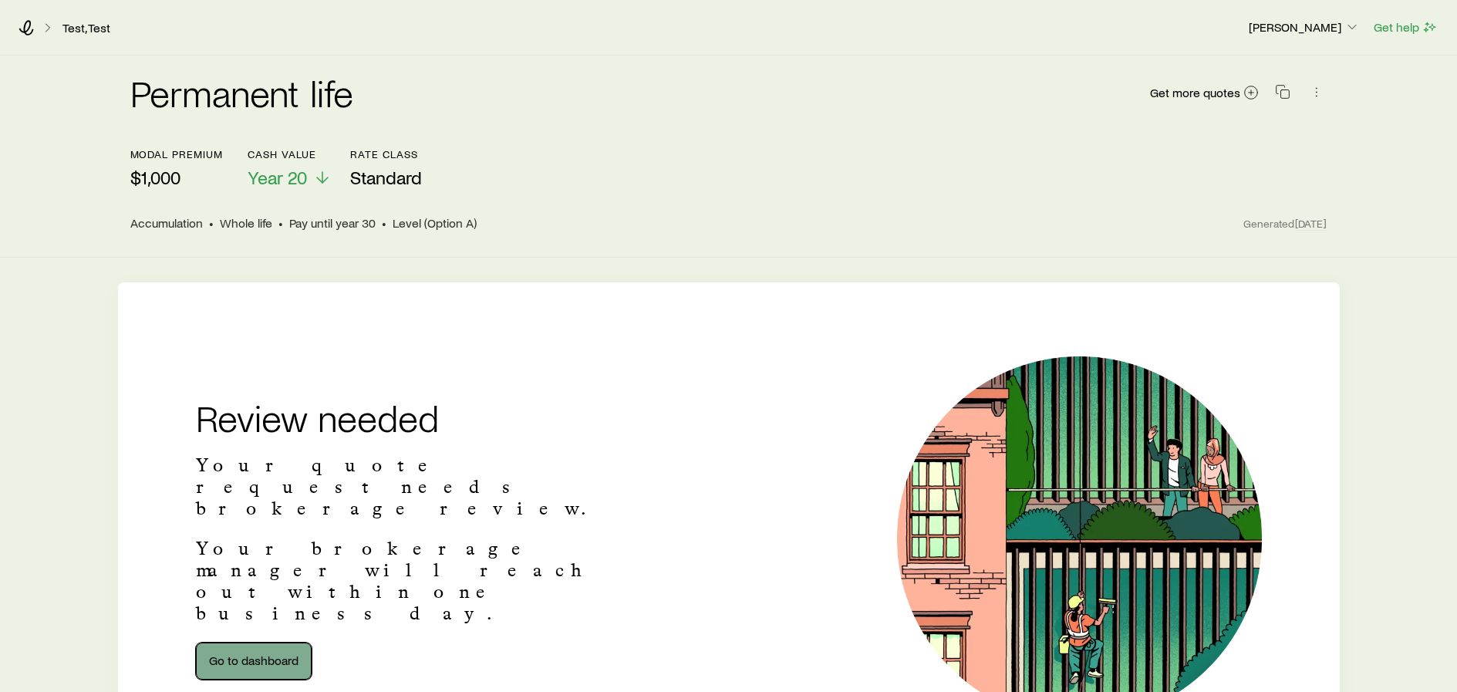
click at [248, 642] on link "Go to dashboard" at bounding box center [254, 660] width 116 height 37
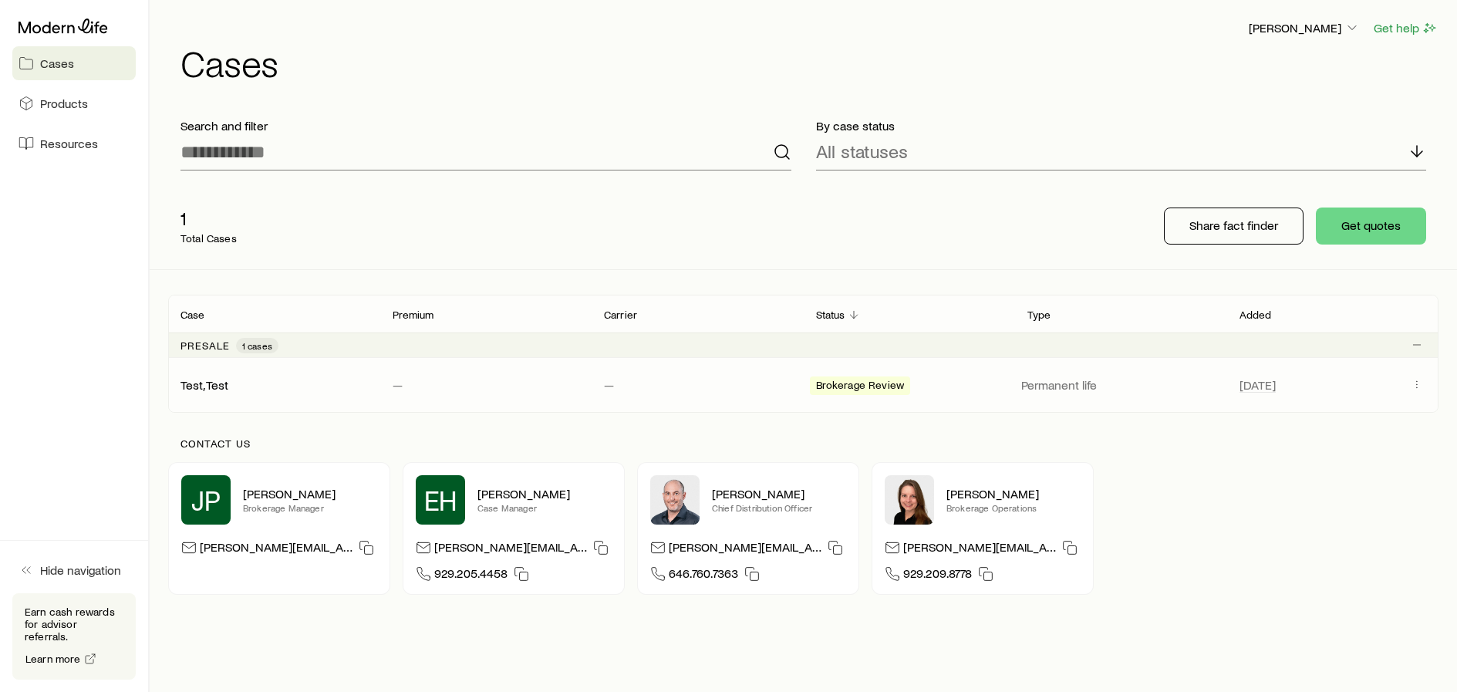
click at [869, 385] on span "Brokerage Review" at bounding box center [860, 387] width 89 height 16
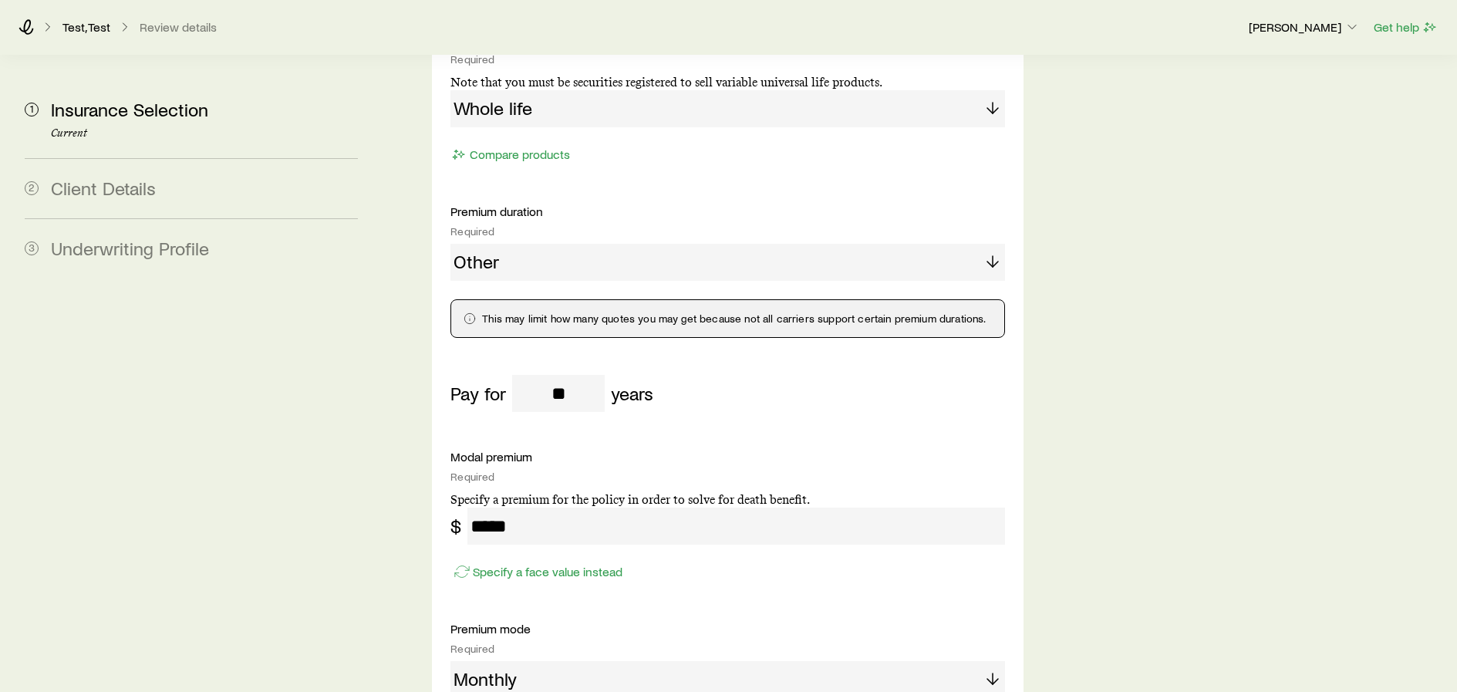
scroll to position [694, 0]
